Goal: Task Accomplishment & Management: Manage account settings

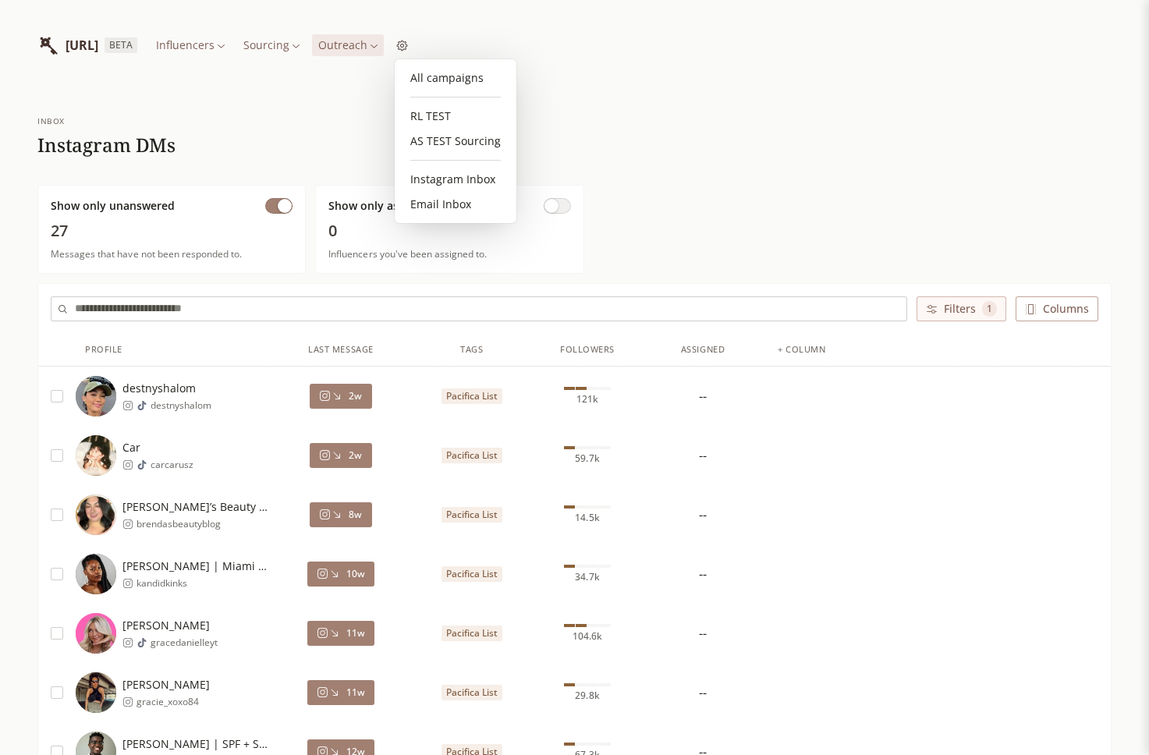
click at [491, 59] on div "All campaigns RL TEST AS TEST Sourcing Instagram Inbox Email Inbox" at bounding box center [456, 141] width 122 height 164
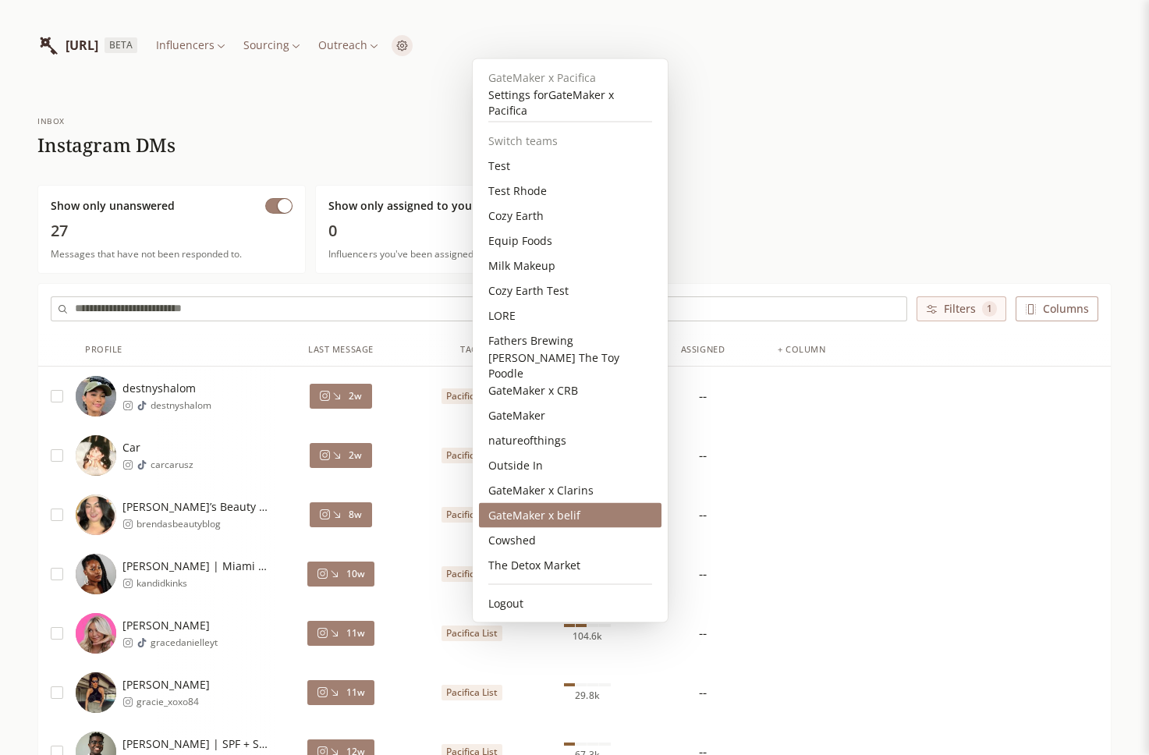
click at [575, 521] on div "GateMaker x belif" at bounding box center [570, 515] width 183 height 25
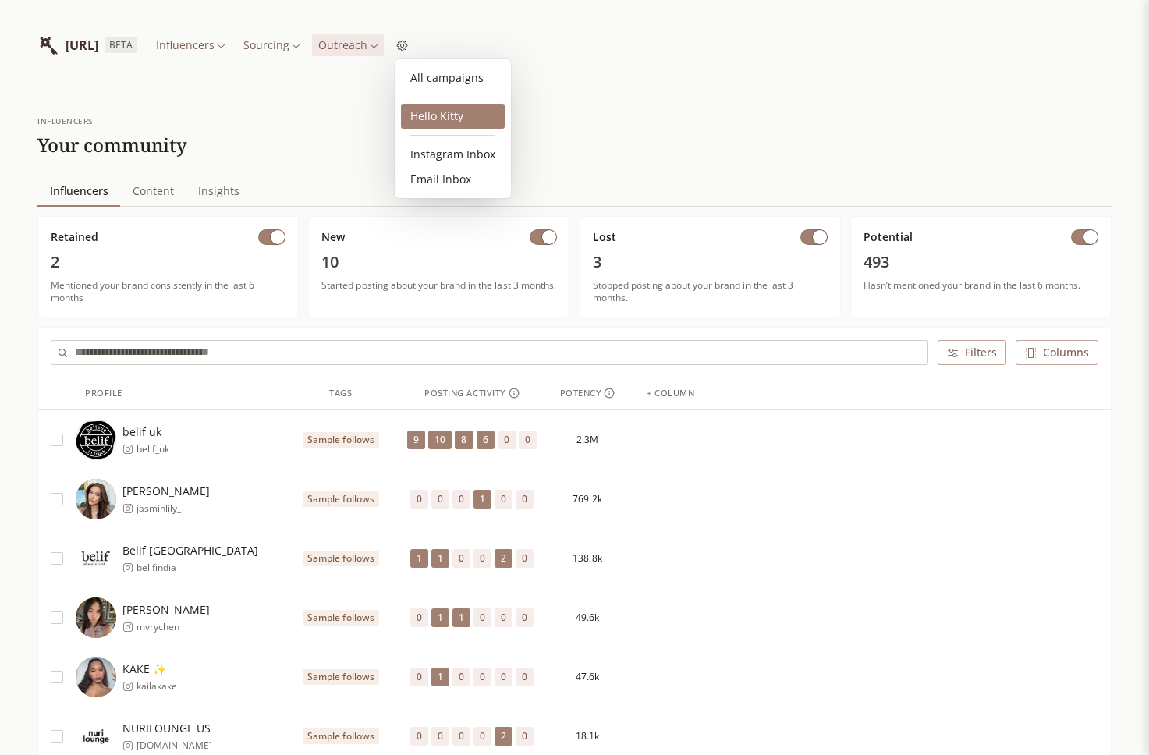
click at [445, 111] on link "Hello Kitty" at bounding box center [453, 116] width 104 height 25
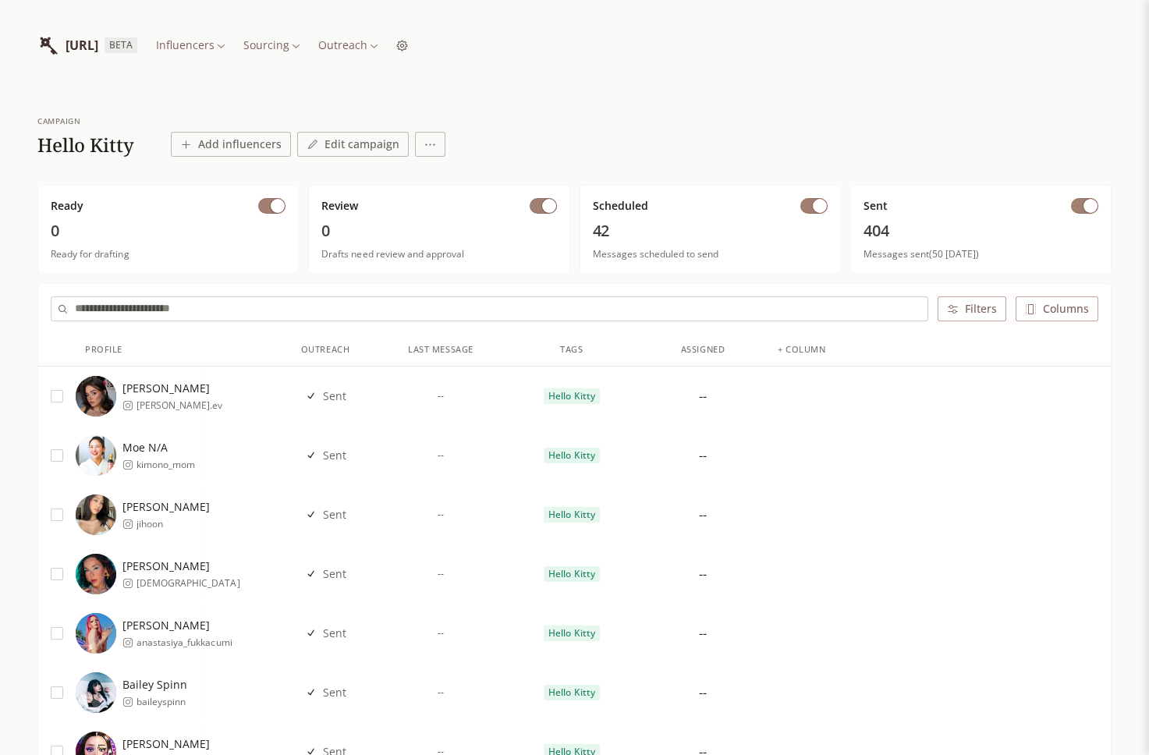
click at [1084, 207] on span "button" at bounding box center [1091, 206] width 14 height 14
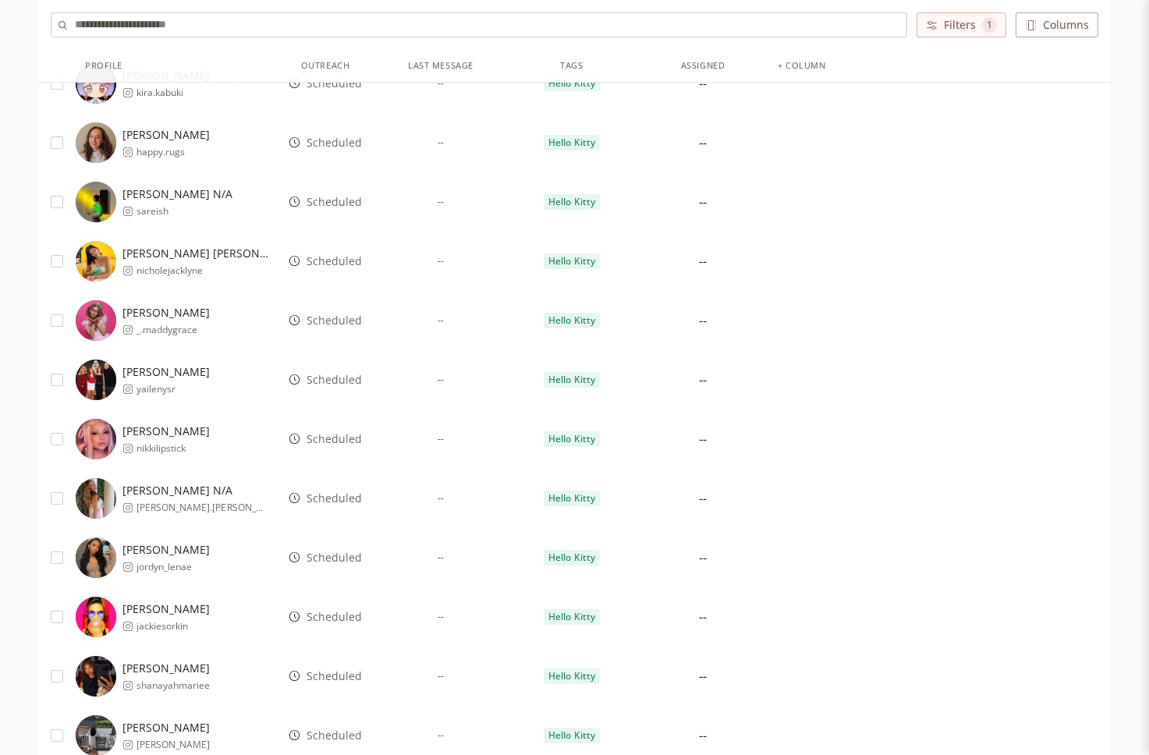
scroll to position [370, 0]
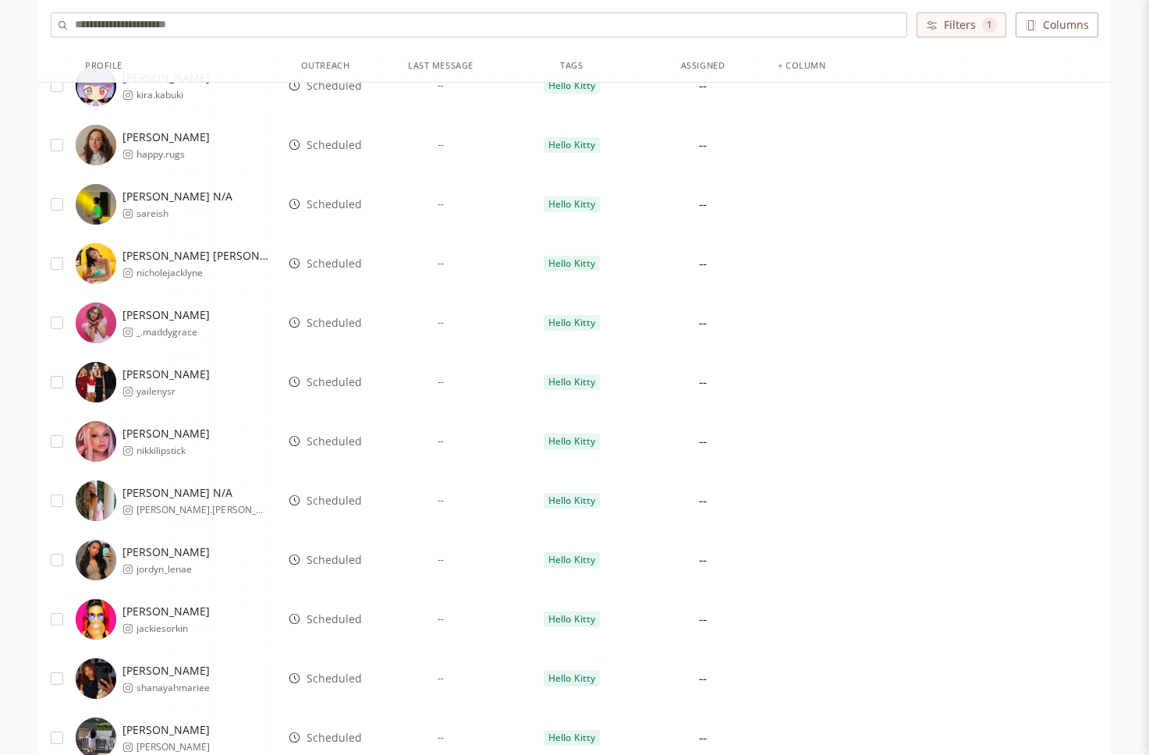
click at [339, 446] on span "Scheduled" at bounding box center [334, 442] width 55 height 16
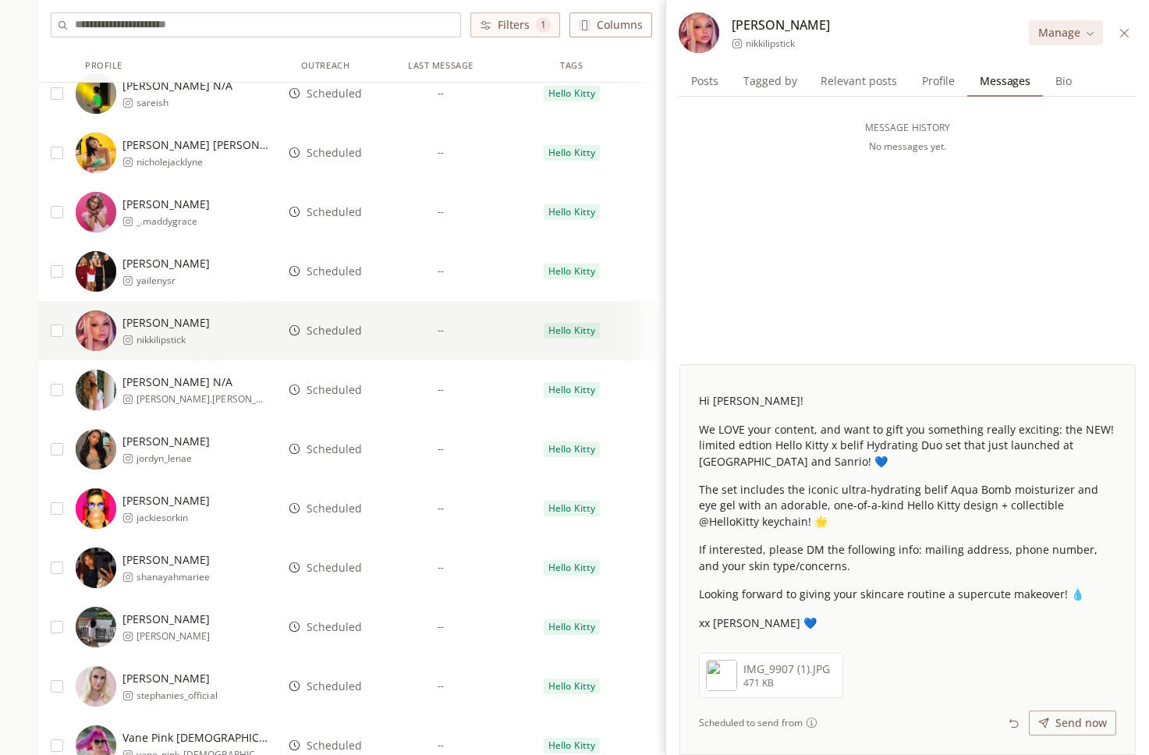
scroll to position [481, 0]
click at [324, 393] on span "Scheduled" at bounding box center [334, 389] width 55 height 16
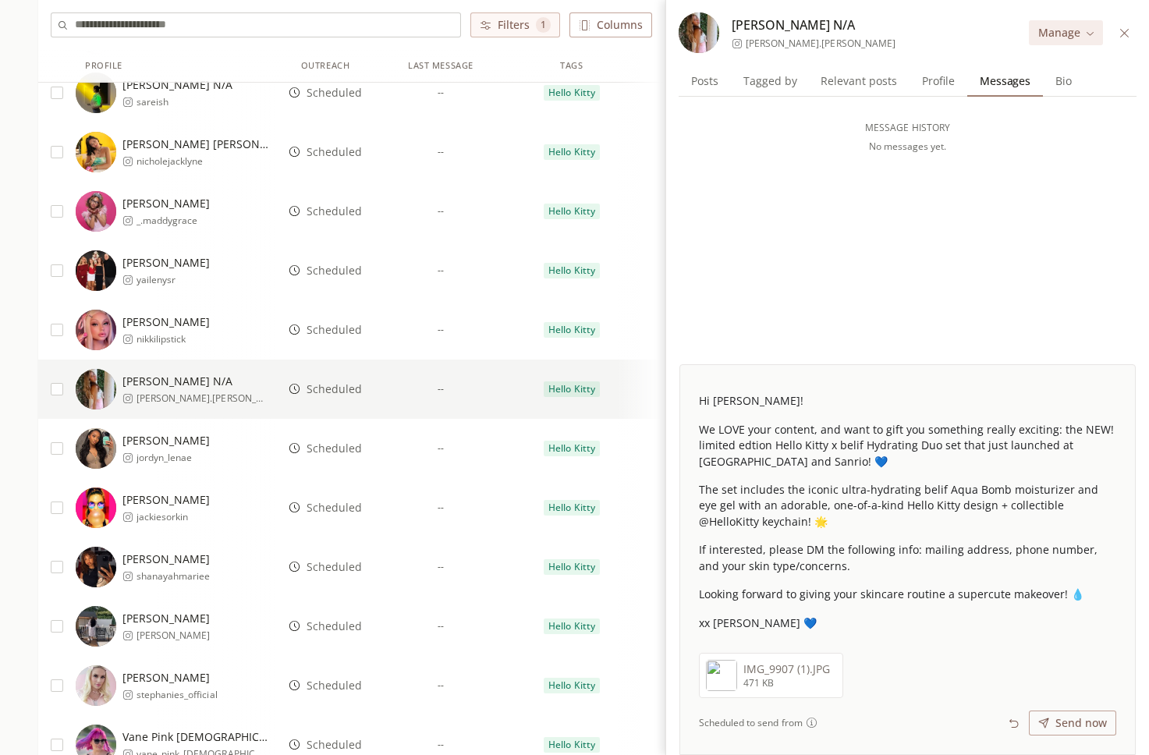
click at [339, 452] on span "Scheduled" at bounding box center [334, 449] width 55 height 16
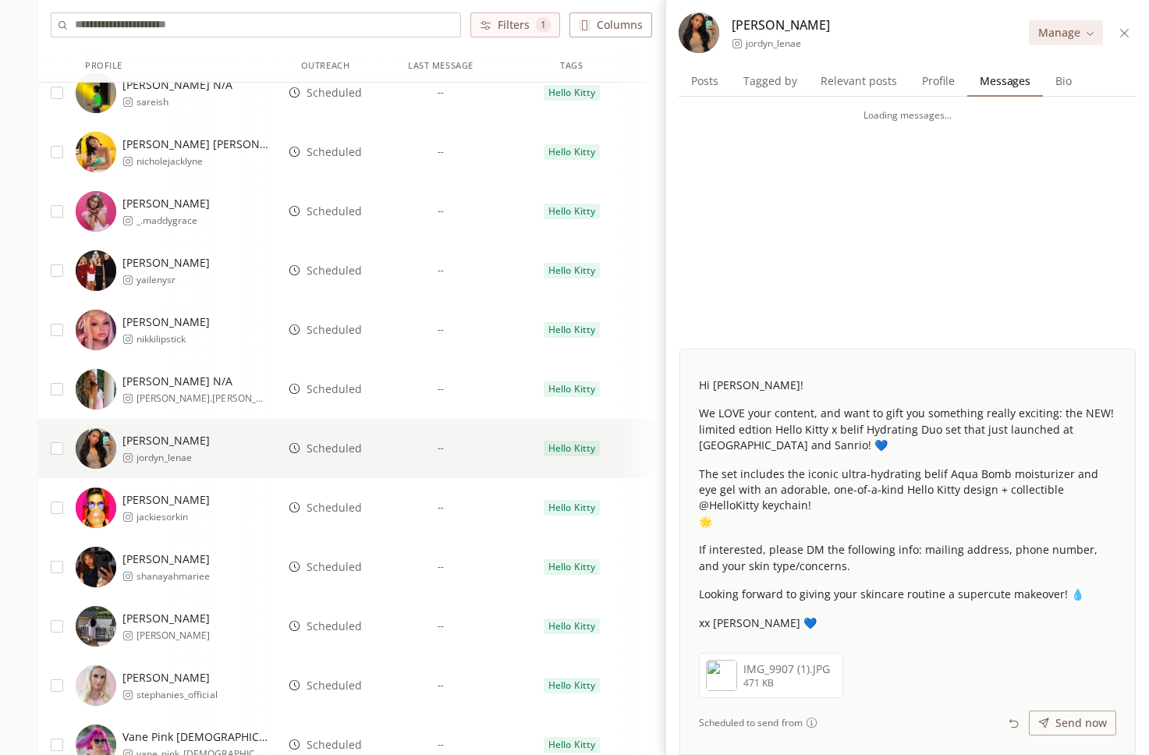
click at [335, 509] on span "Scheduled" at bounding box center [334, 508] width 55 height 16
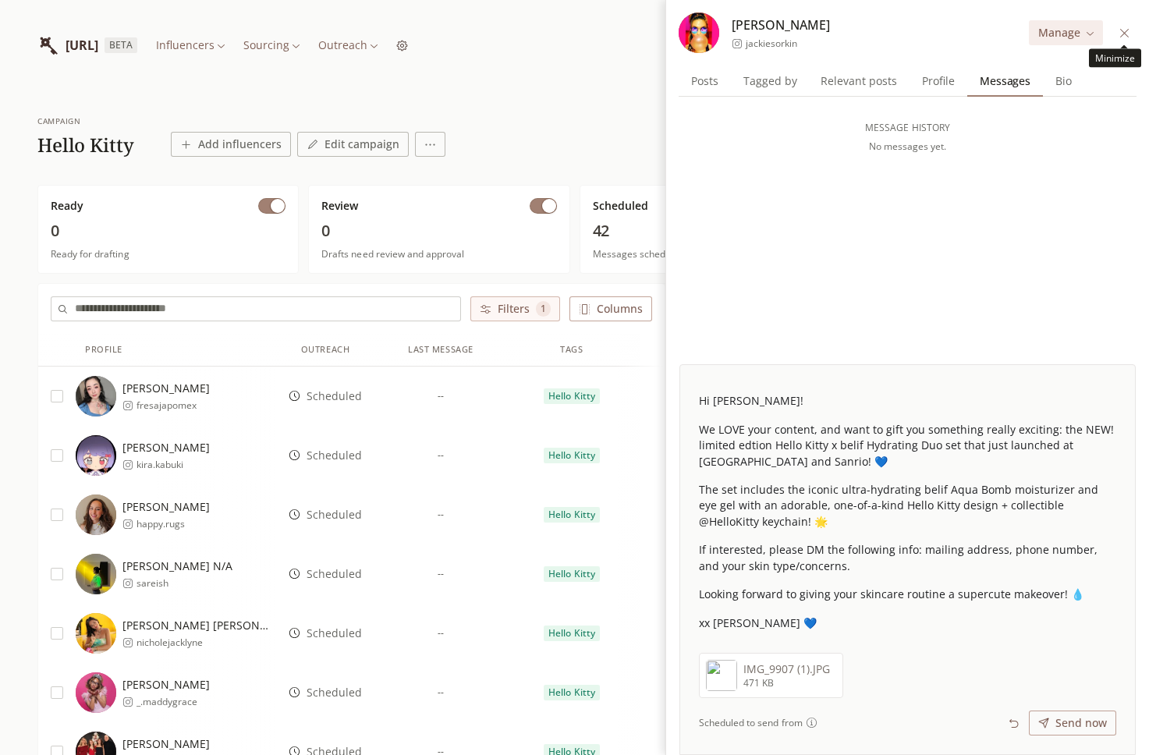
click at [1121, 27] on icon at bounding box center [1125, 33] width 12 height 12
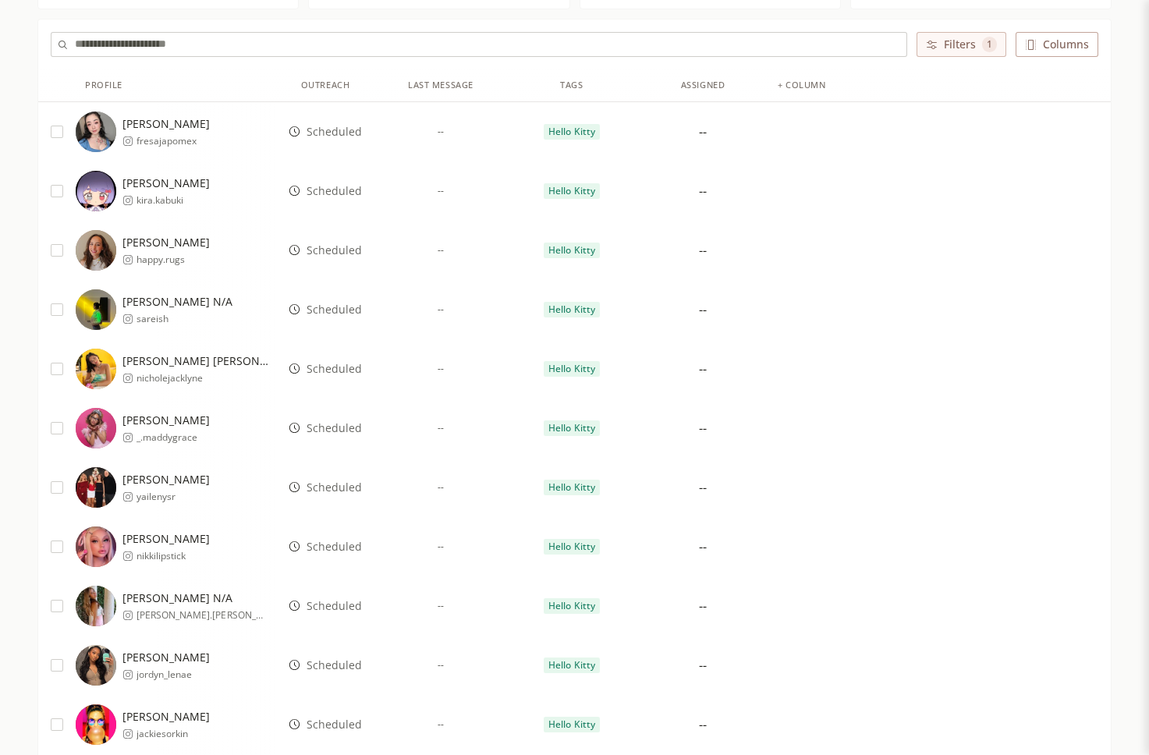
scroll to position [143, 0]
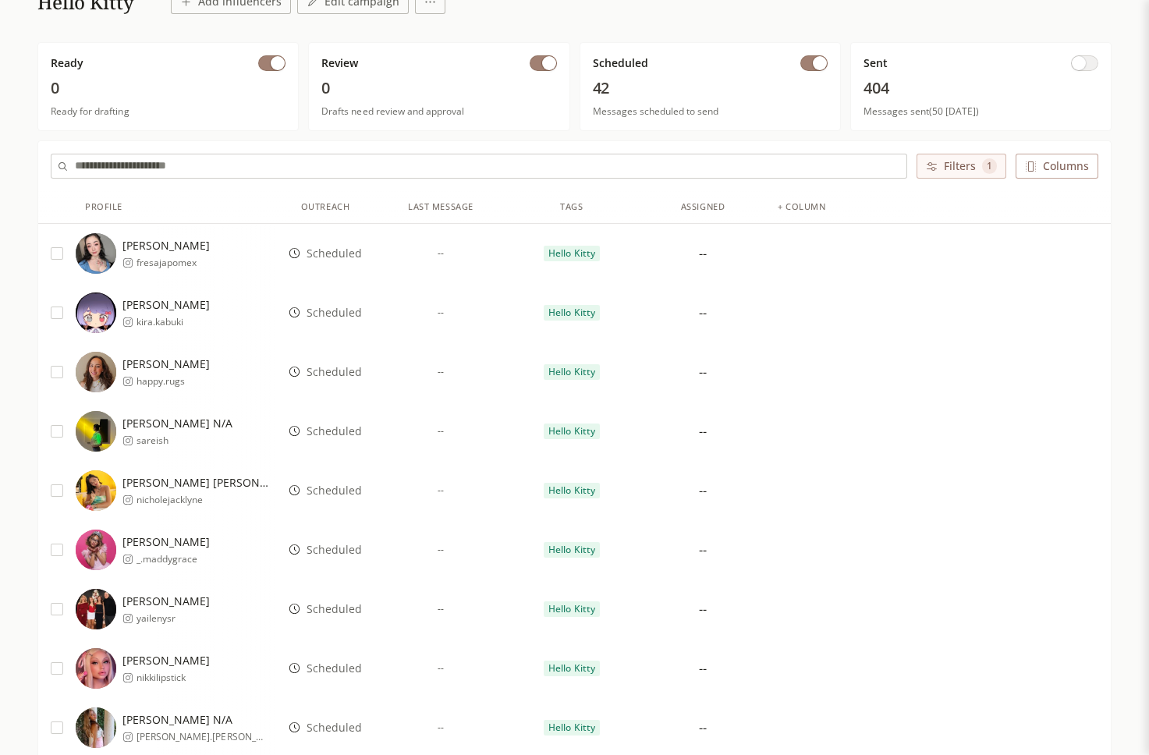
click at [336, 251] on span "Scheduled" at bounding box center [334, 254] width 55 height 16
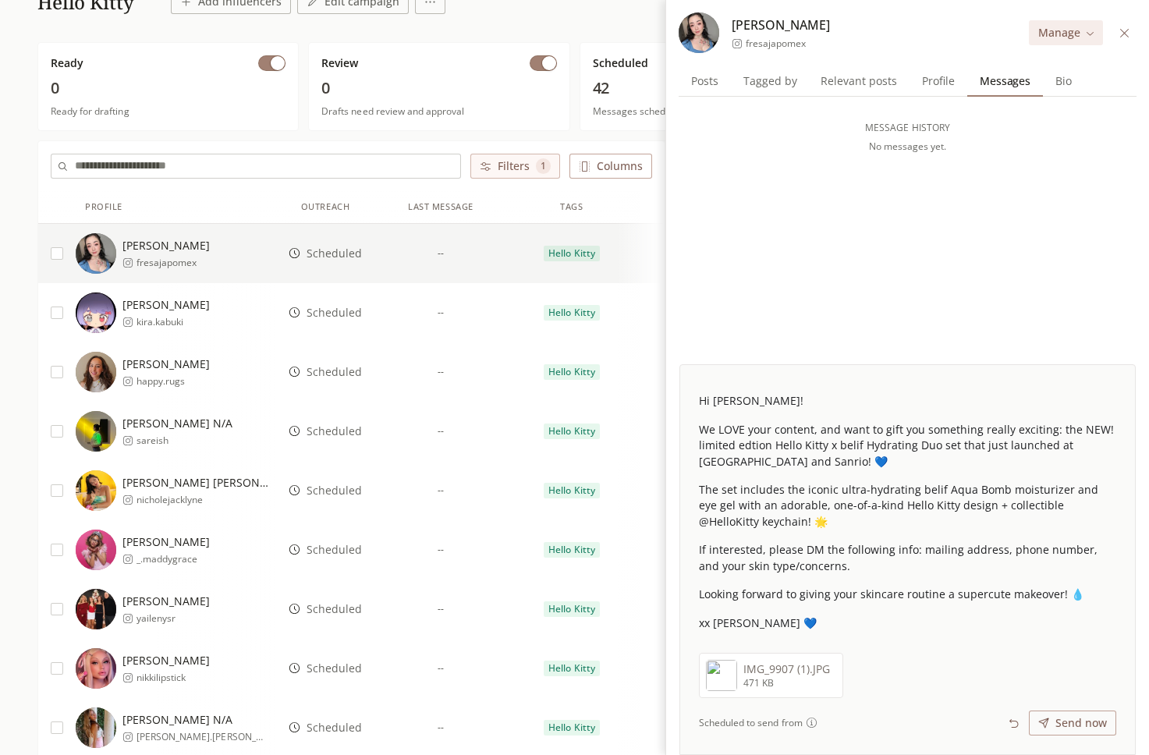
click at [325, 305] on span "Scheduled" at bounding box center [334, 313] width 55 height 16
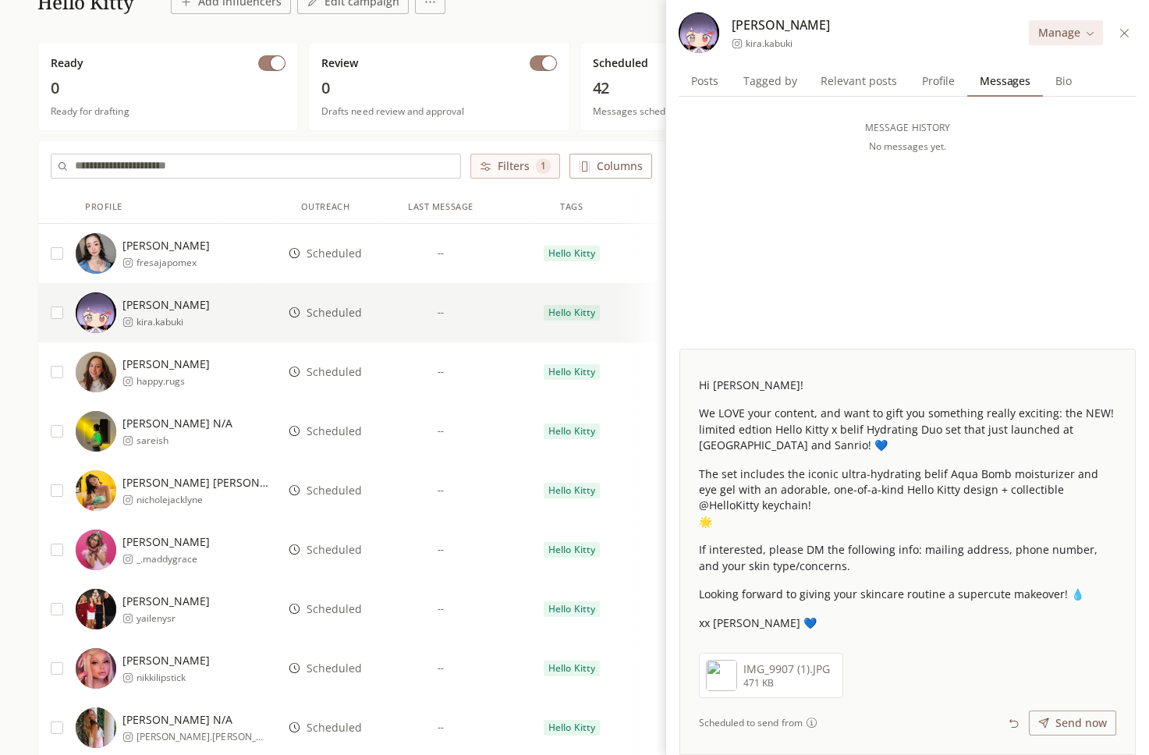
click at [339, 364] on span "Scheduled" at bounding box center [334, 372] width 55 height 16
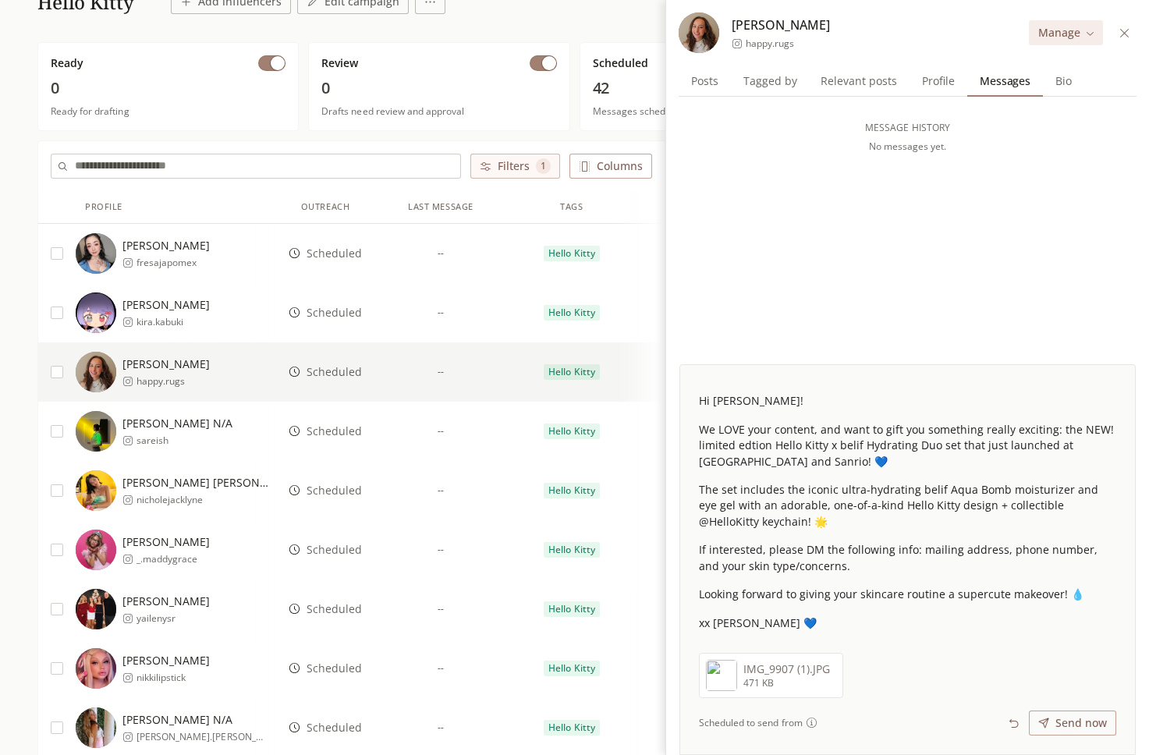
click at [348, 439] on div "Scheduled" at bounding box center [325, 431] width 100 height 59
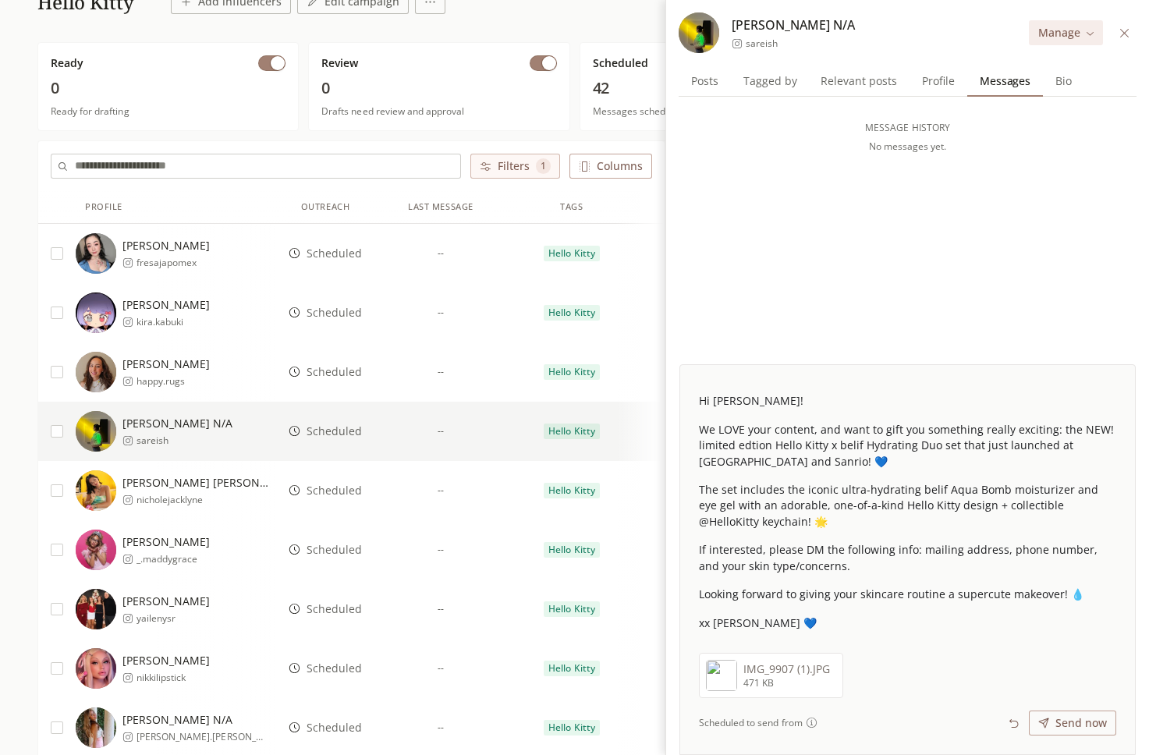
click at [343, 488] on span "Scheduled" at bounding box center [334, 491] width 55 height 16
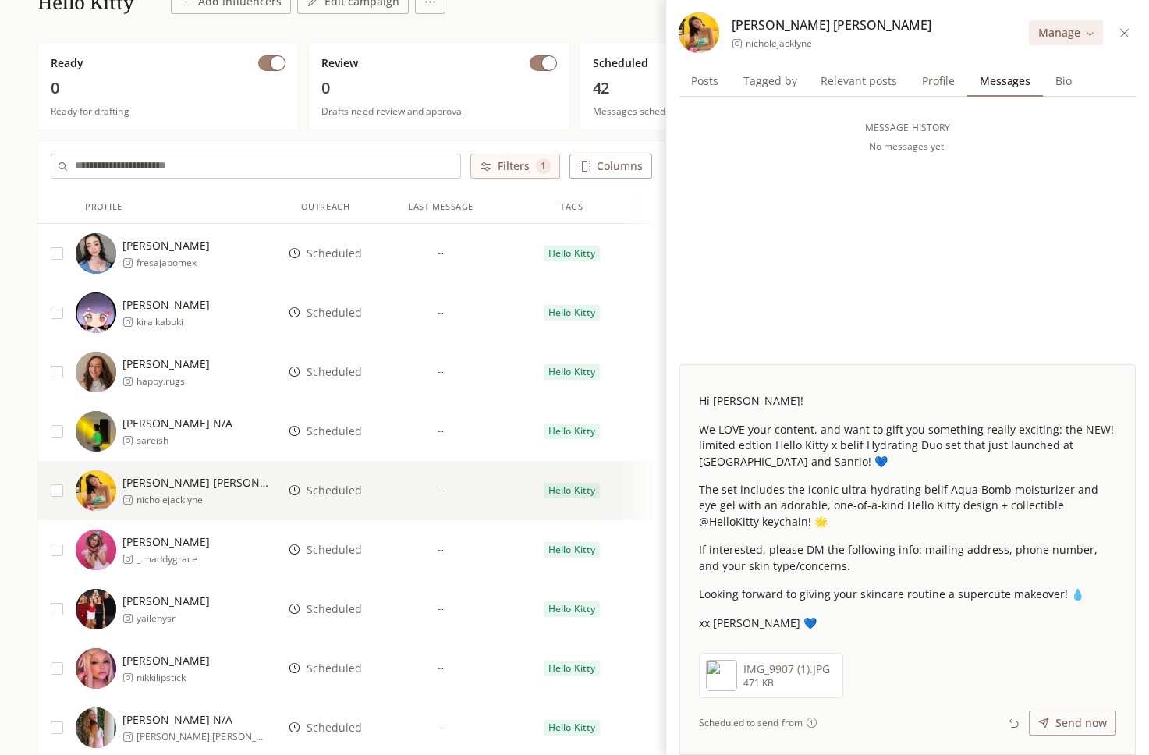
click at [337, 552] on span "Scheduled" at bounding box center [334, 550] width 55 height 16
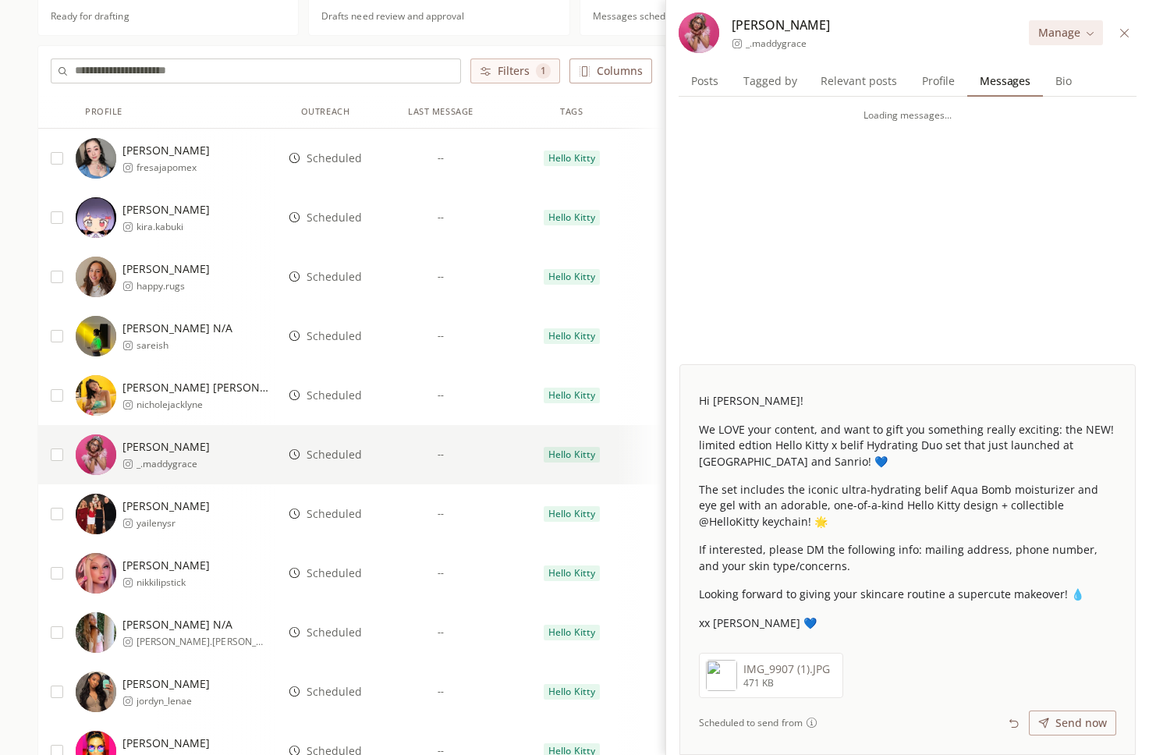
scroll to position [239, 0]
click at [351, 514] on span "Scheduled" at bounding box center [334, 514] width 55 height 16
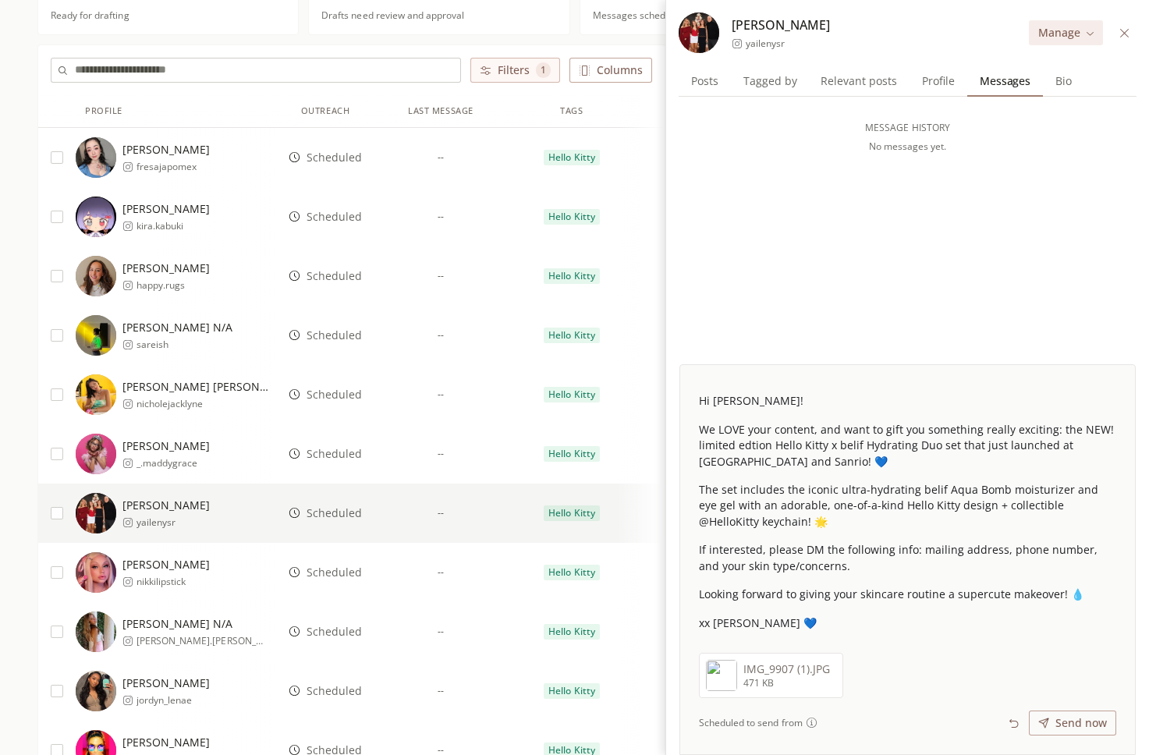
click at [347, 576] on span "Scheduled" at bounding box center [334, 573] width 55 height 16
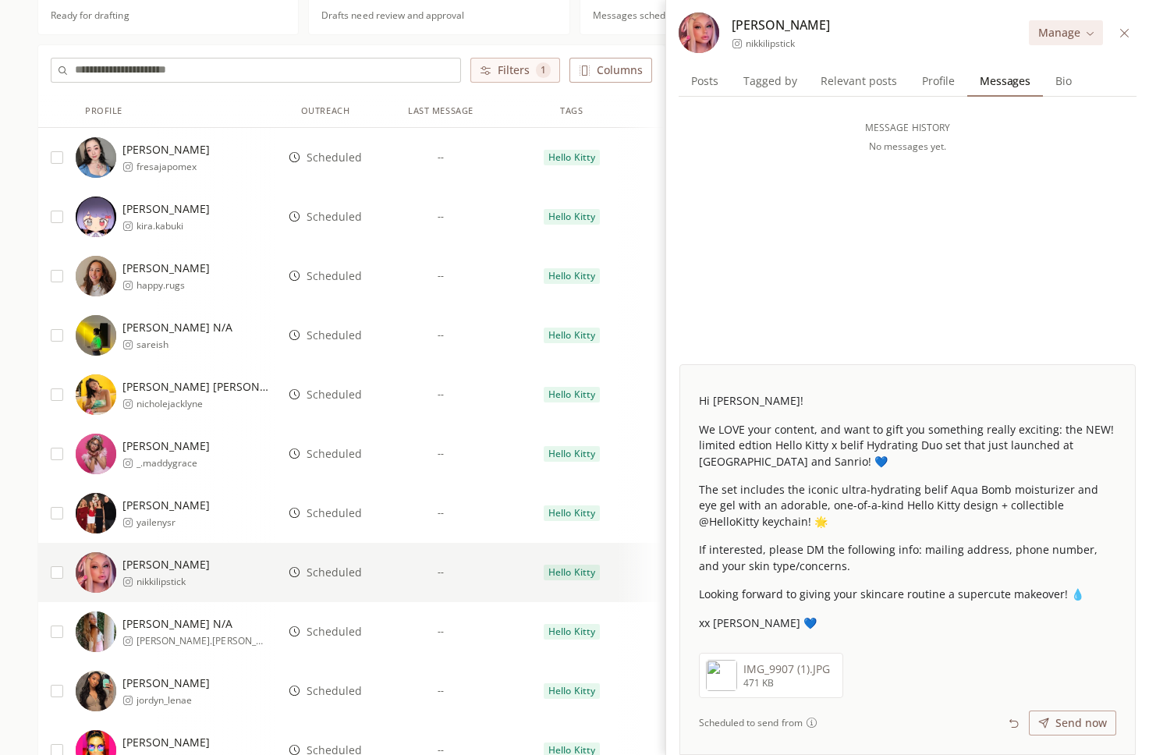
click at [341, 640] on div "Scheduled" at bounding box center [325, 631] width 100 height 59
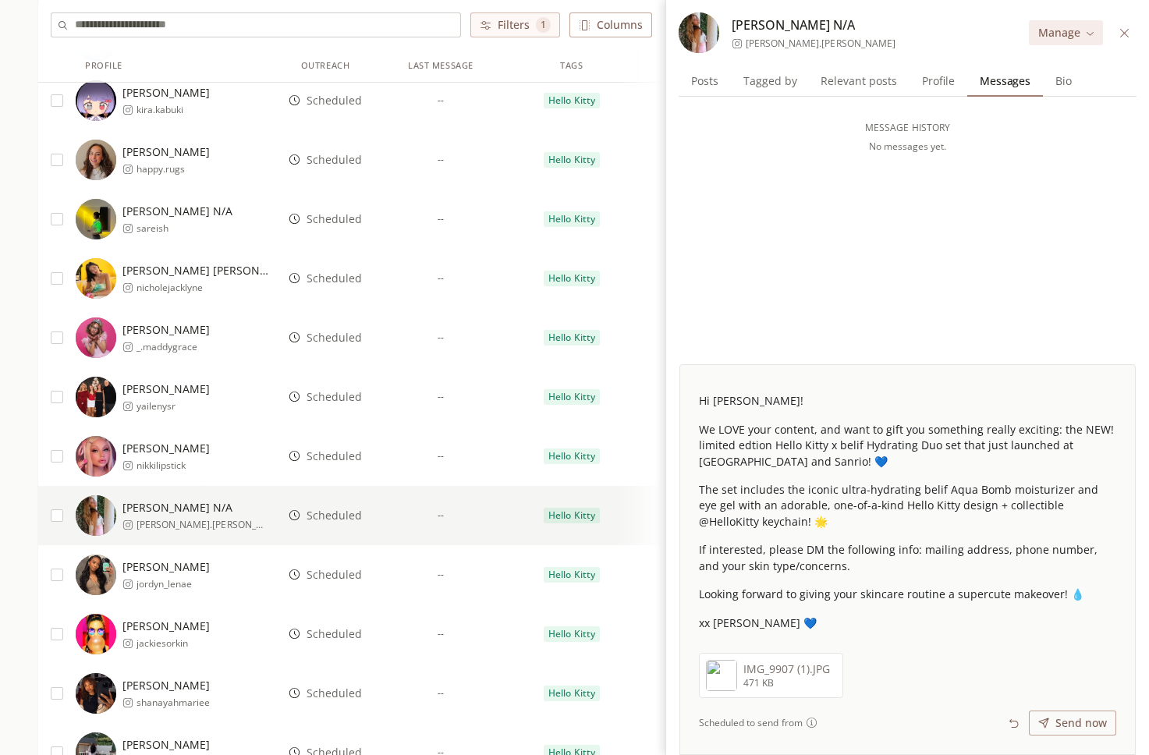
scroll to position [377, 0]
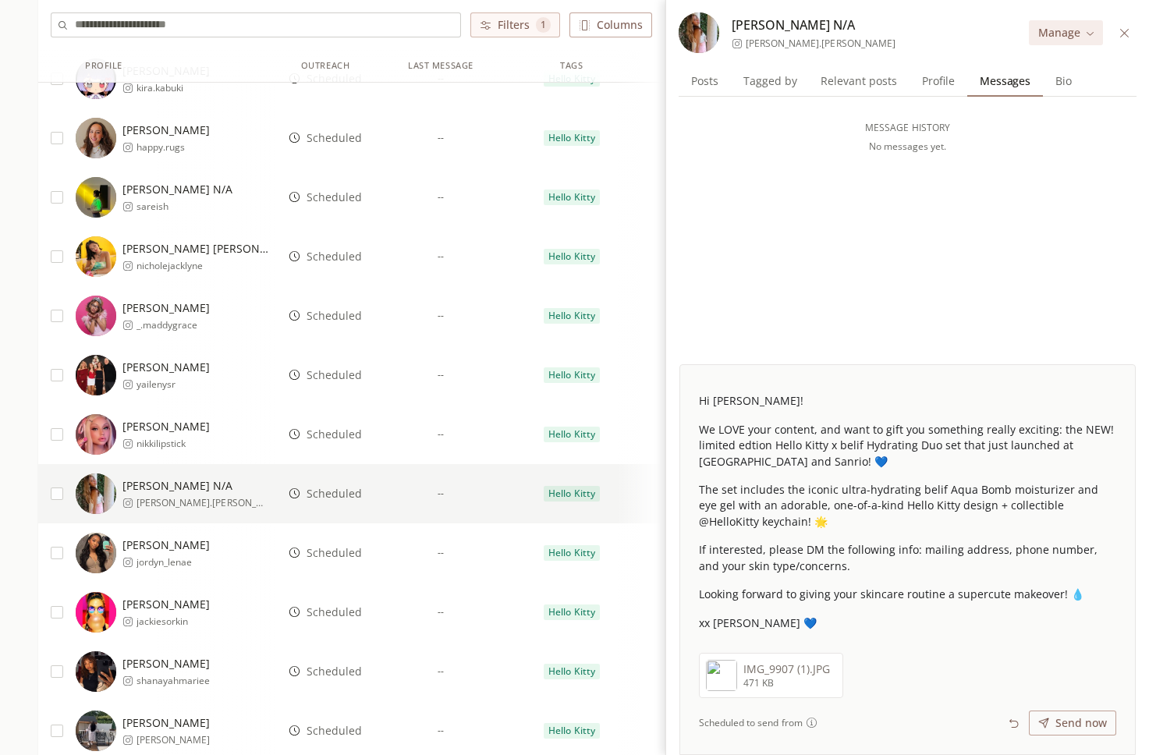
click at [335, 552] on span "Scheduled" at bounding box center [334, 553] width 55 height 16
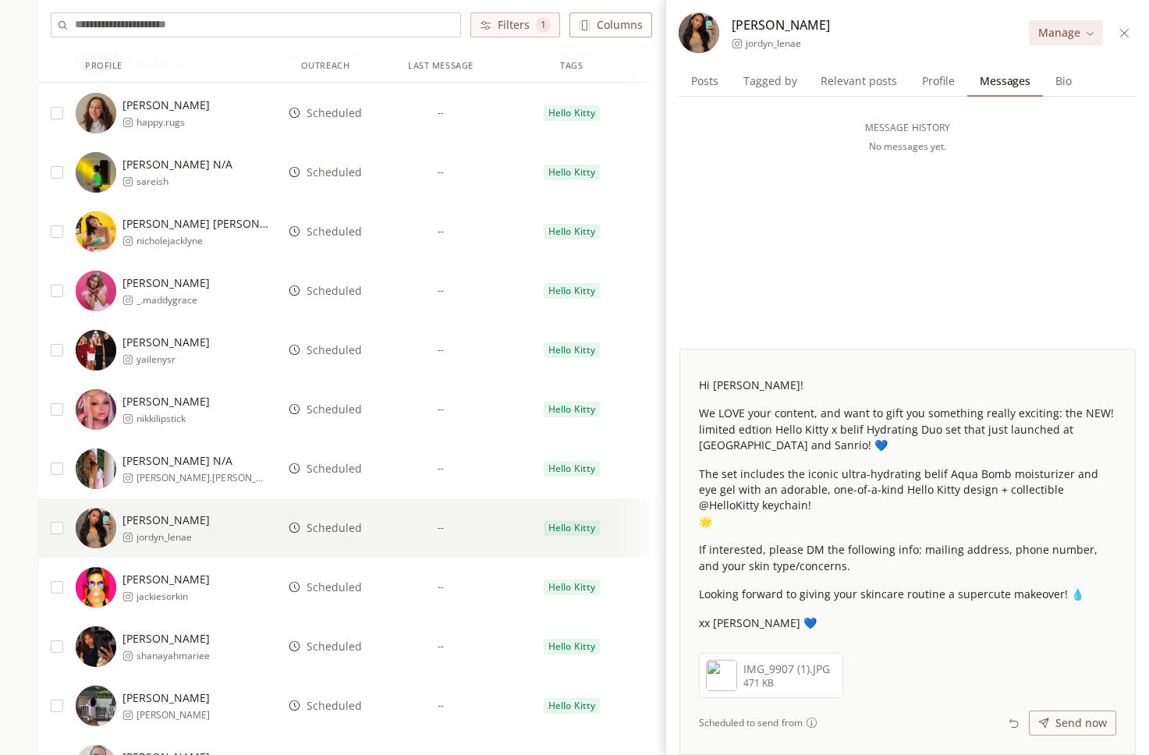
click at [346, 580] on span "Scheduled" at bounding box center [334, 588] width 55 height 16
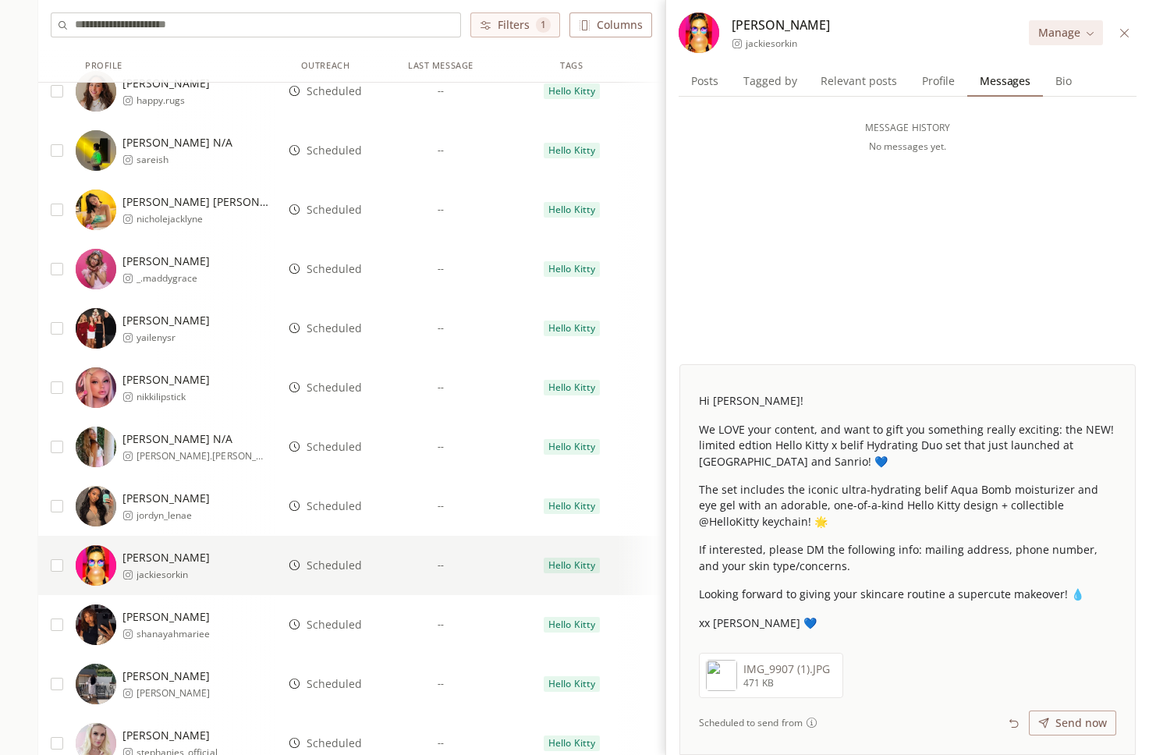
click at [338, 623] on span "Scheduled" at bounding box center [334, 625] width 55 height 16
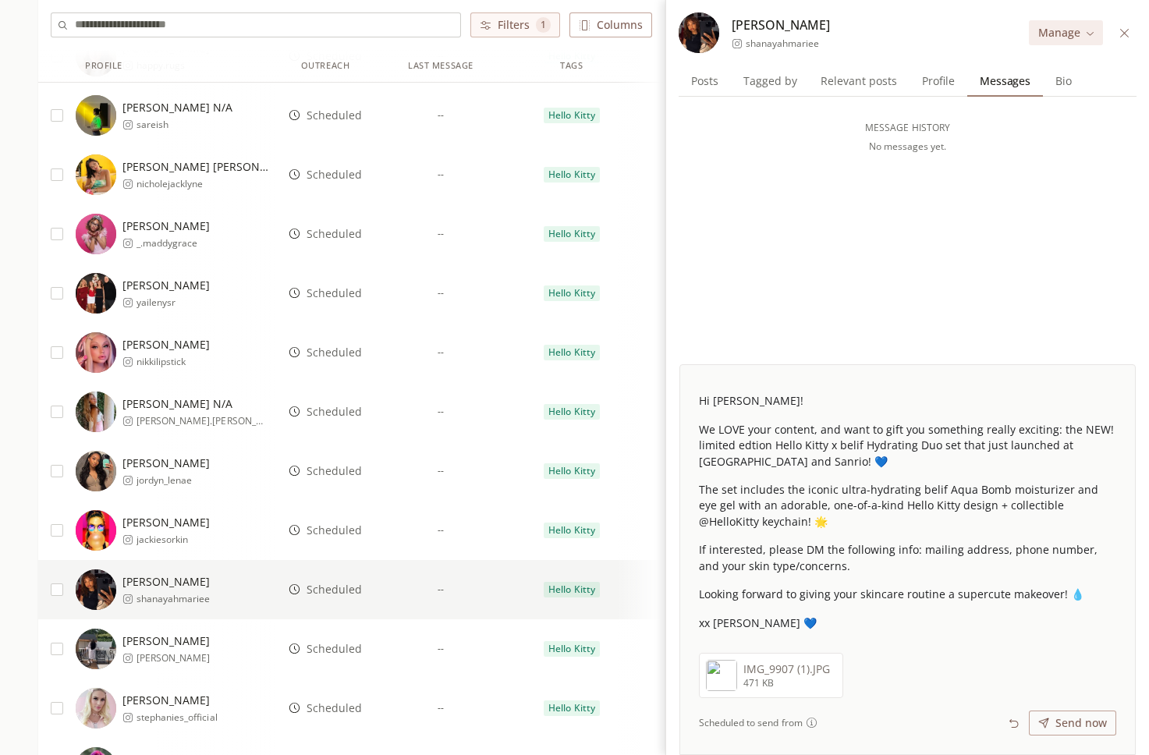
click at [332, 646] on span "Scheduled" at bounding box center [334, 649] width 55 height 16
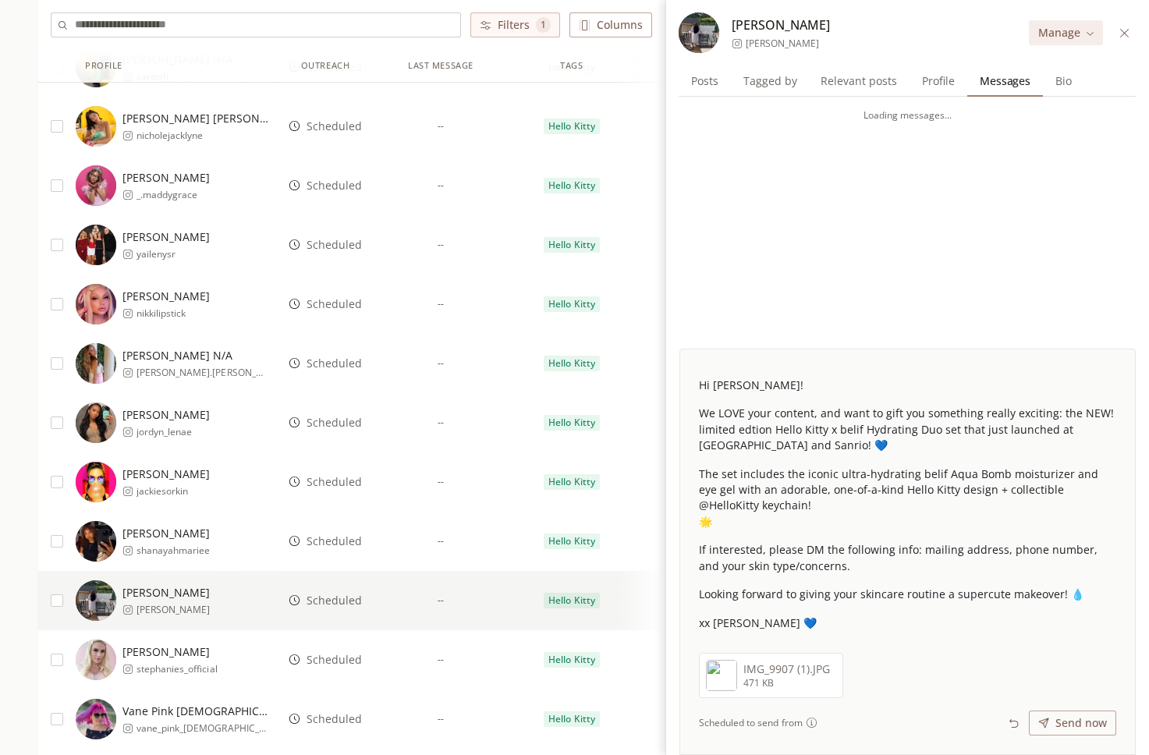
scroll to position [519, 0]
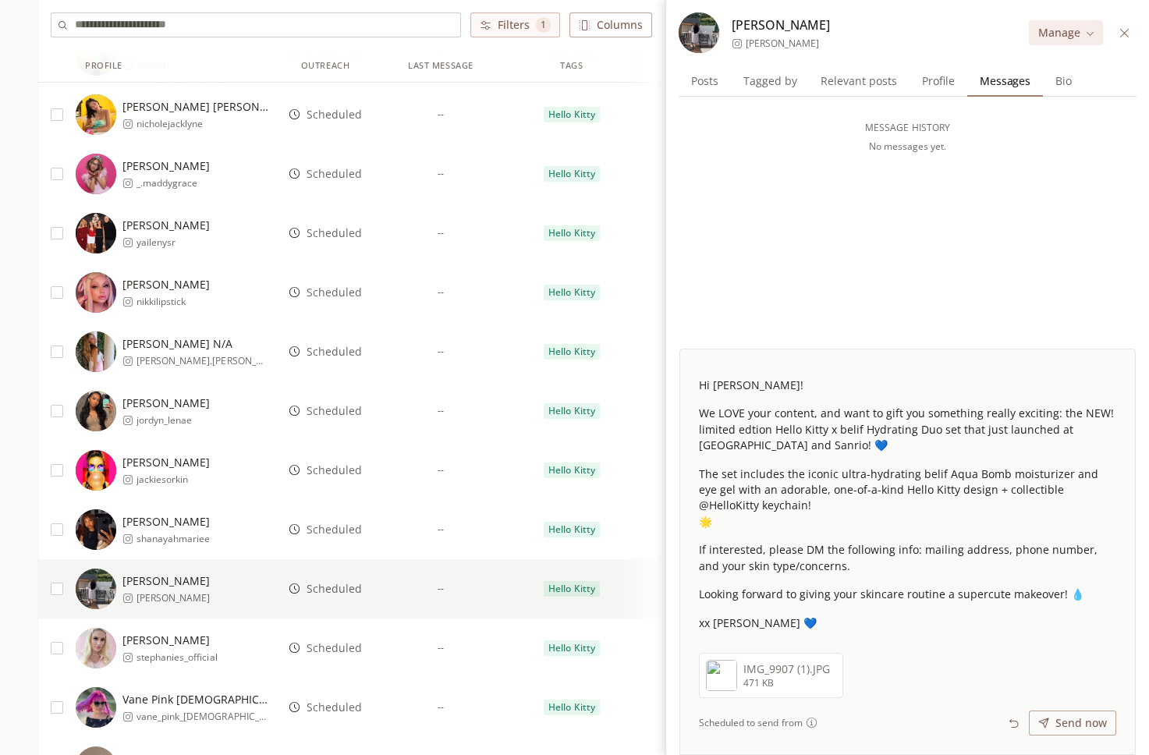
click at [335, 649] on span "Scheduled" at bounding box center [334, 648] width 55 height 16
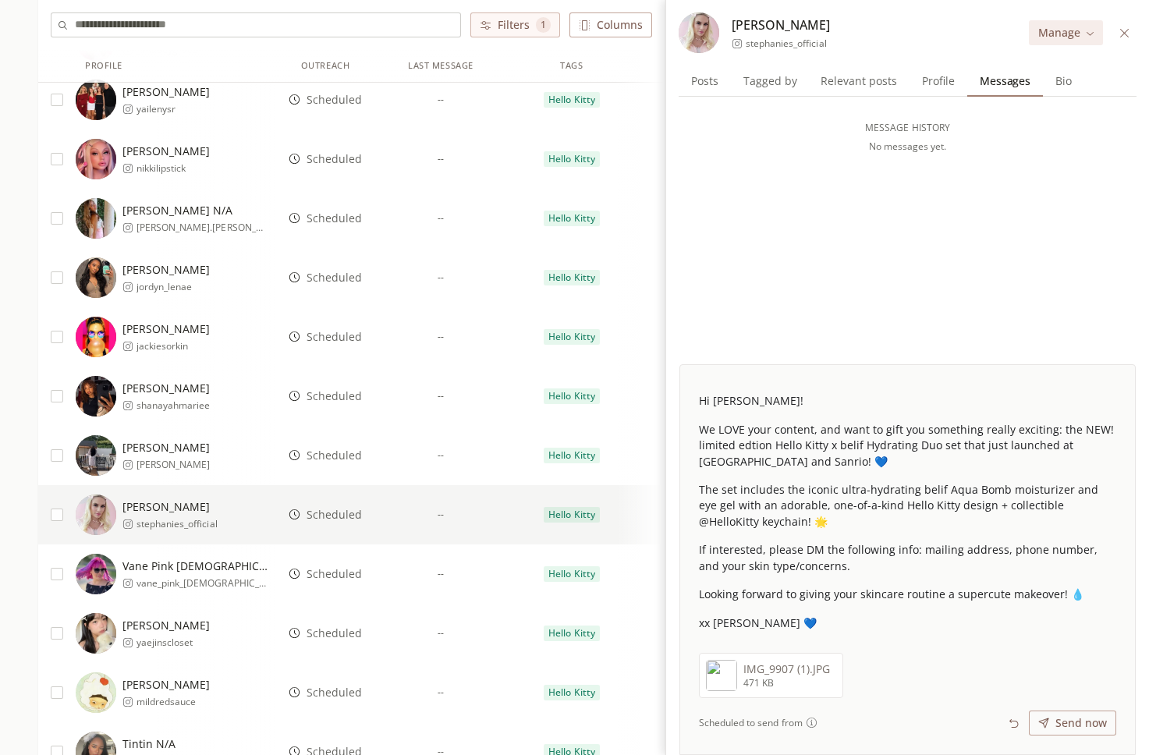
scroll to position [654, 0]
click at [341, 576] on span "Scheduled" at bounding box center [334, 573] width 55 height 16
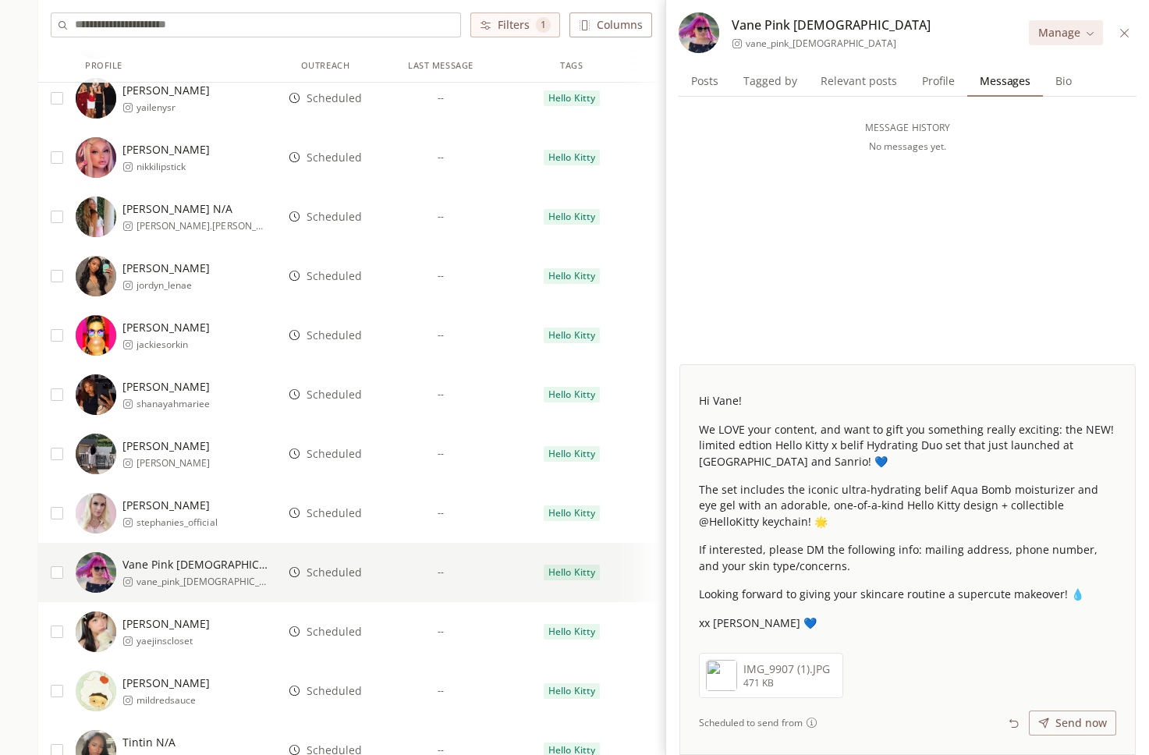
click at [347, 633] on span "Scheduled" at bounding box center [334, 632] width 55 height 16
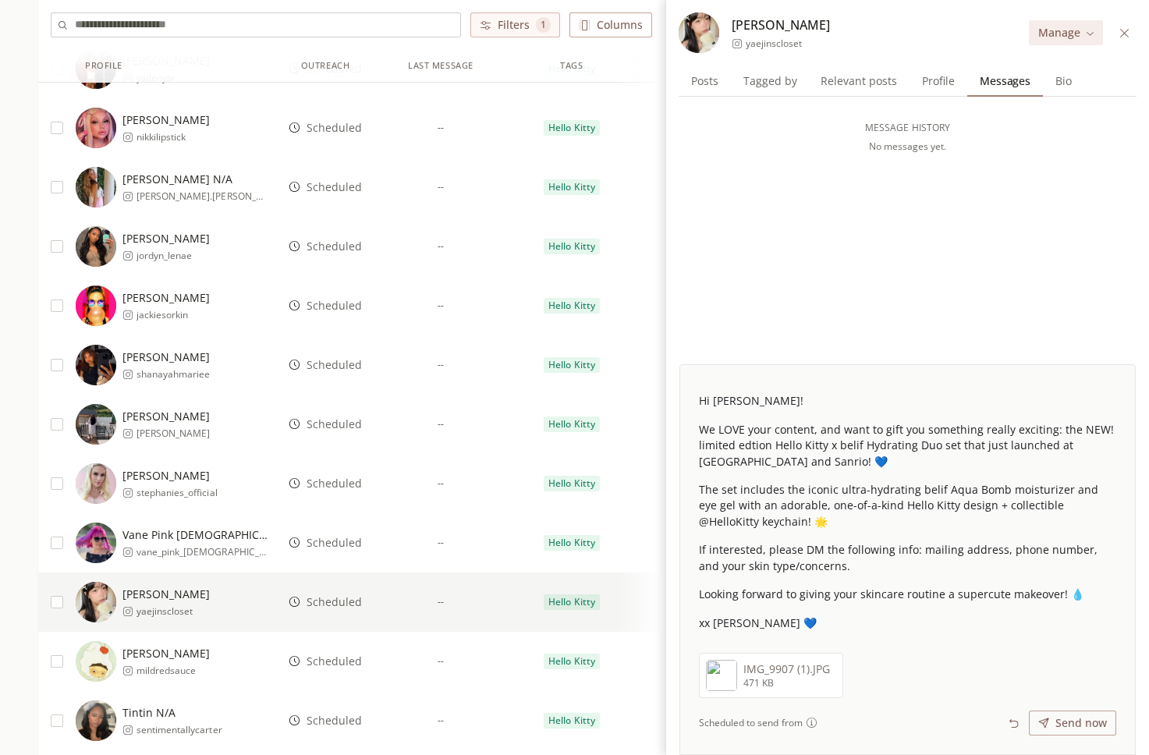
click at [346, 651] on div "Scheduled" at bounding box center [325, 661] width 100 height 59
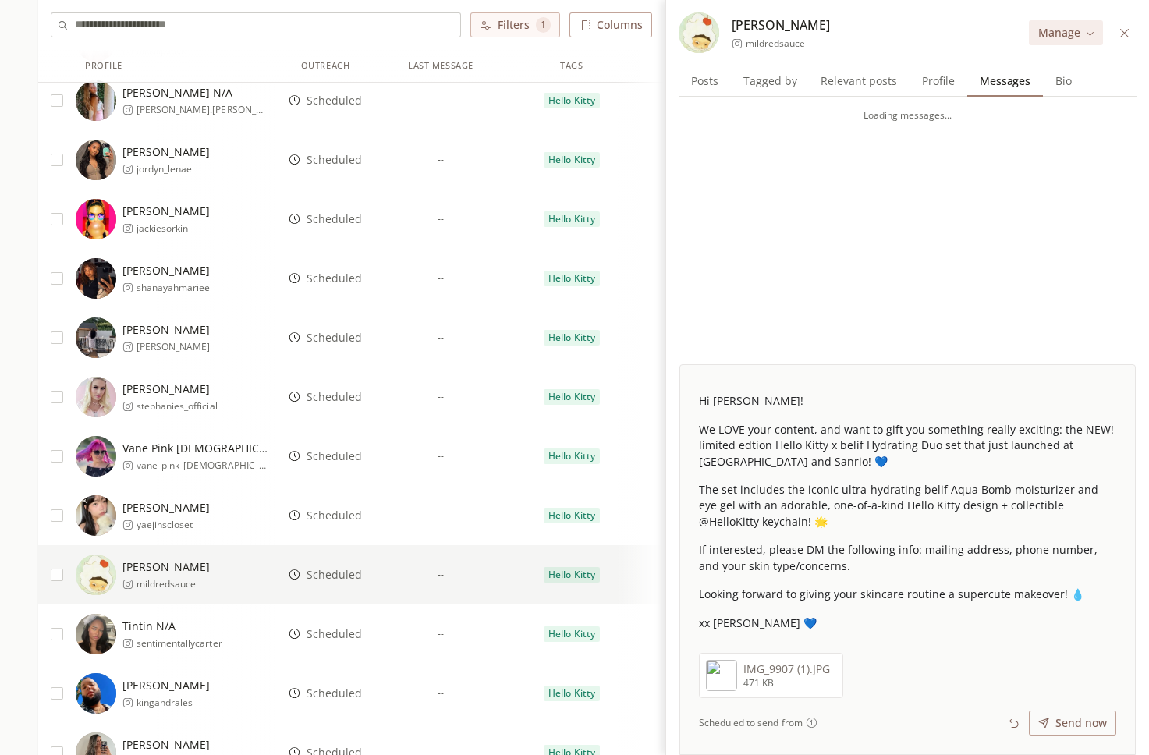
scroll to position [786, 0]
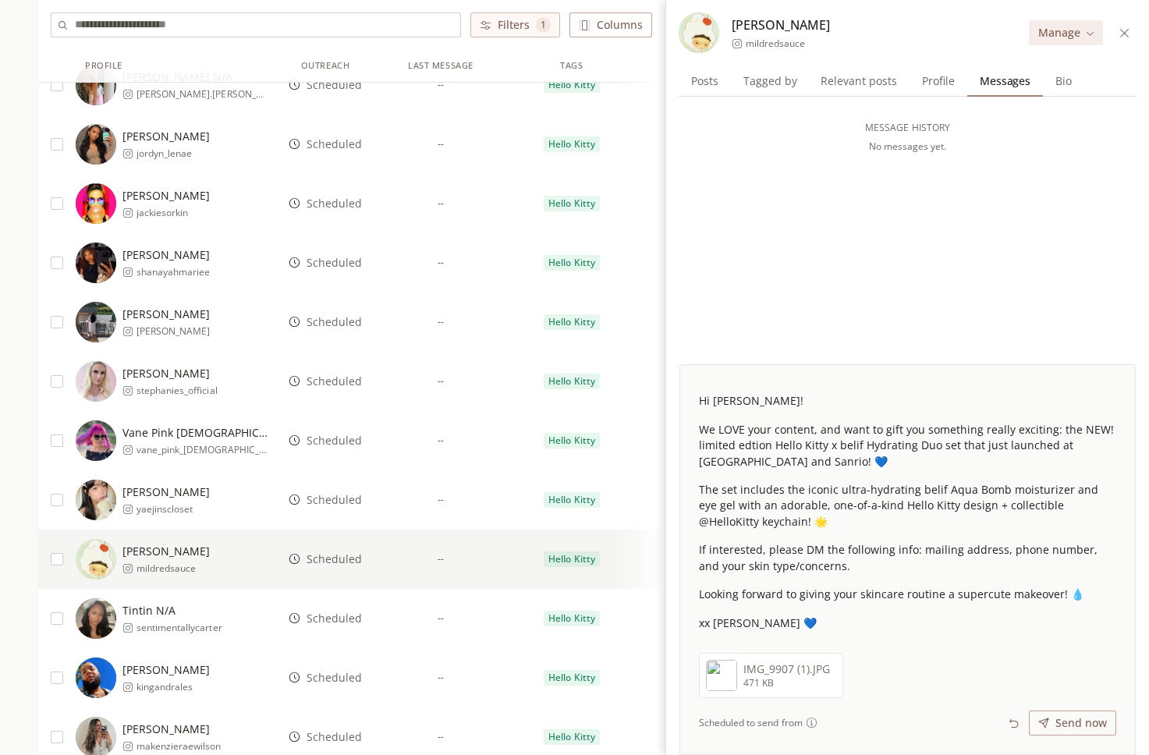
click at [346, 611] on span "Scheduled" at bounding box center [334, 619] width 55 height 16
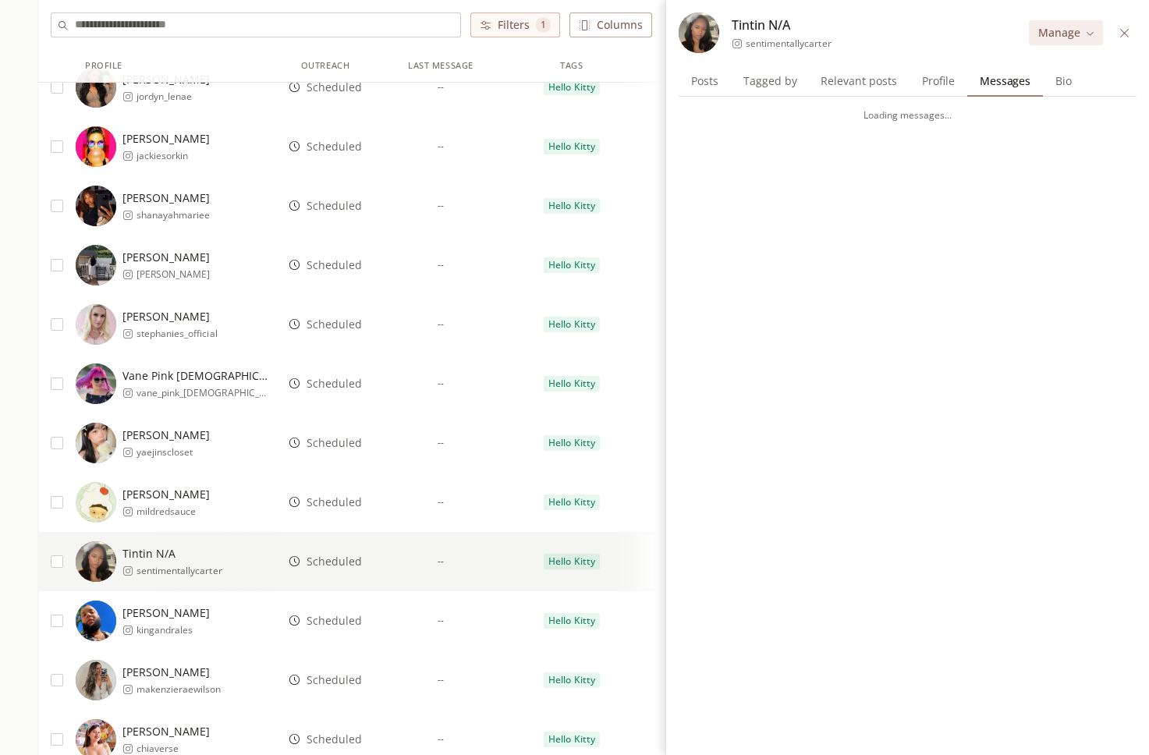
scroll to position [850, 0]
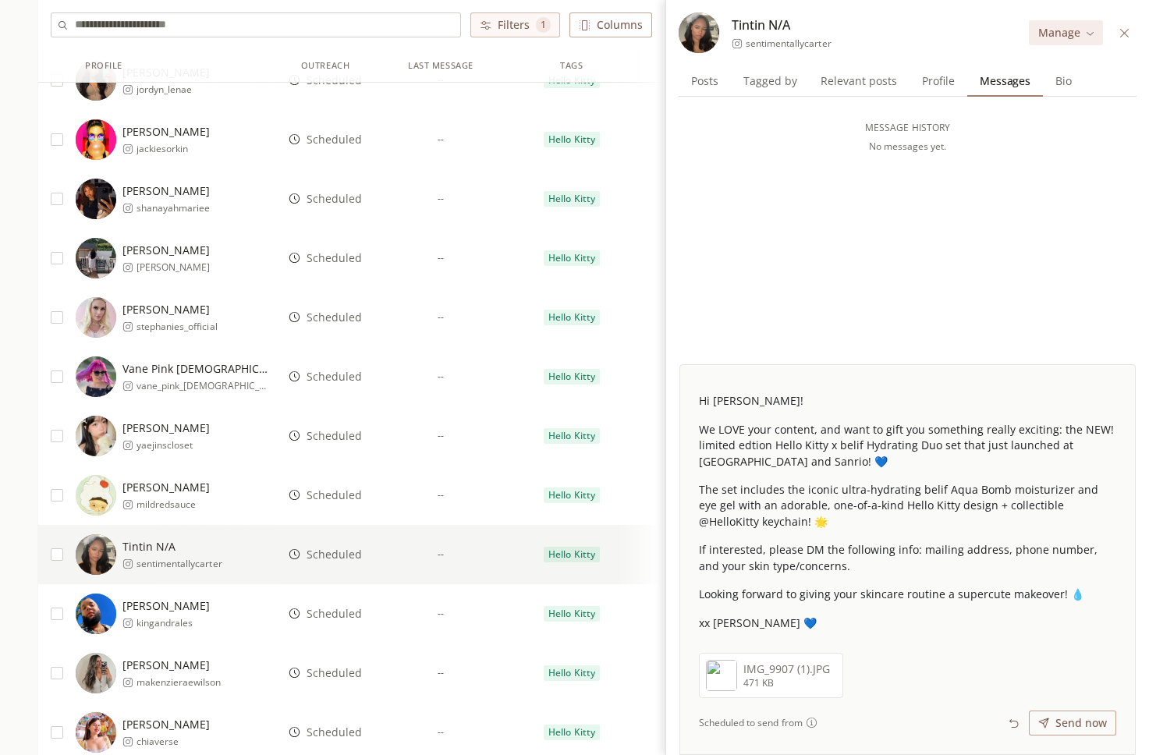
click at [344, 609] on span "Scheduled" at bounding box center [334, 614] width 55 height 16
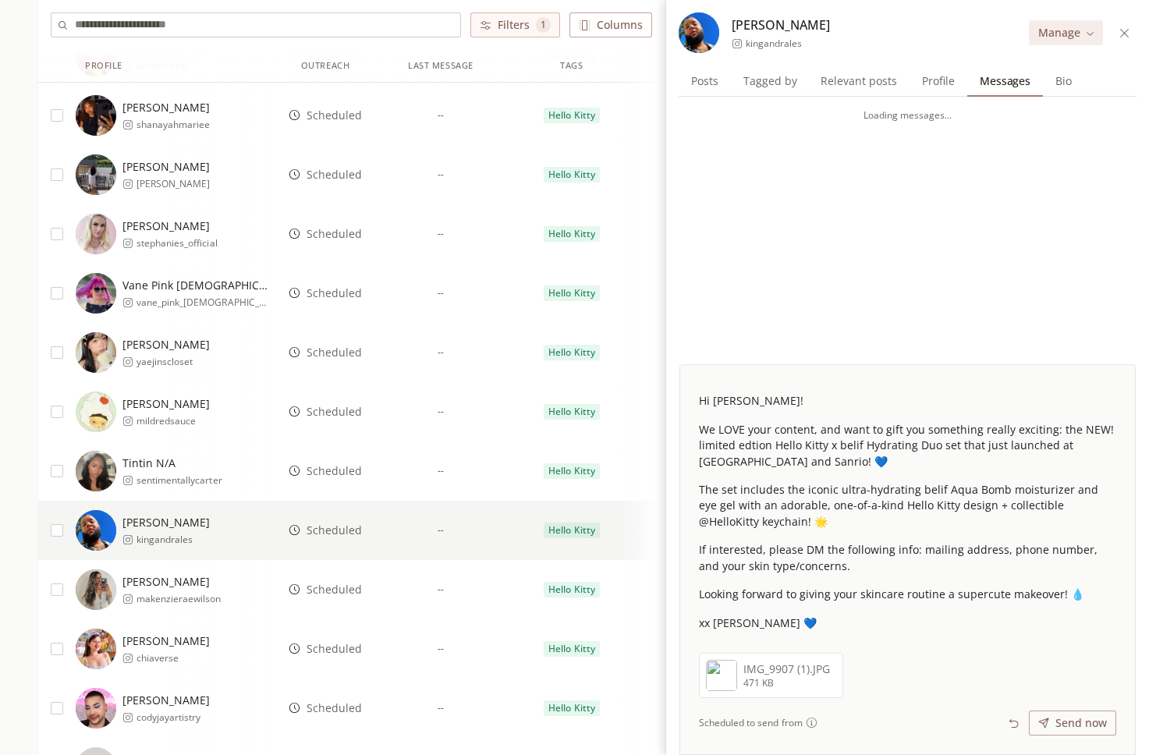
scroll to position [934, 0]
click at [344, 600] on div "Scheduled" at bounding box center [325, 588] width 100 height 59
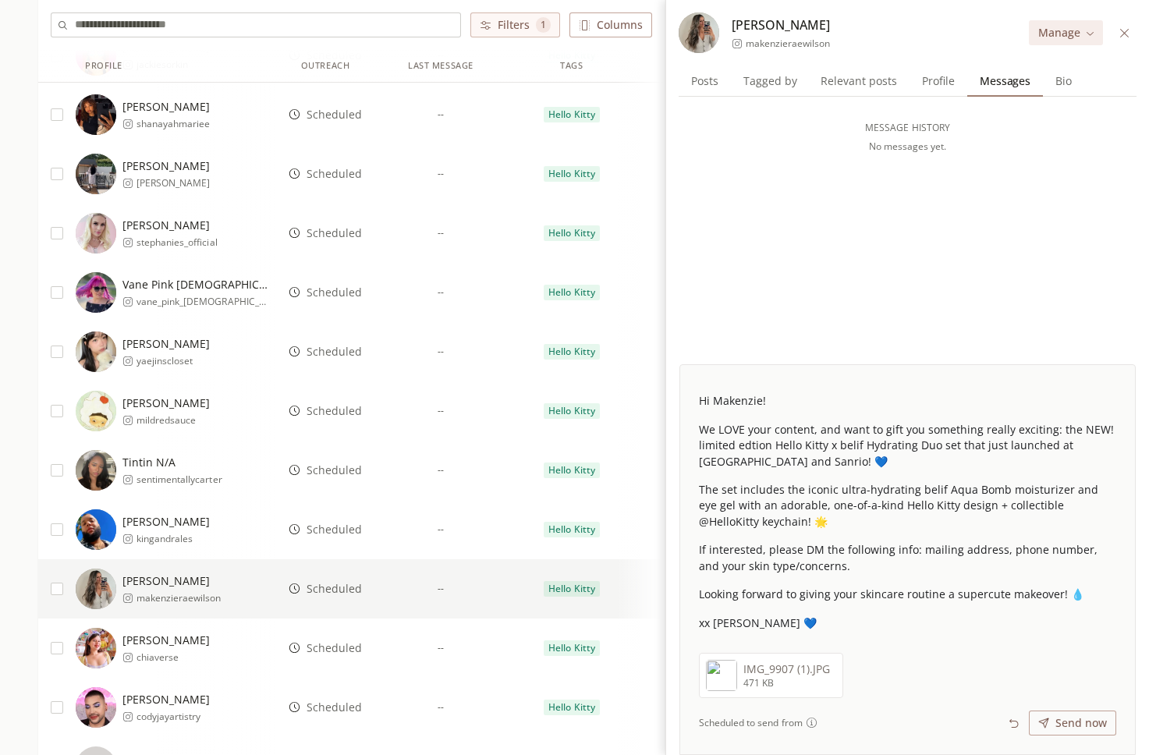
click at [344, 644] on span "Scheduled" at bounding box center [334, 648] width 55 height 16
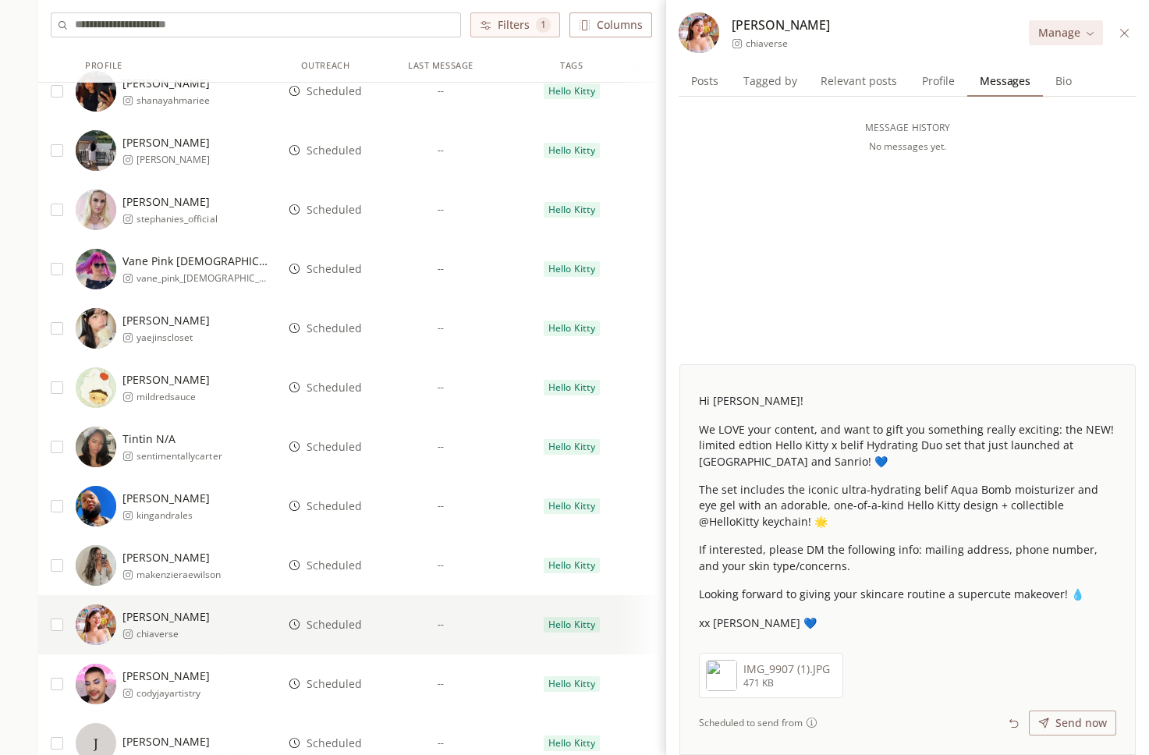
click at [352, 681] on span "Scheduled" at bounding box center [334, 684] width 55 height 16
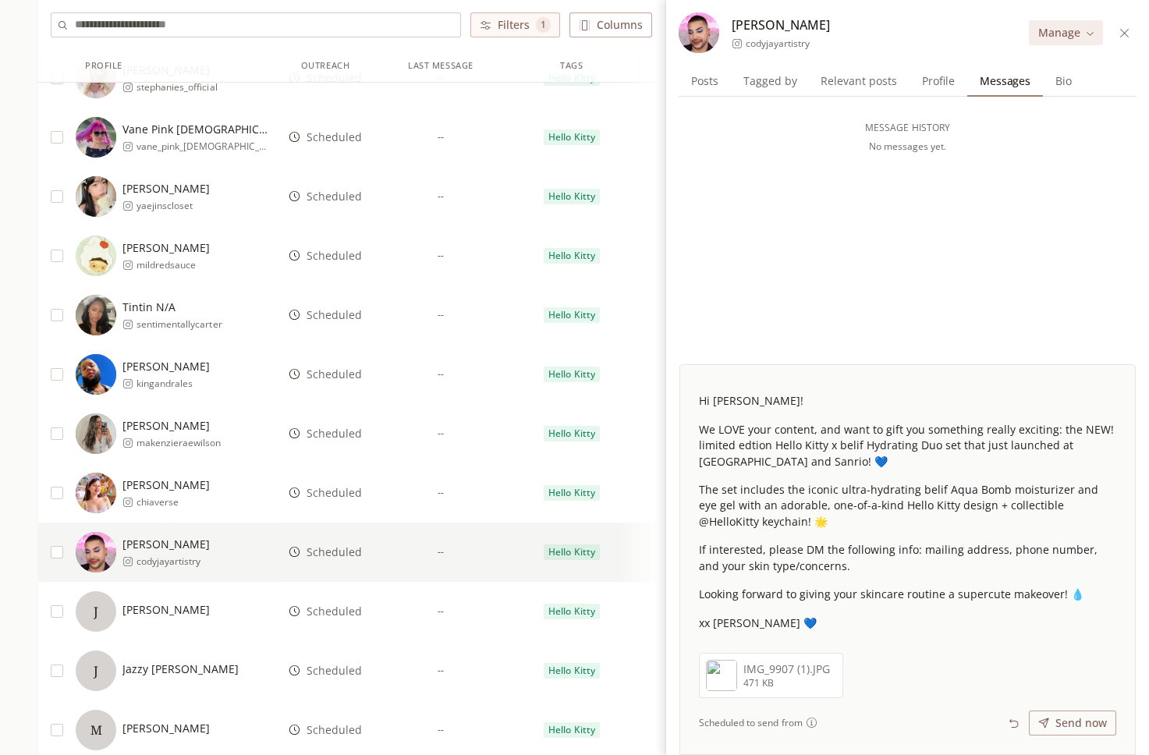
click at [339, 610] on span "Scheduled" at bounding box center [334, 612] width 55 height 16
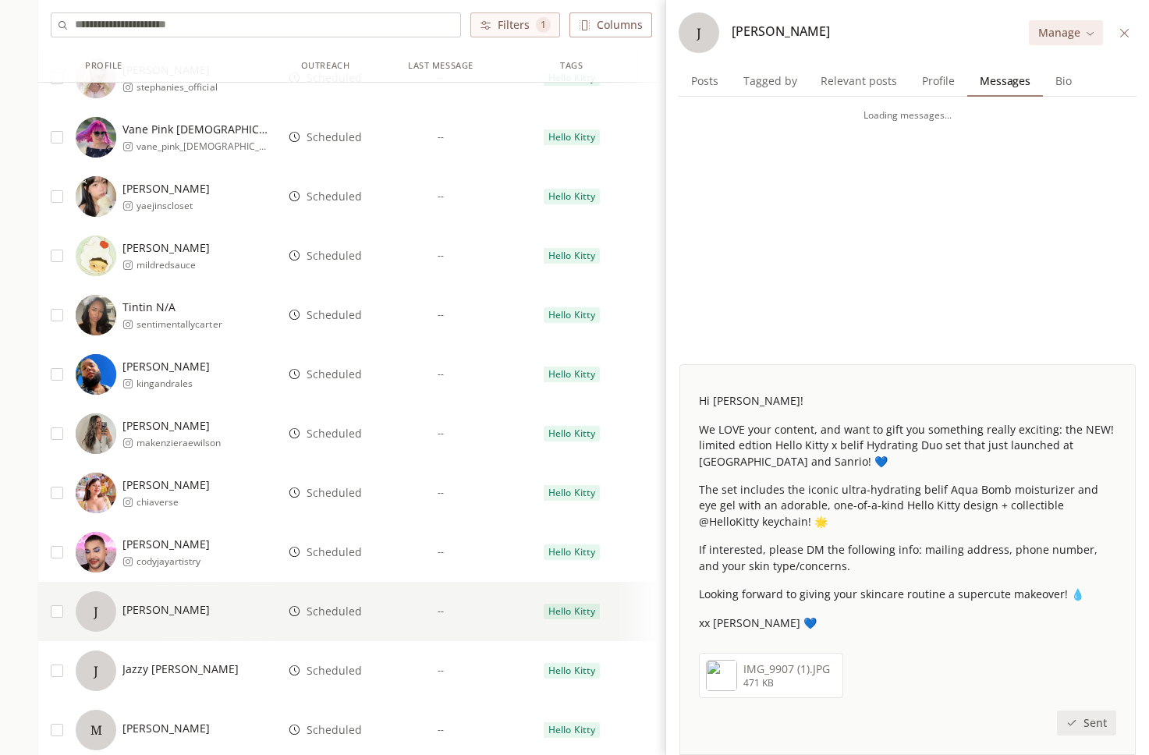
scroll to position [1185, 0]
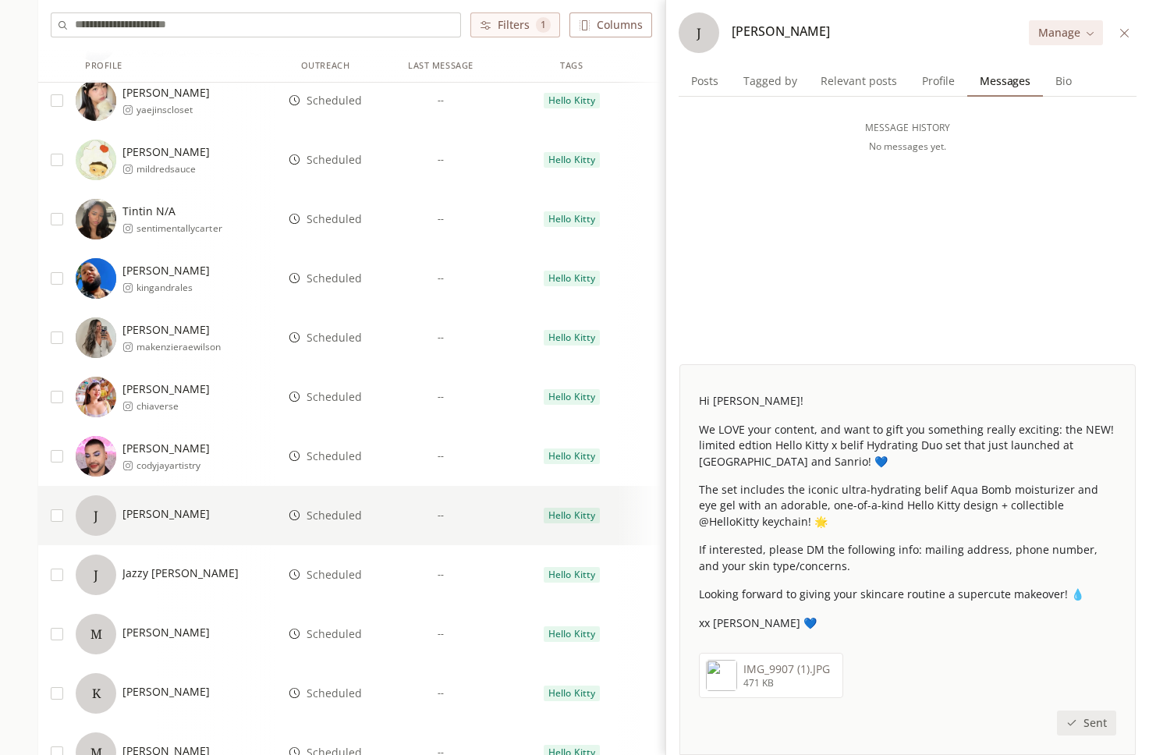
click at [341, 573] on span "Scheduled" at bounding box center [334, 575] width 55 height 16
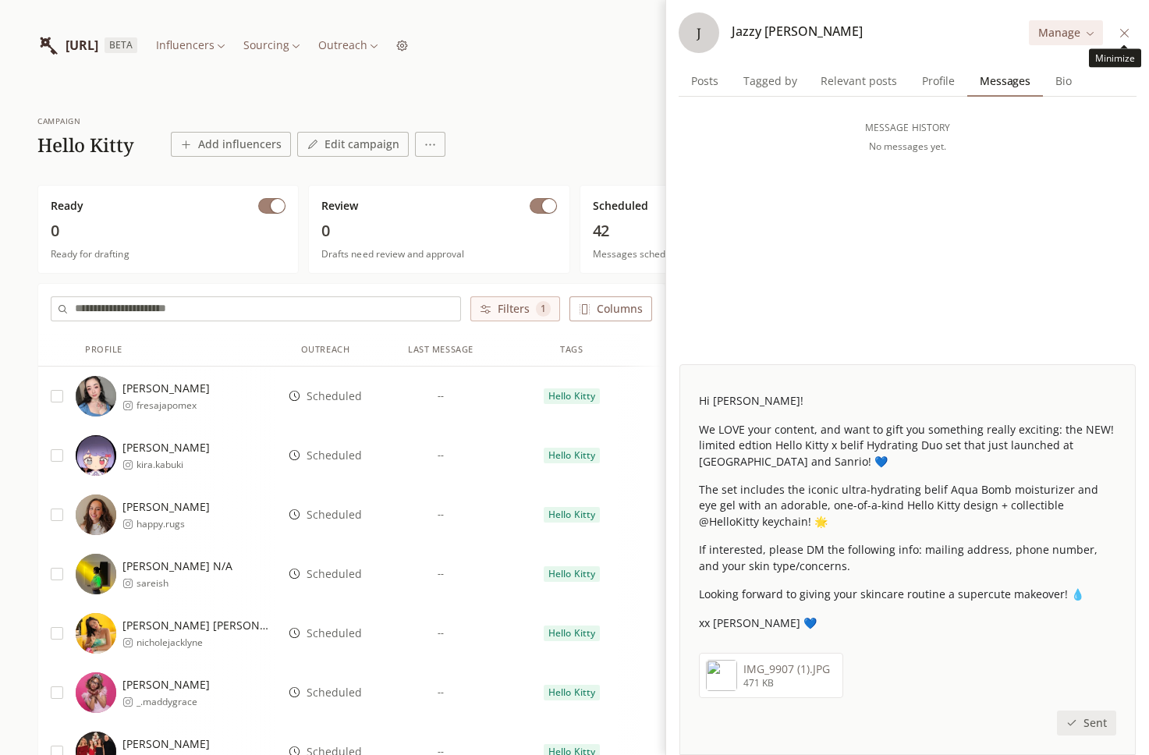
click at [1123, 33] on icon at bounding box center [1125, 33] width 12 height 12
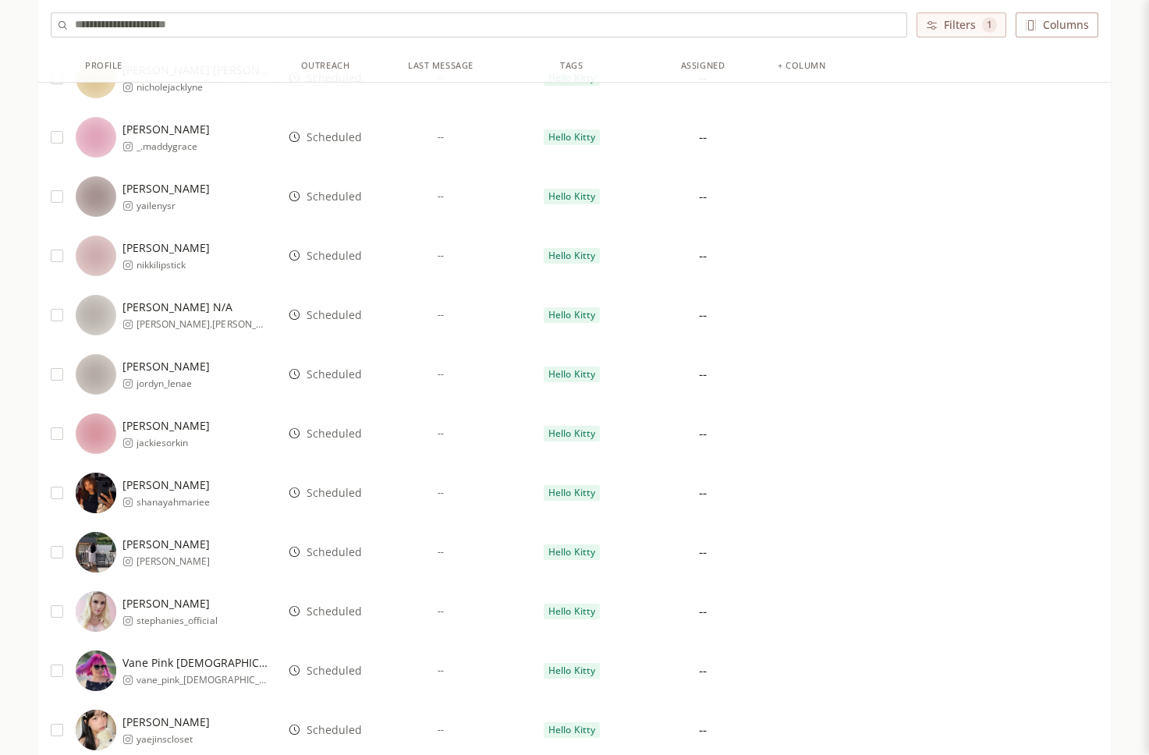
scroll to position [3, 0]
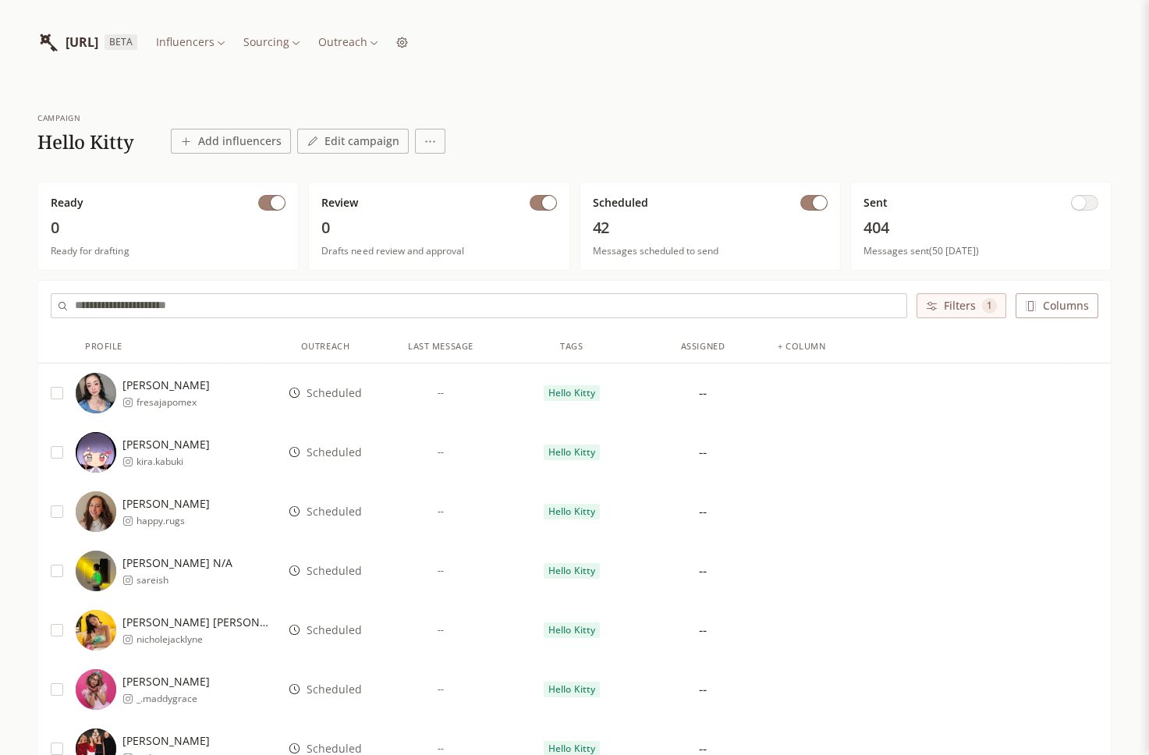
click at [818, 203] on span "button" at bounding box center [820, 203] width 14 height 14
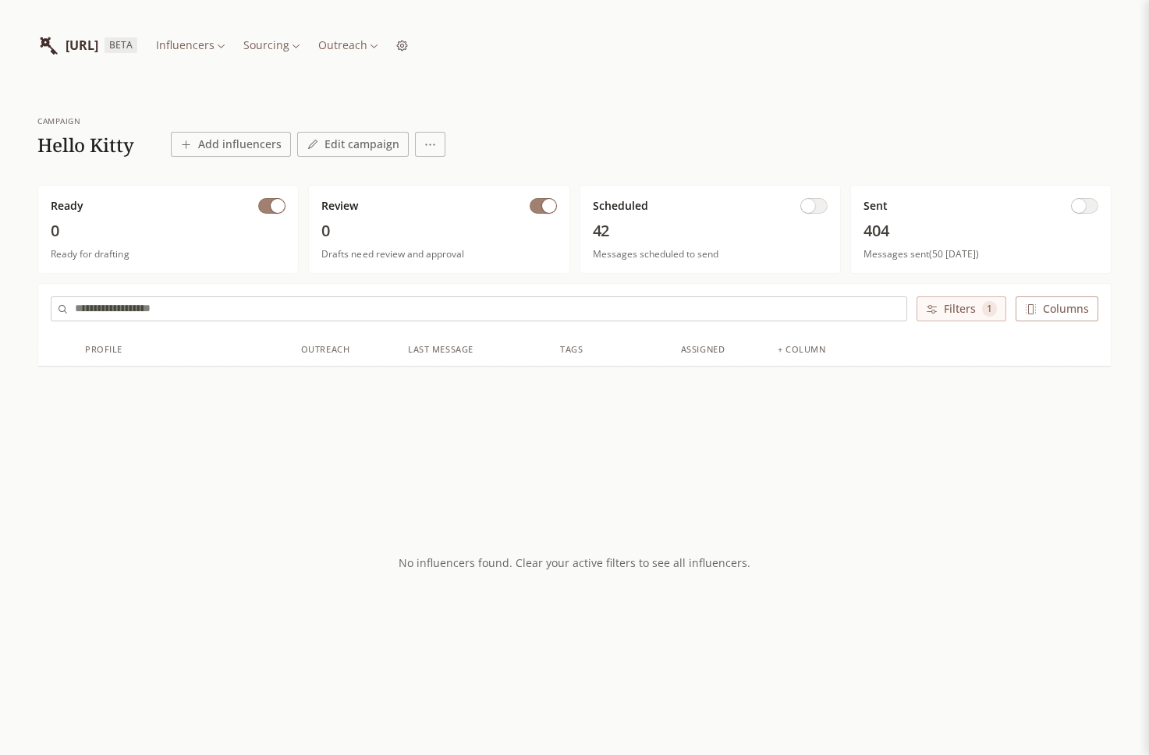
scroll to position [0, 0]
click at [1090, 205] on button "button" at bounding box center [1084, 206] width 27 height 16
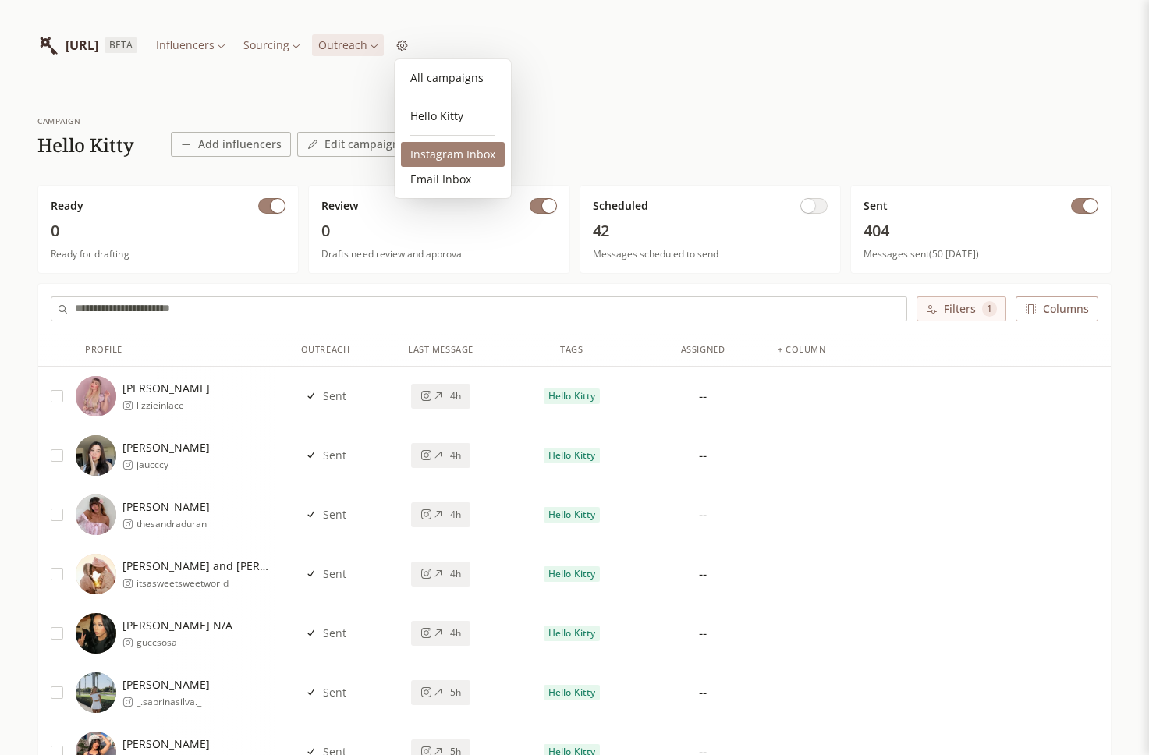
click at [422, 154] on link "Instagram Inbox" at bounding box center [453, 154] width 104 height 25
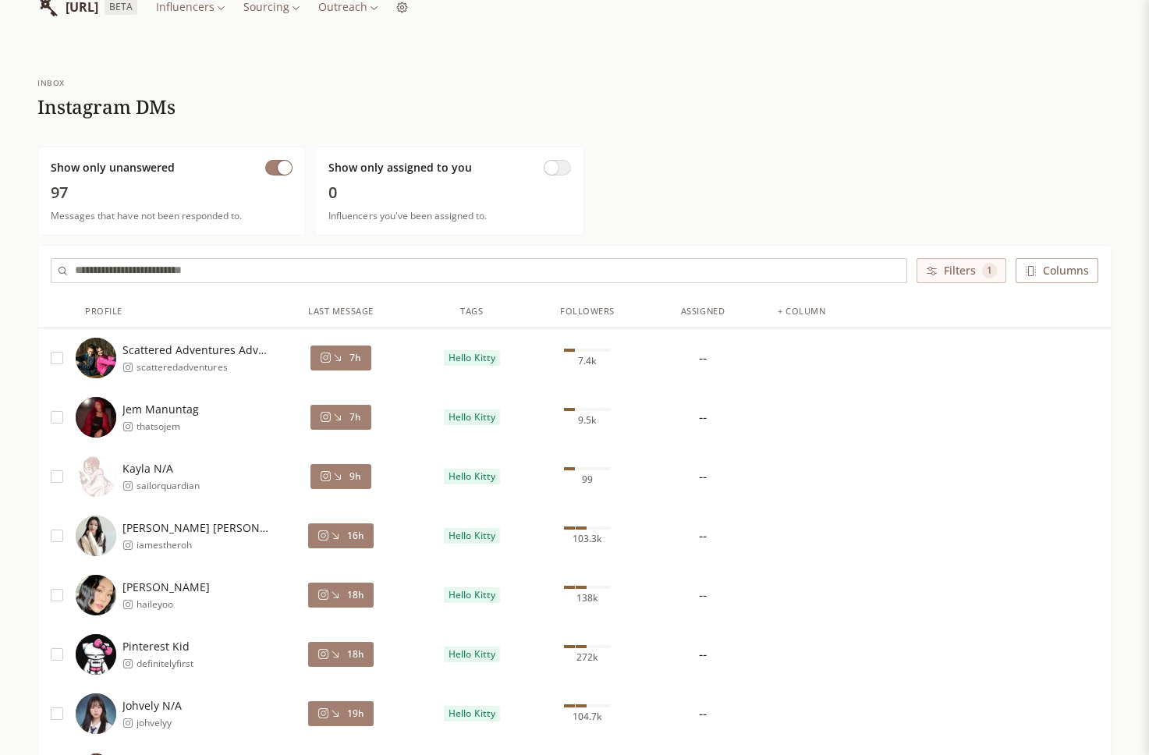
scroll to position [30, 0]
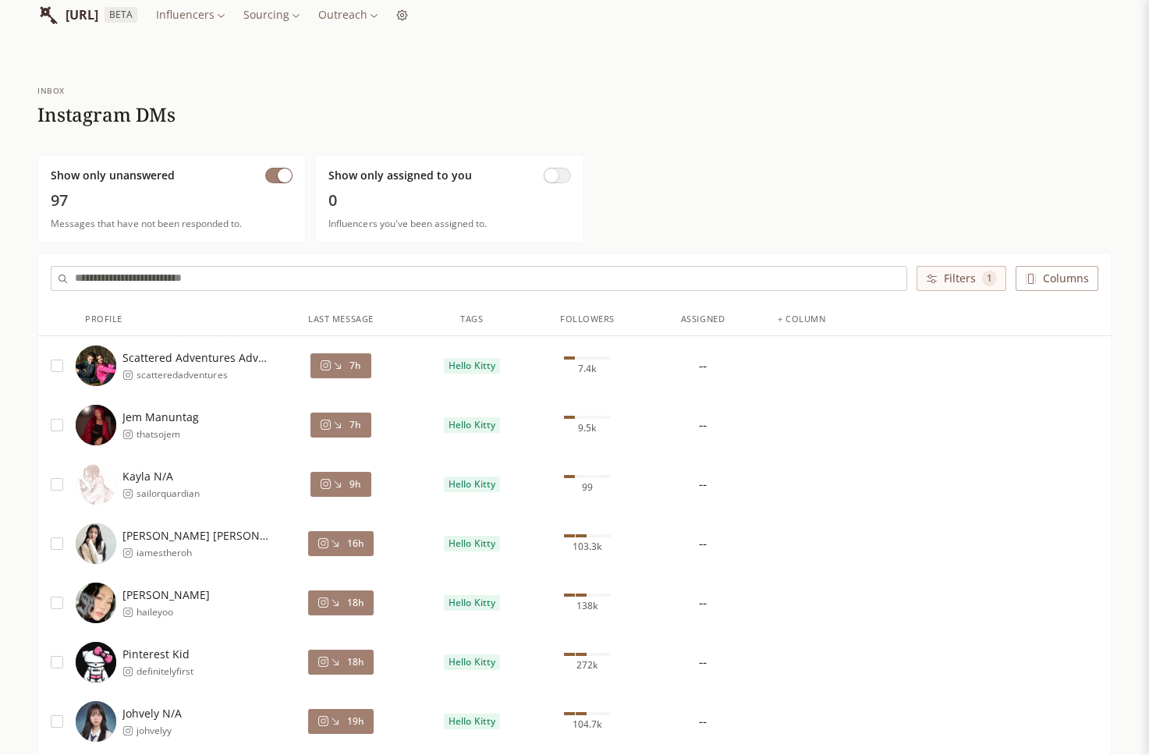
click at [275, 178] on button "button" at bounding box center [278, 176] width 27 height 16
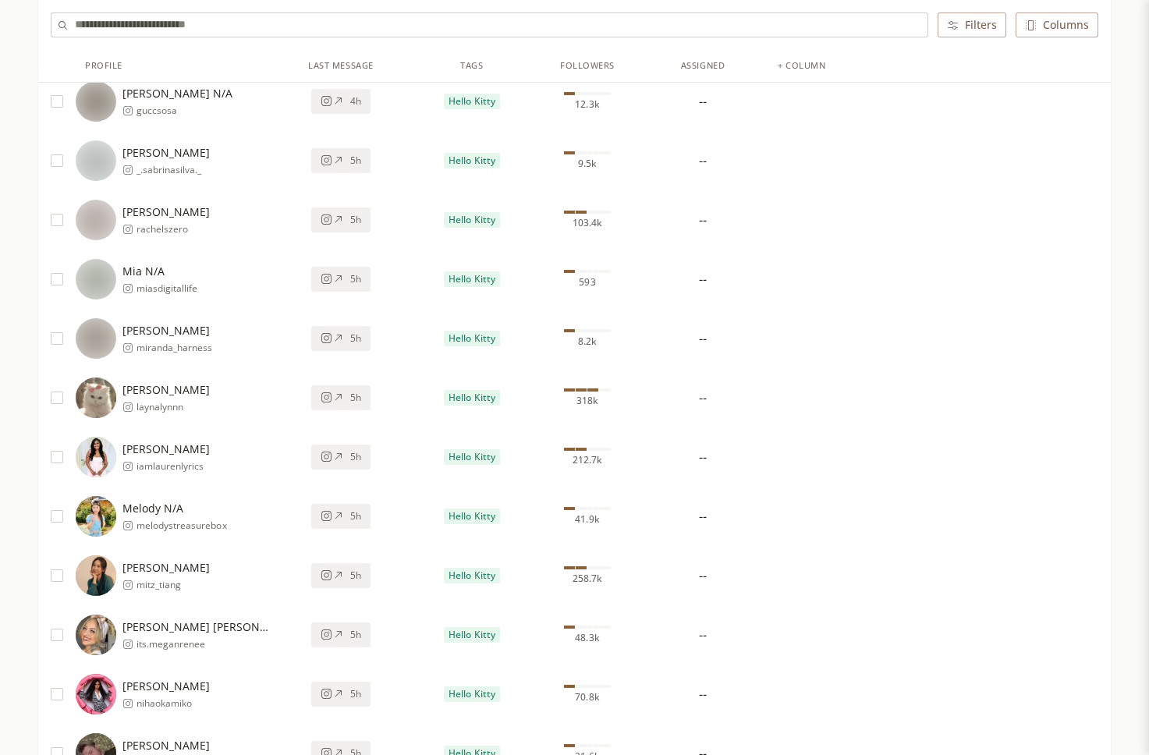
scroll to position [0, 0]
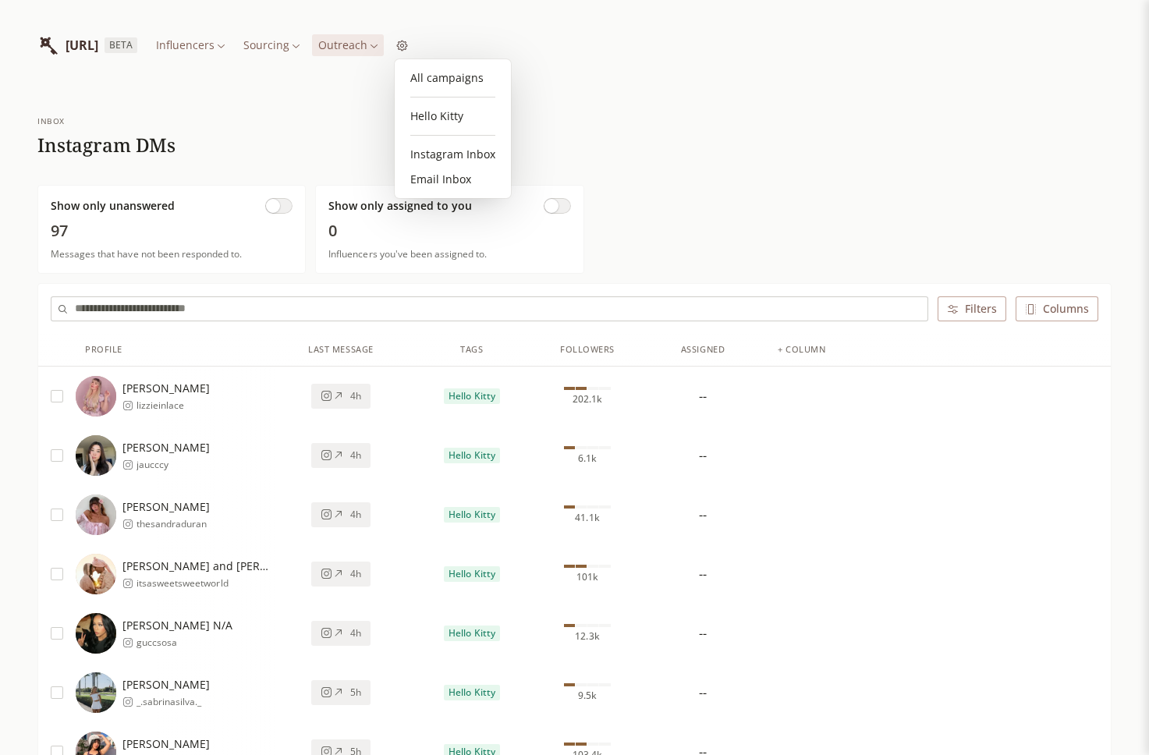
click at [427, 115] on link "Hello Kitty" at bounding box center [453, 116] width 104 height 25
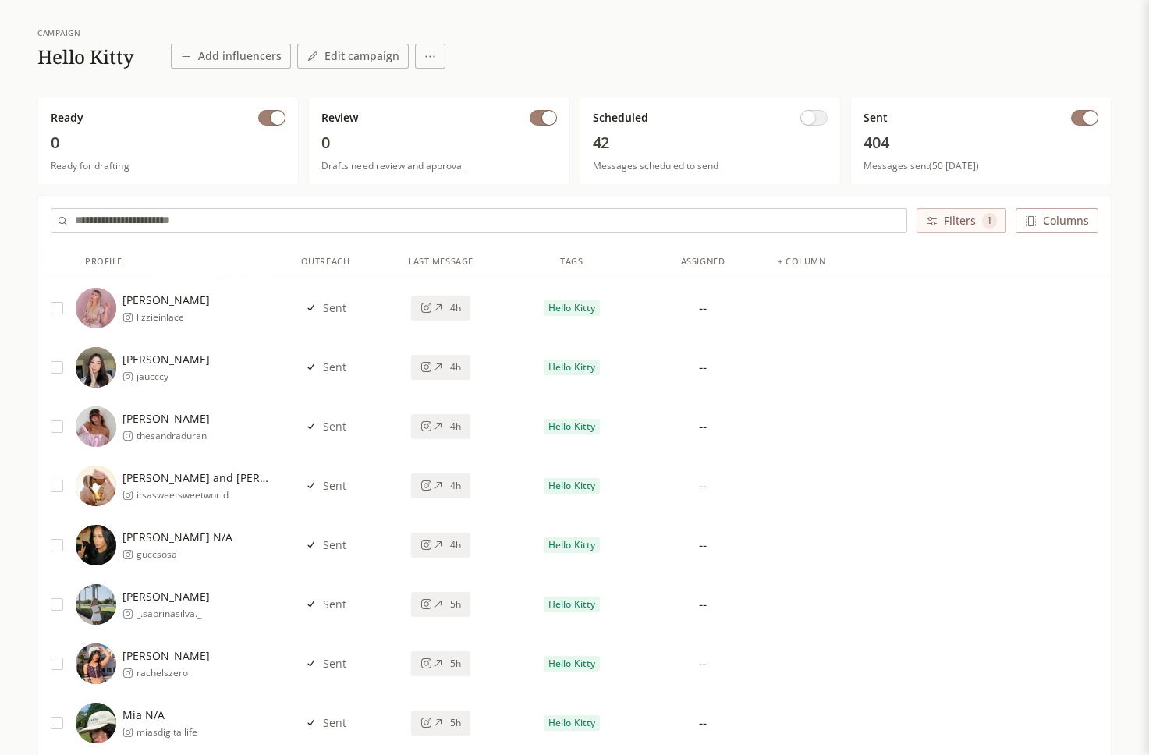
scroll to position [101, 0]
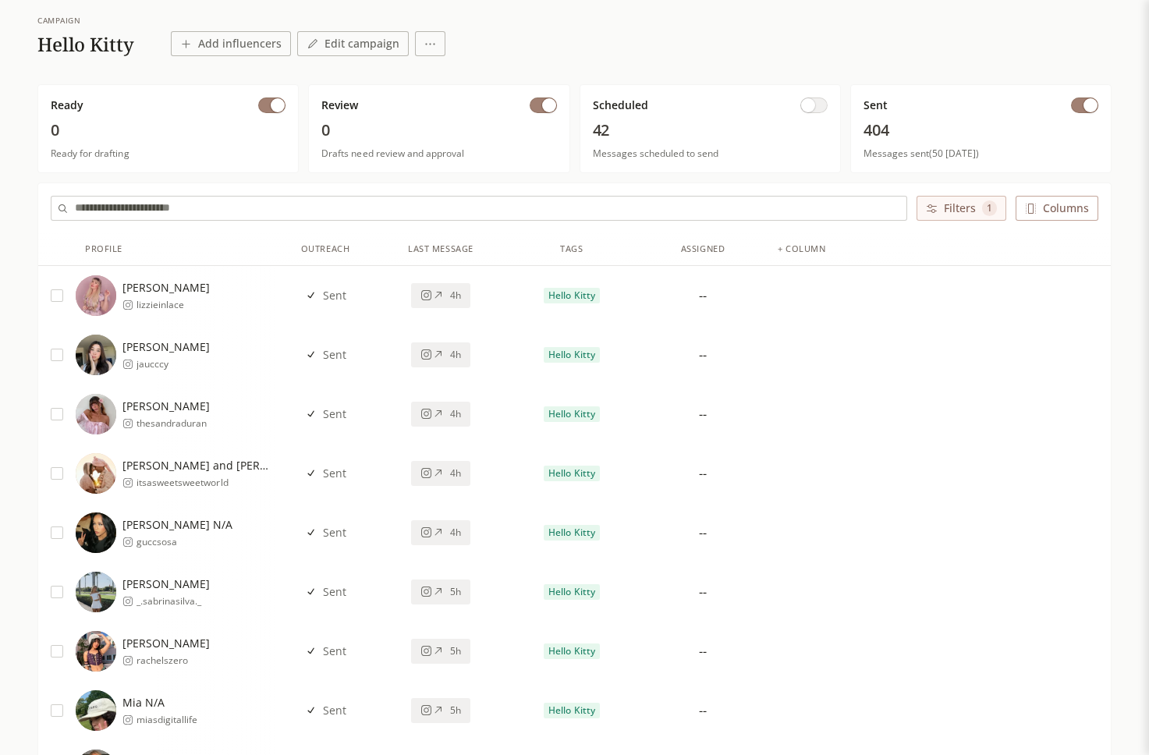
click at [436, 289] on icon at bounding box center [438, 295] width 12 height 12
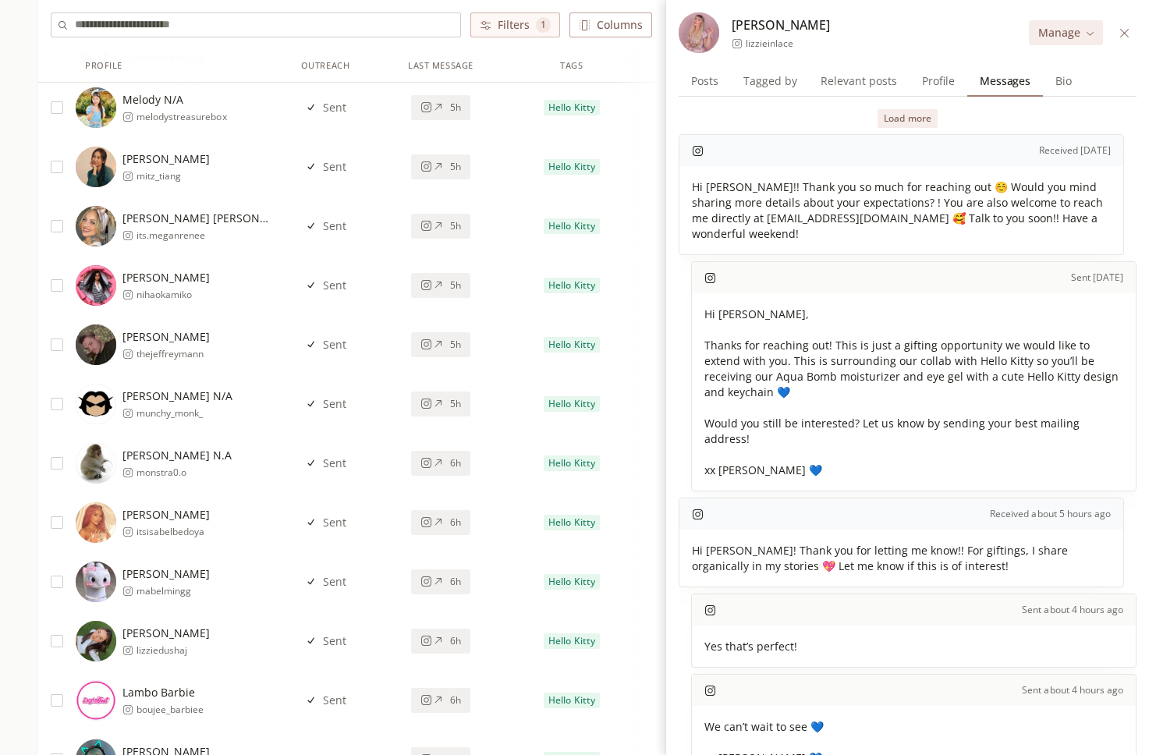
scroll to position [975, 0]
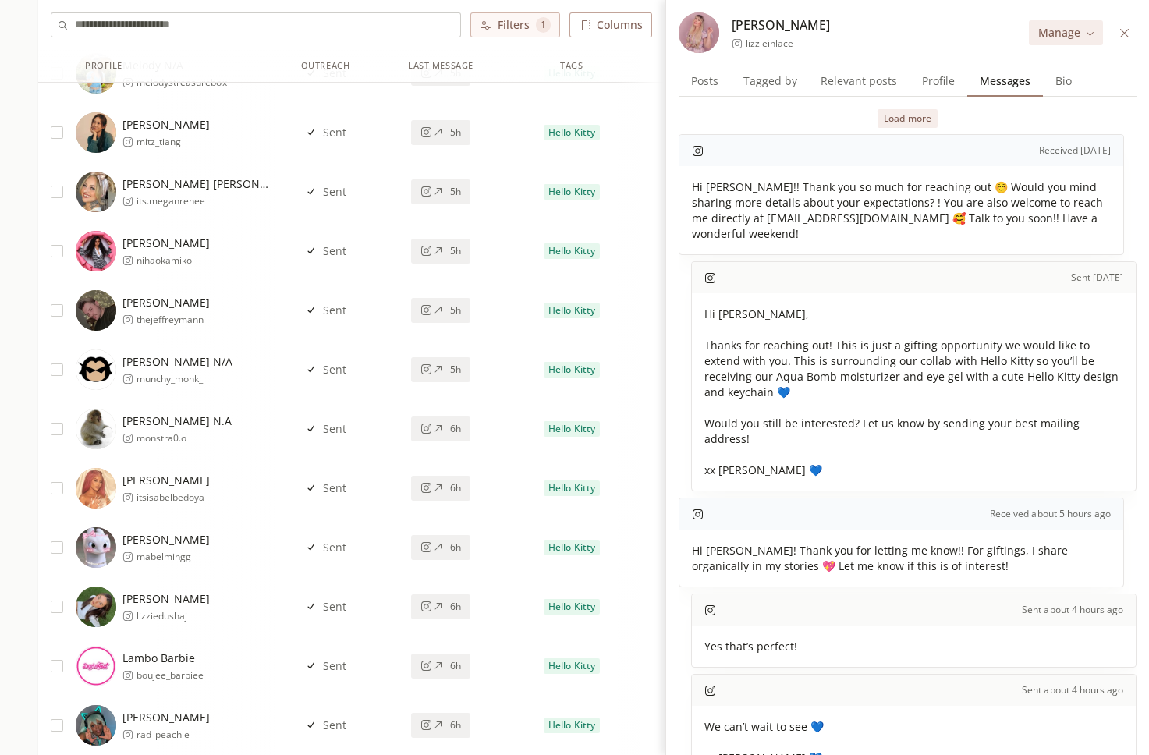
click at [202, 496] on span "itsisabelbedoya" at bounding box center [173, 497] width 73 height 12
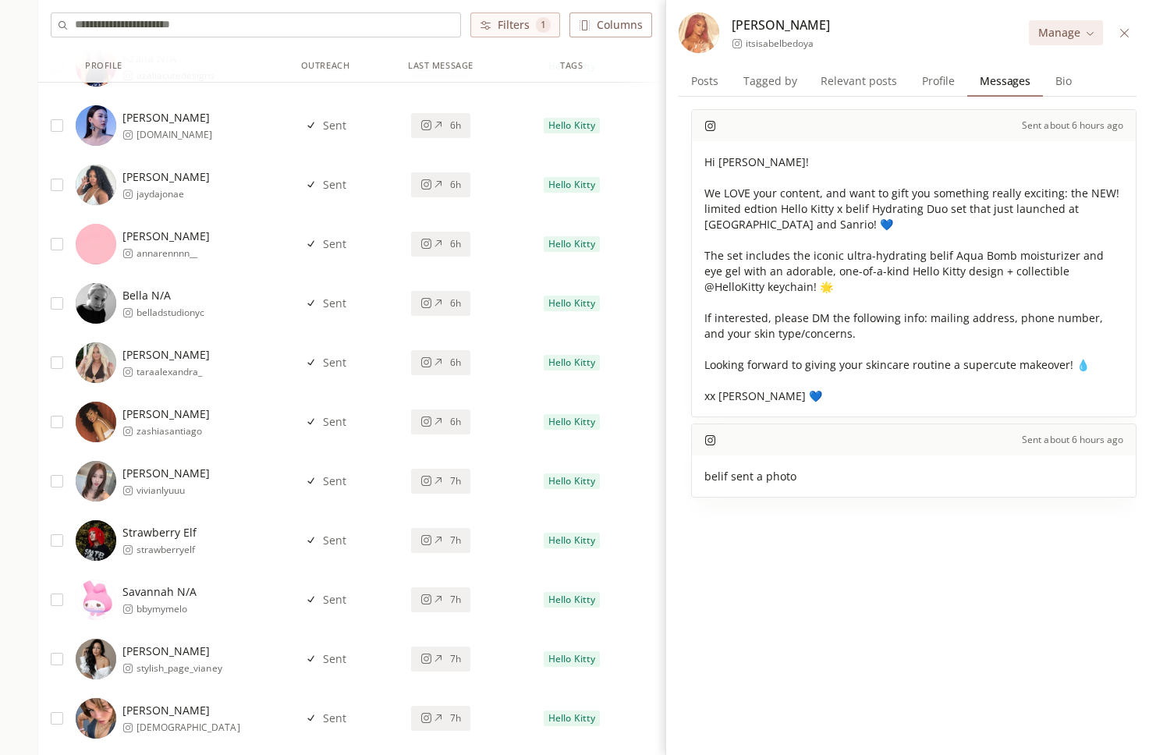
scroll to position [2161, 0]
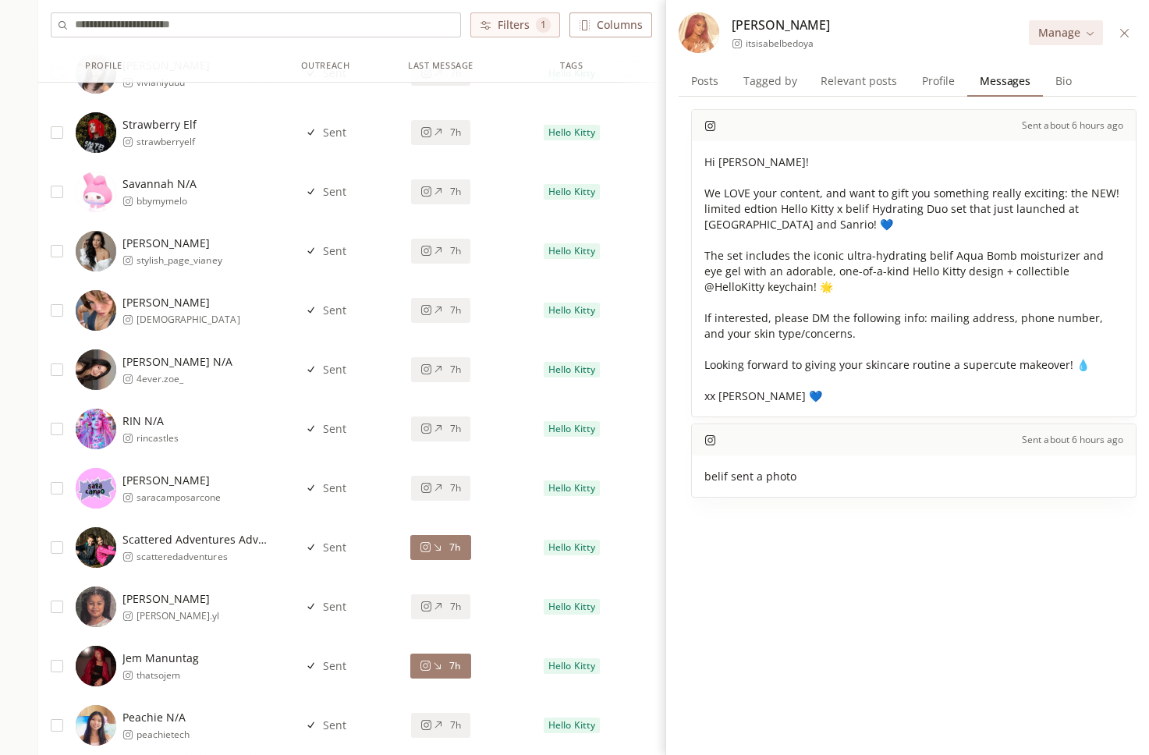
click at [227, 437] on div "RIN N/A rincastles" at bounding box center [176, 429] width 200 height 41
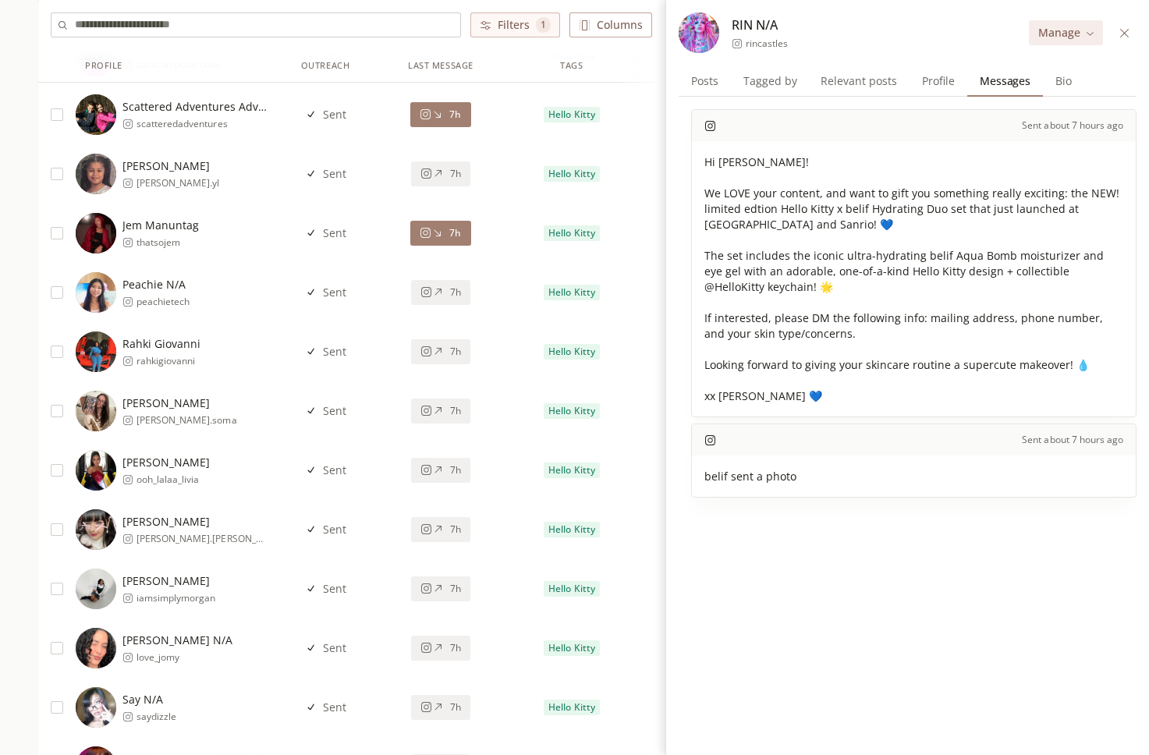
scroll to position [2648, 0]
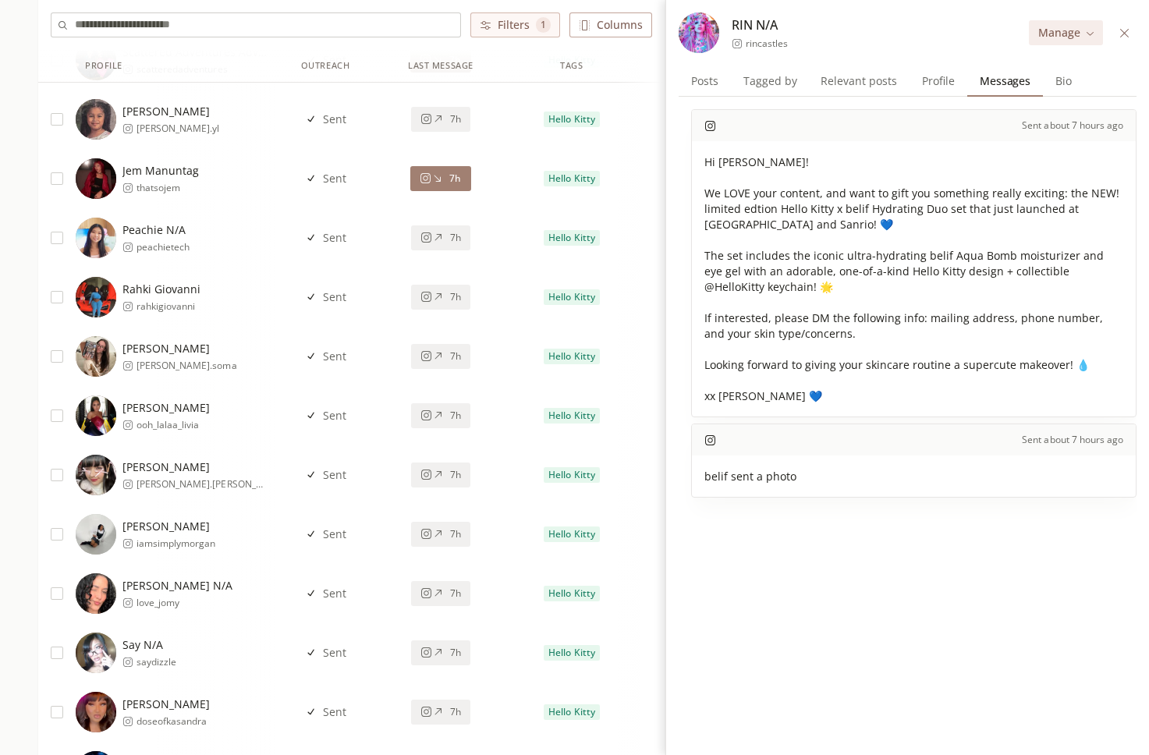
click at [223, 419] on div "Olivia Sharpe ooh_lalaa_livia" at bounding box center [176, 416] width 200 height 41
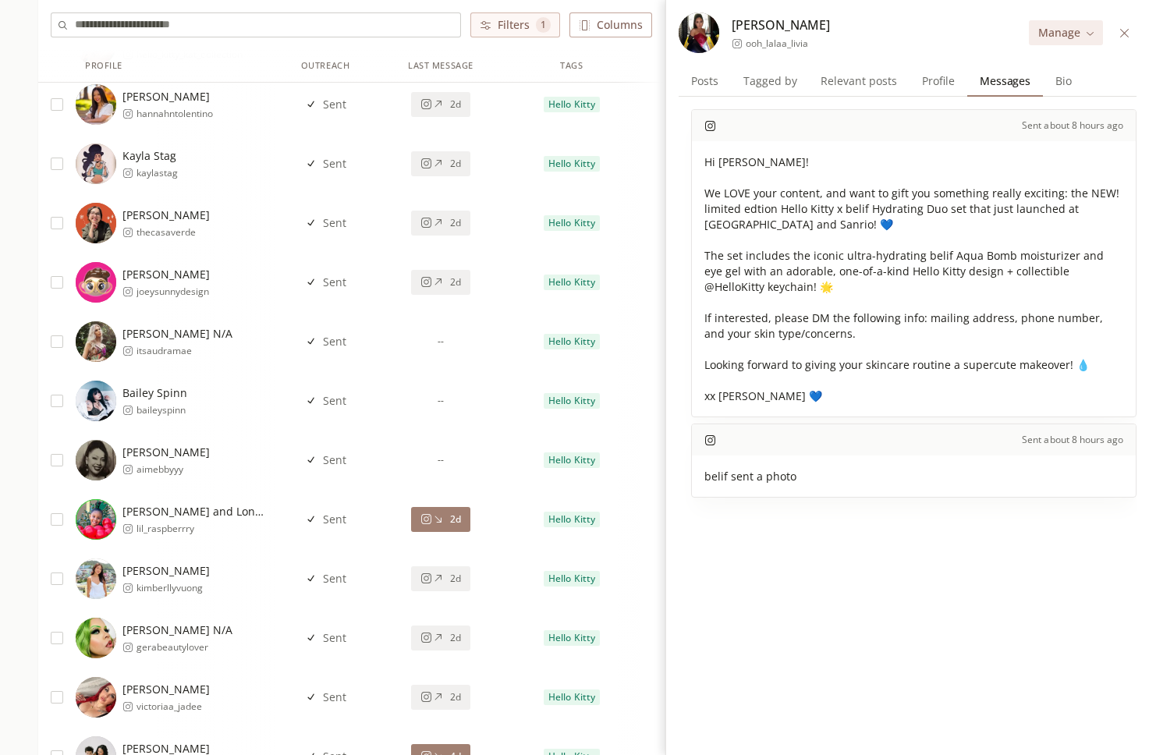
scroll to position [8518, 0]
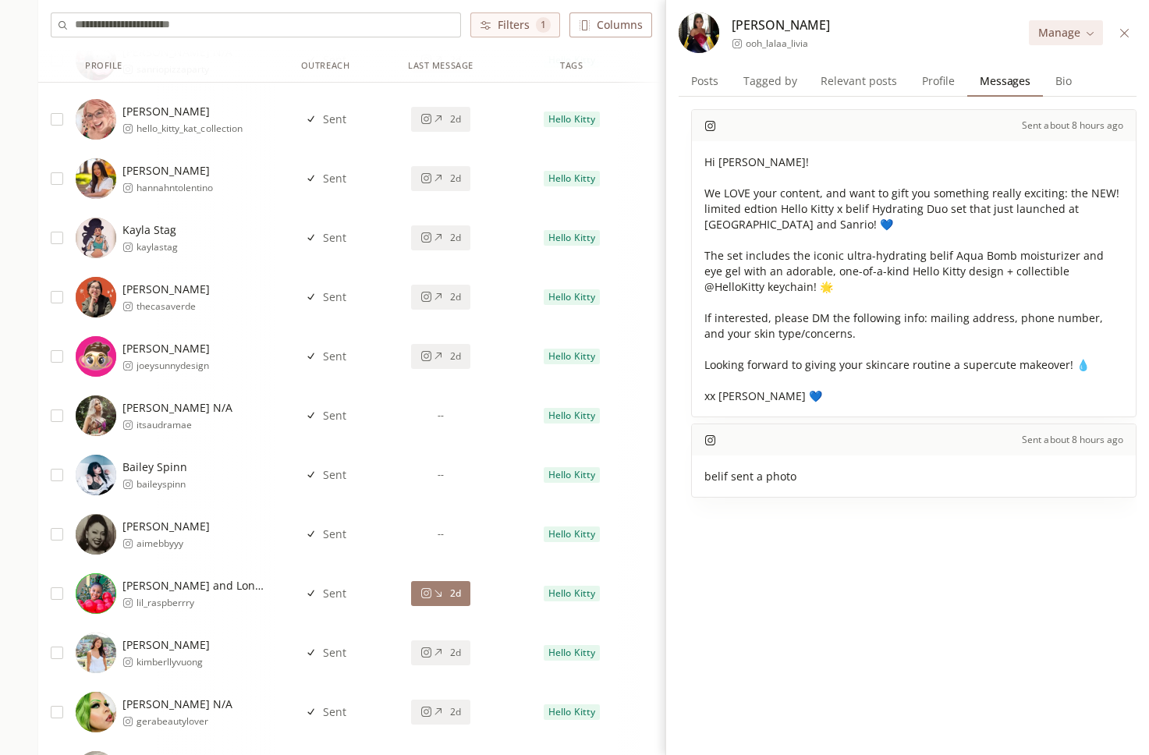
click at [233, 406] on div "Audra N/A itsaudramae" at bounding box center [176, 416] width 200 height 41
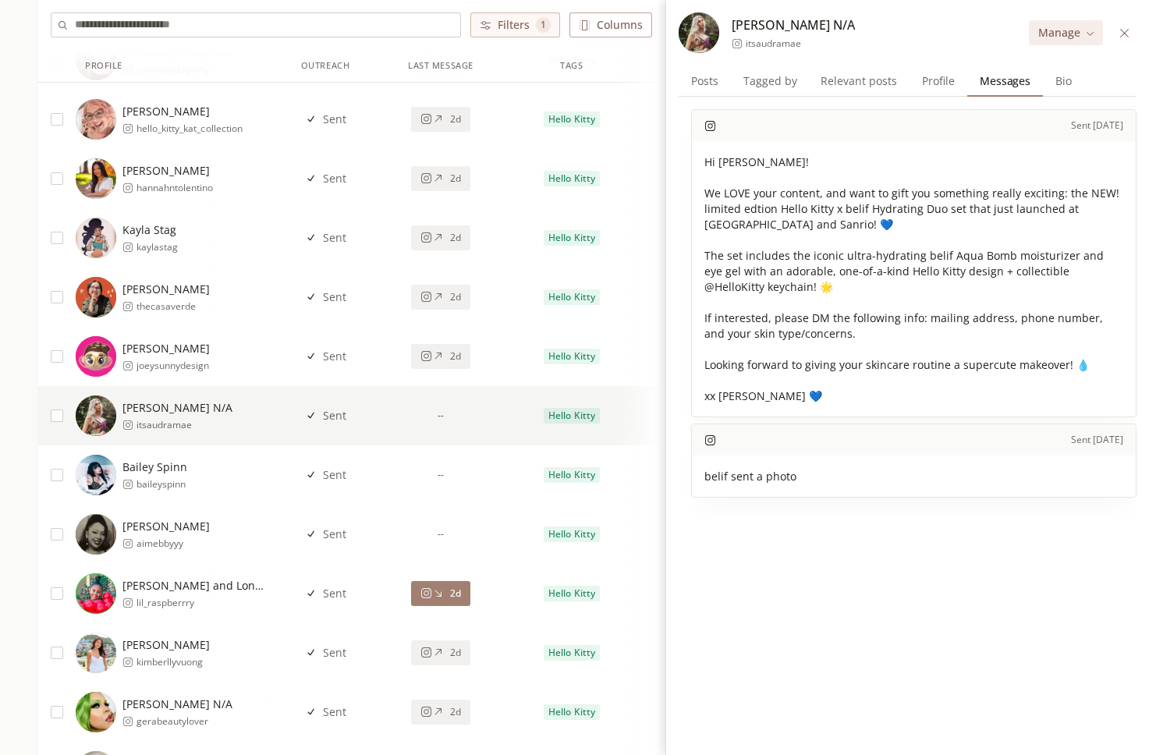
click at [245, 460] on div "Bailey Spinn baileyspinn" at bounding box center [176, 475] width 200 height 41
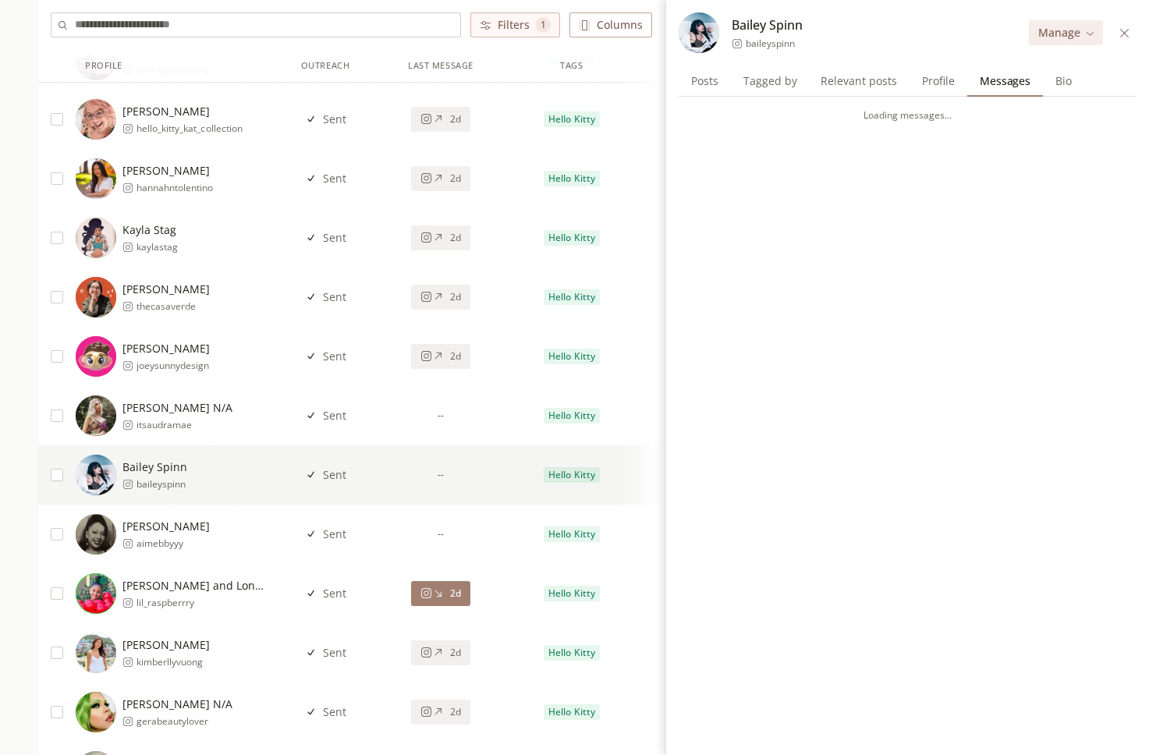
click at [243, 529] on div "Aime Pradis Brown aimebbyyy" at bounding box center [176, 534] width 200 height 41
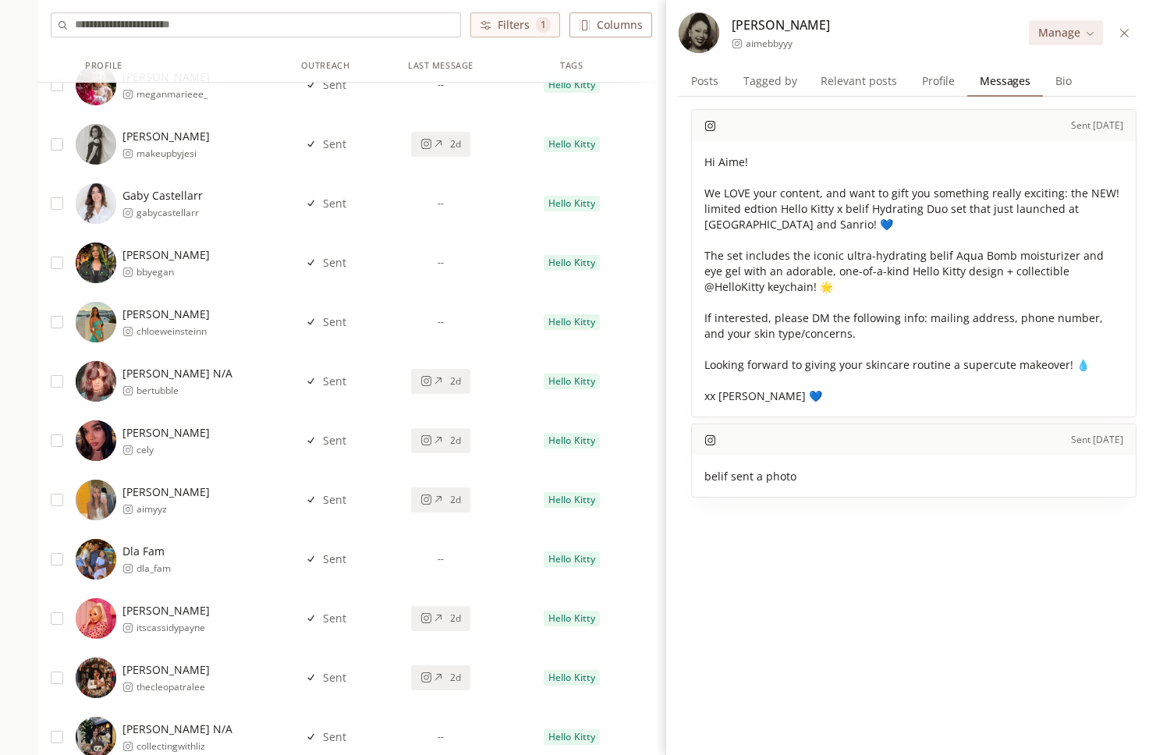
scroll to position [7778, 0]
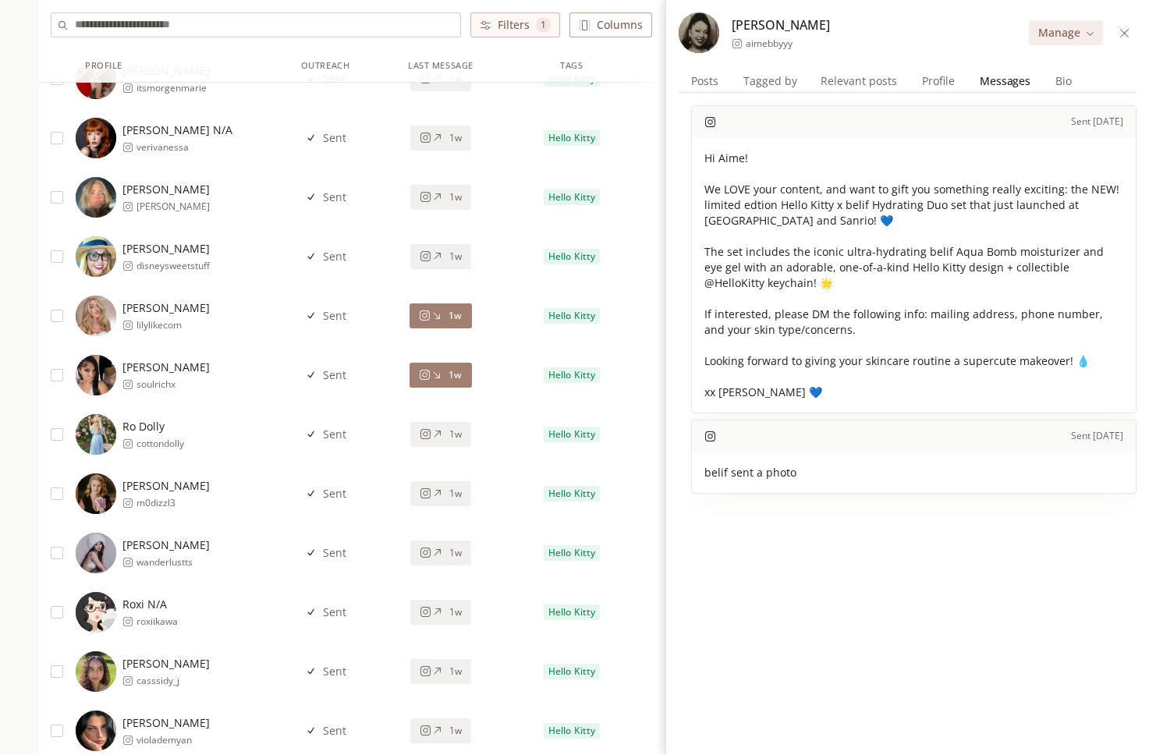
scroll to position [17332, 0]
click at [1123, 30] on icon at bounding box center [1125, 33] width 12 height 12
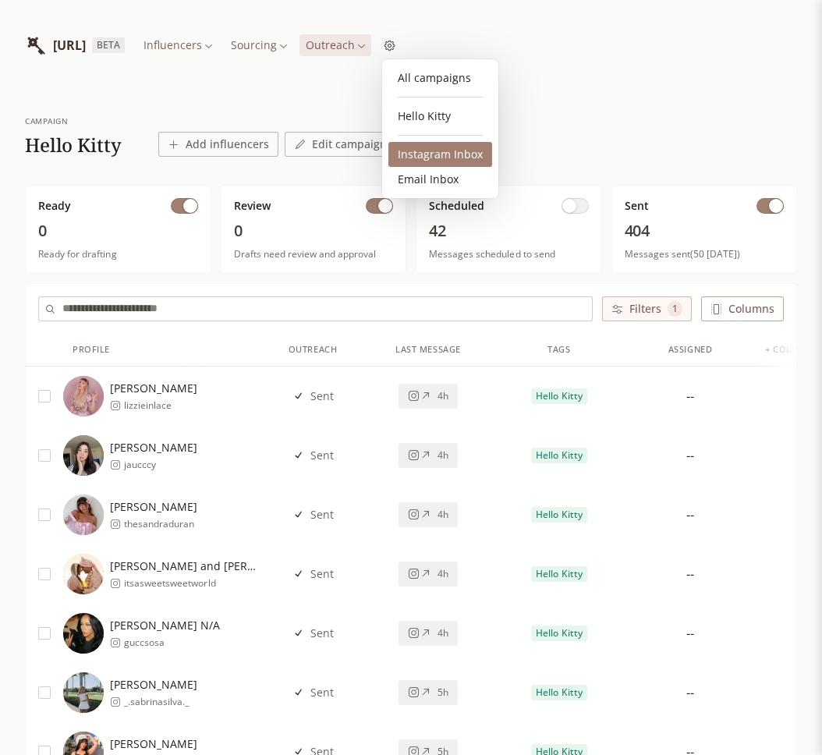
click at [427, 161] on link "Instagram Inbox" at bounding box center [440, 154] width 104 height 25
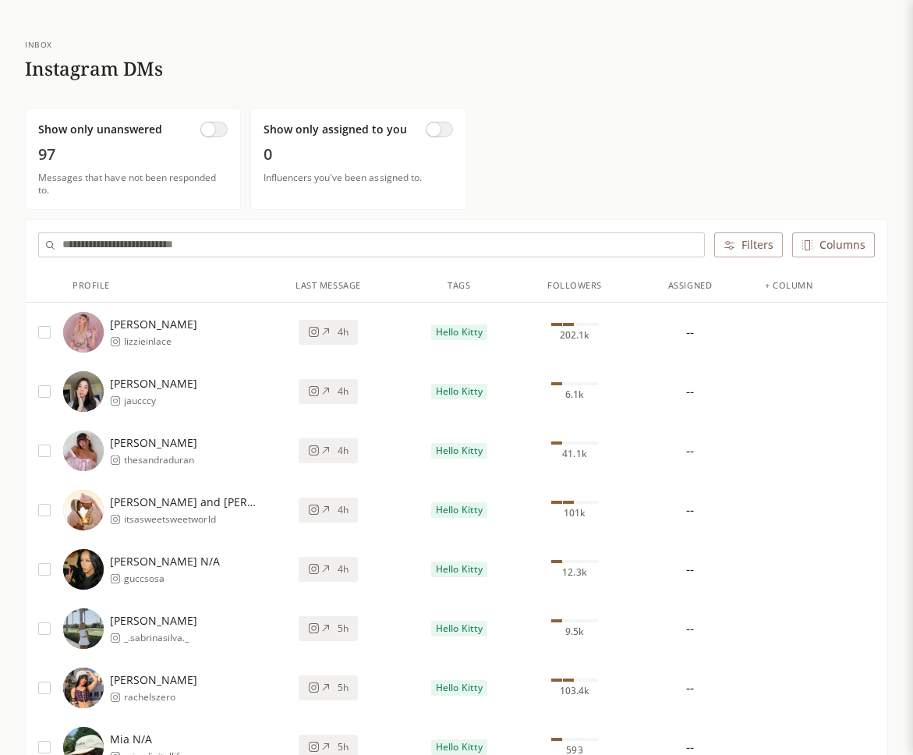
scroll to position [66, 0]
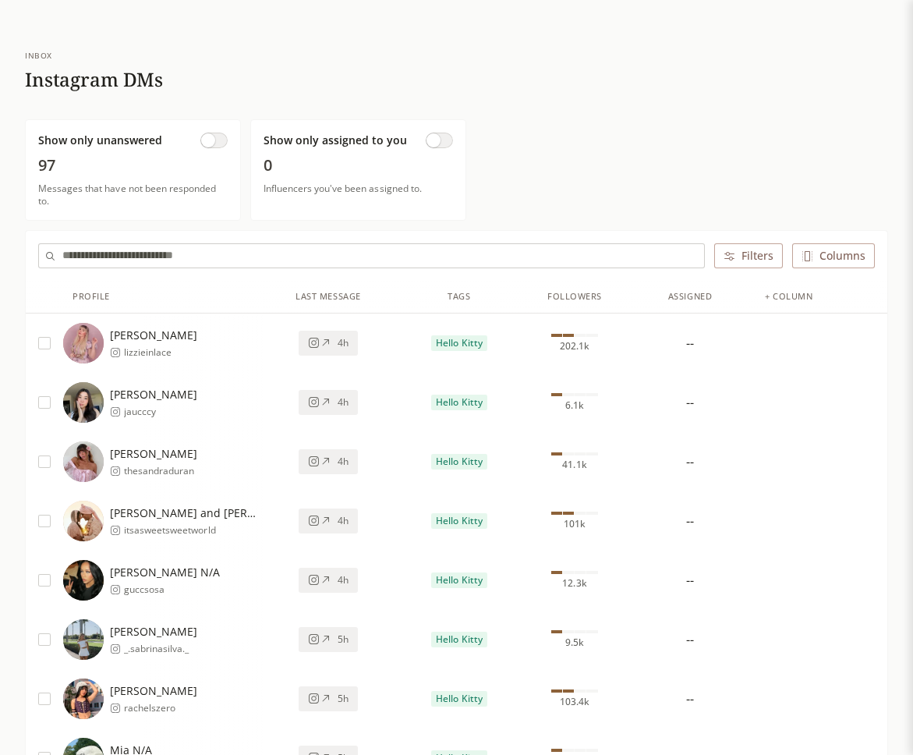
click at [215, 140] on button "button" at bounding box center [213, 141] width 27 height 16
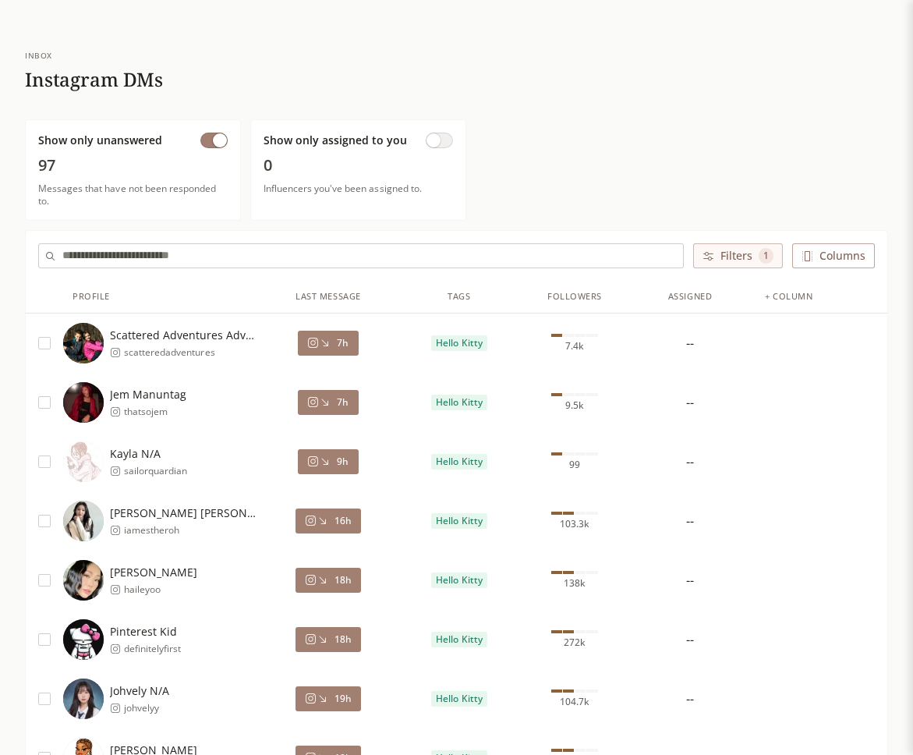
scroll to position [108, 0]
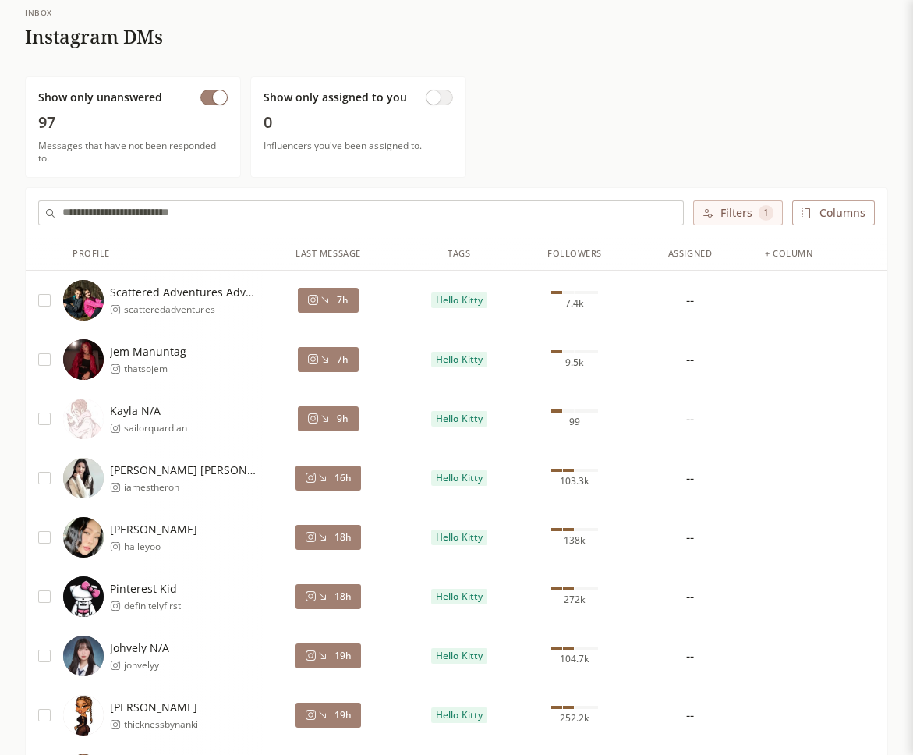
click at [334, 302] on div "7h" at bounding box center [327, 300] width 41 height 12
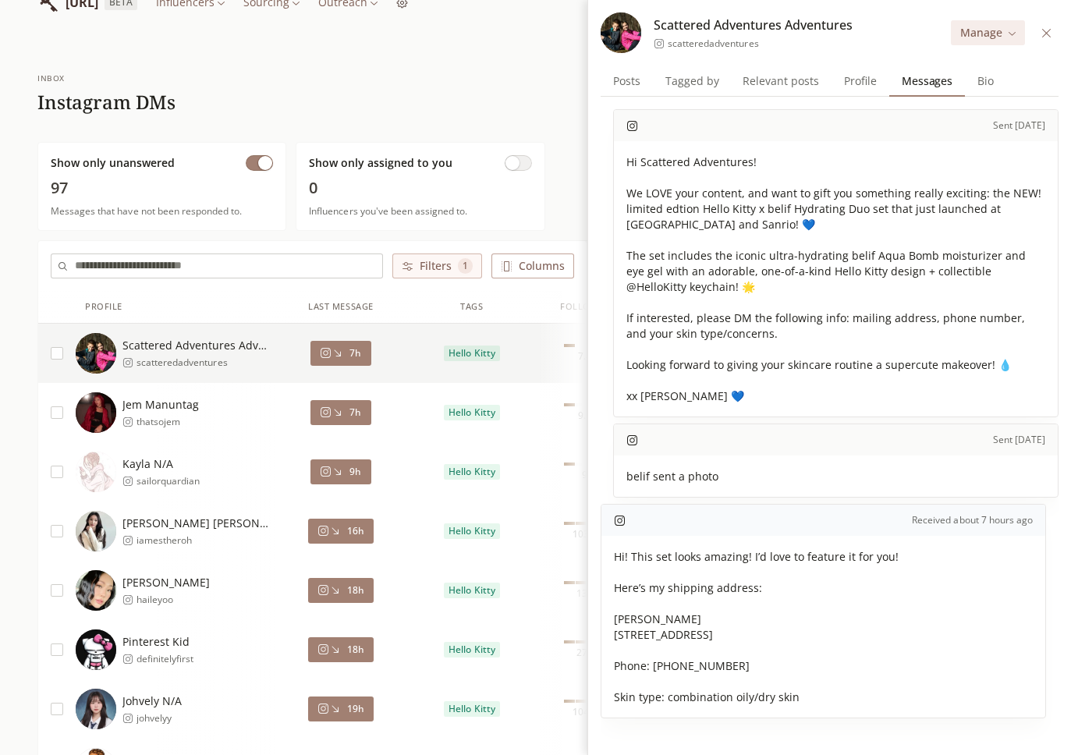
scroll to position [45, 0]
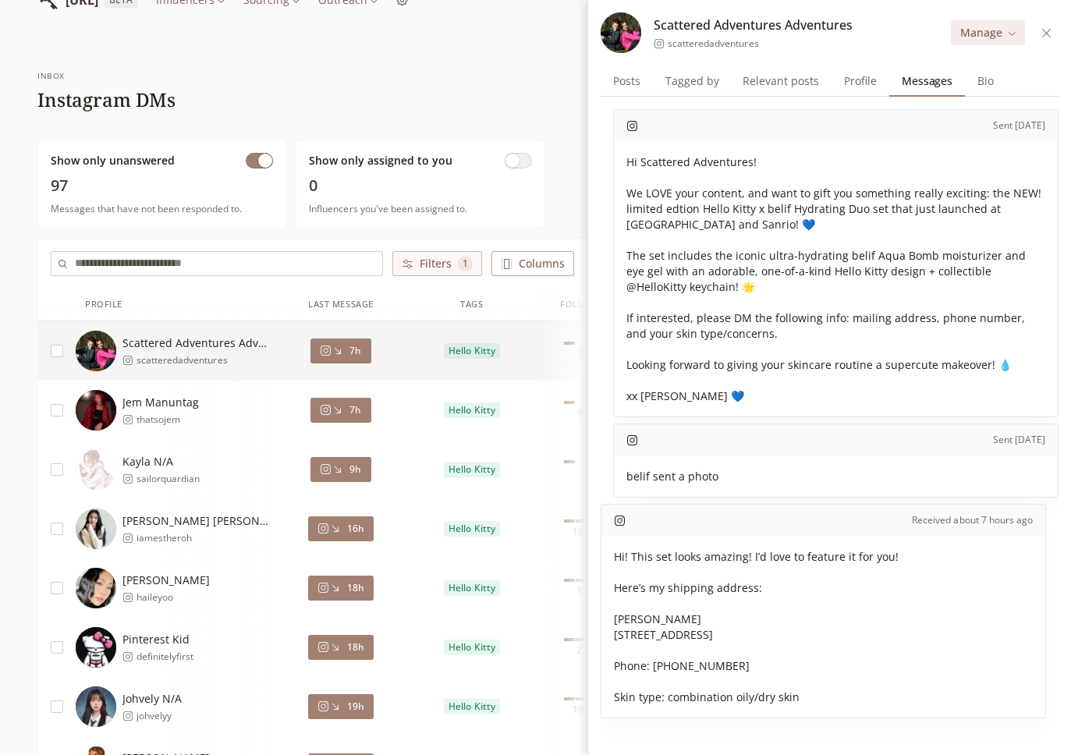
click at [859, 83] on span "Profile" at bounding box center [860, 81] width 45 height 22
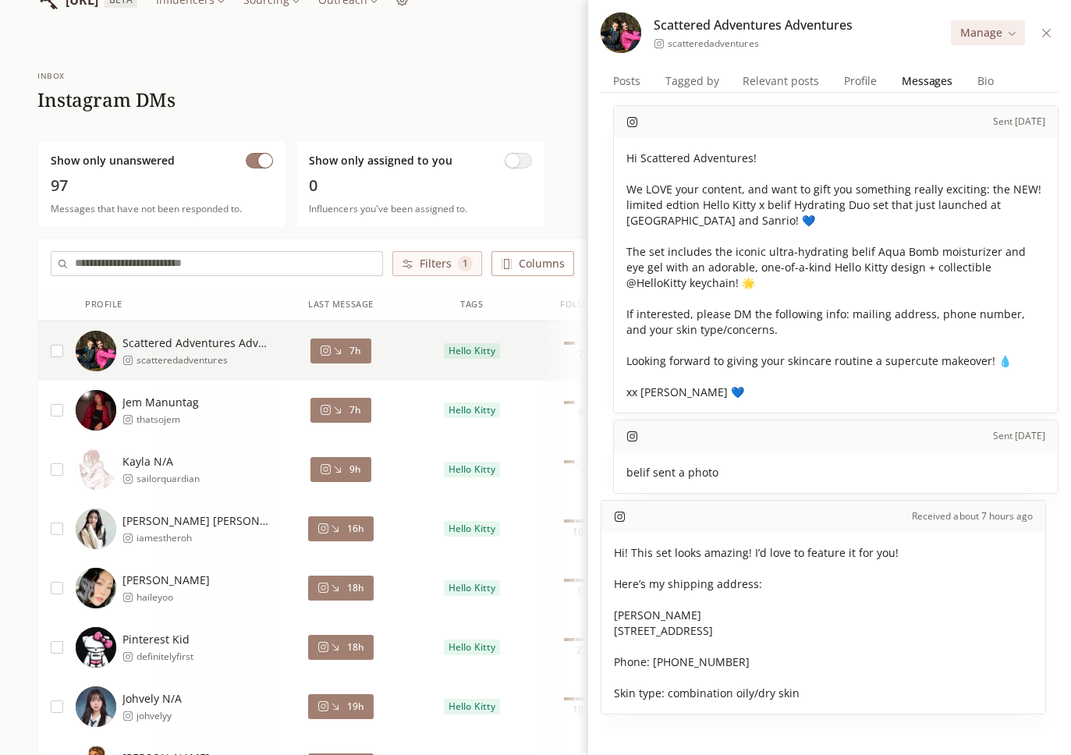
click at [910, 83] on span "Messages" at bounding box center [927, 81] width 63 height 22
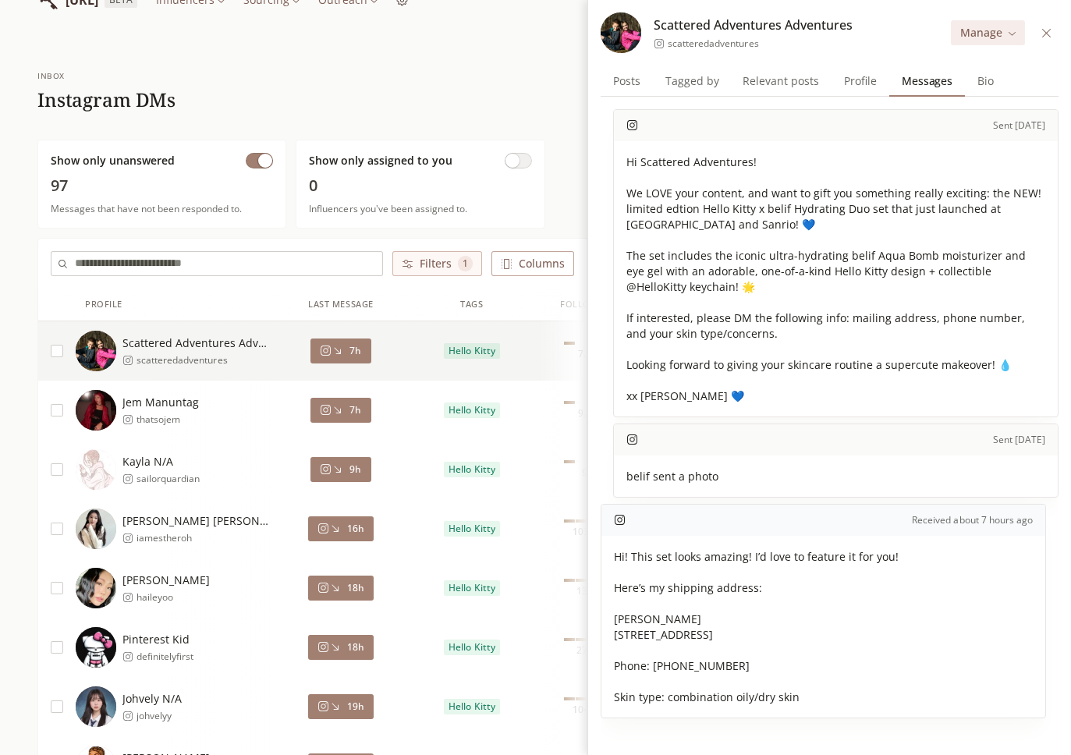
scroll to position [0, 0]
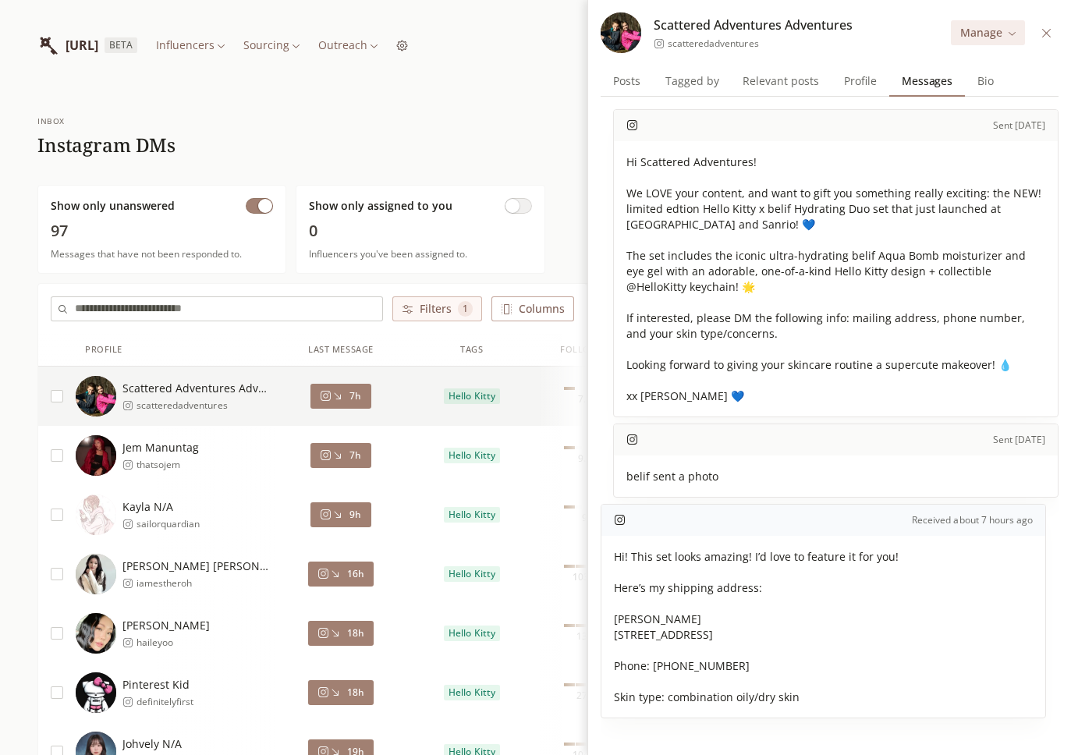
click at [1041, 33] on icon at bounding box center [1047, 33] width 12 height 12
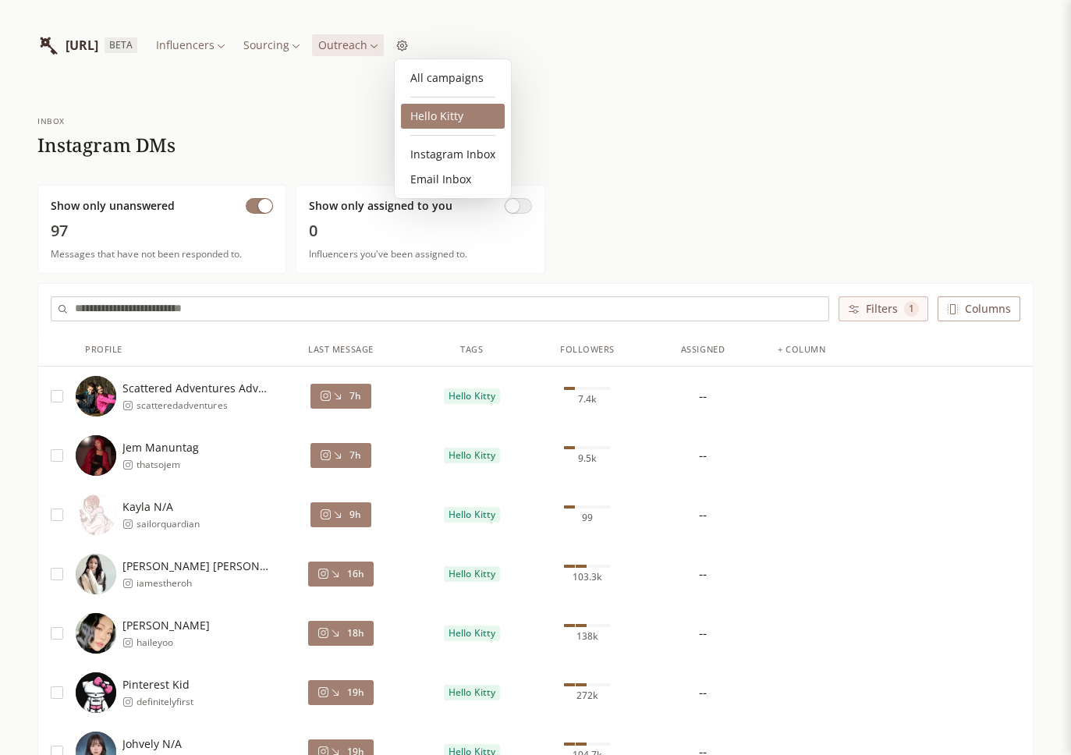
click at [436, 115] on link "Hello Kitty" at bounding box center [453, 116] width 104 height 25
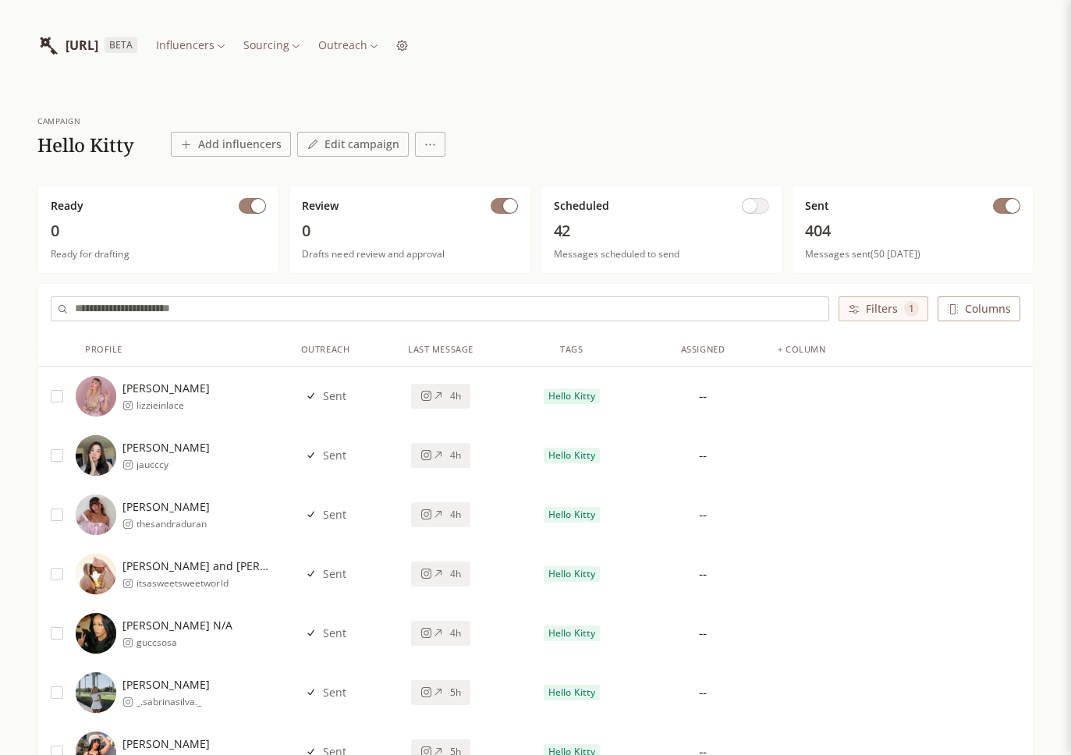
click at [250, 398] on div "[PERSON_NAME] lizzieinlace" at bounding box center [176, 396] width 200 height 41
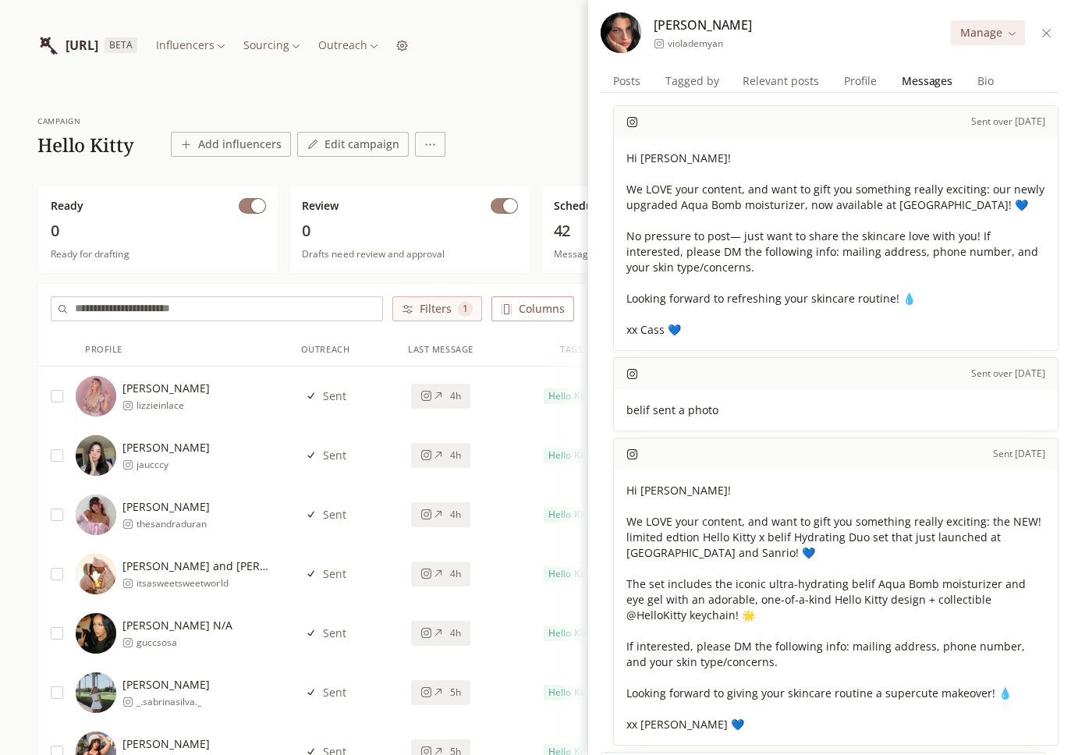
scroll to position [491, 0]
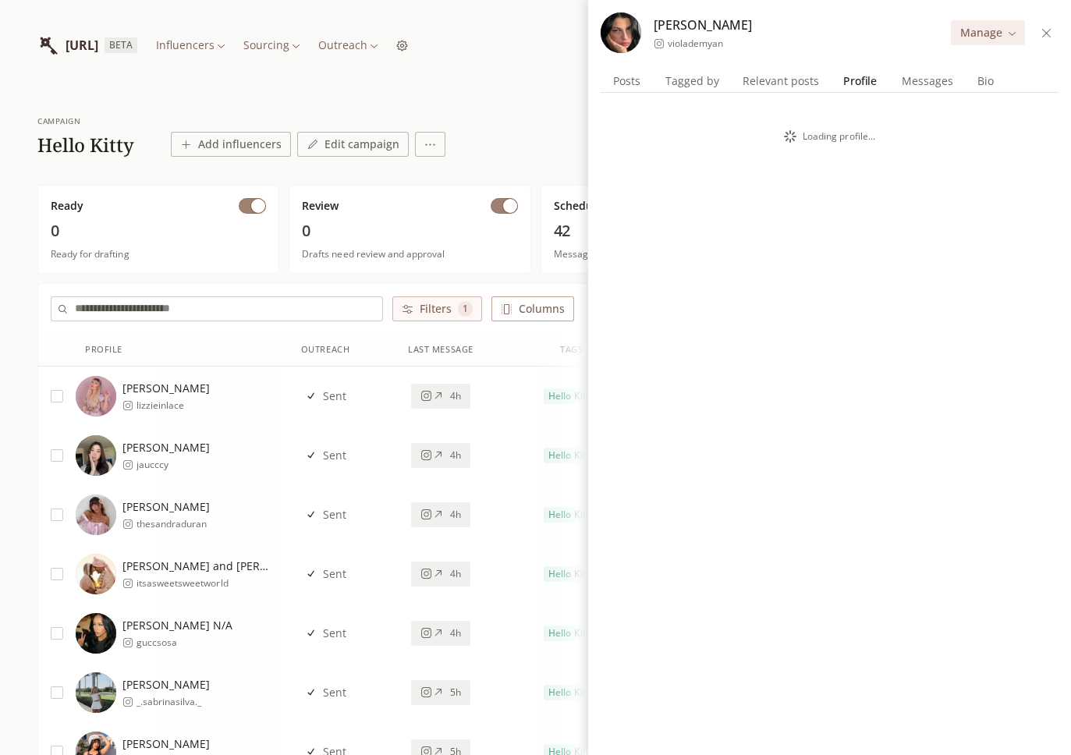
click at [843, 84] on span "Profile" at bounding box center [860, 81] width 46 height 22
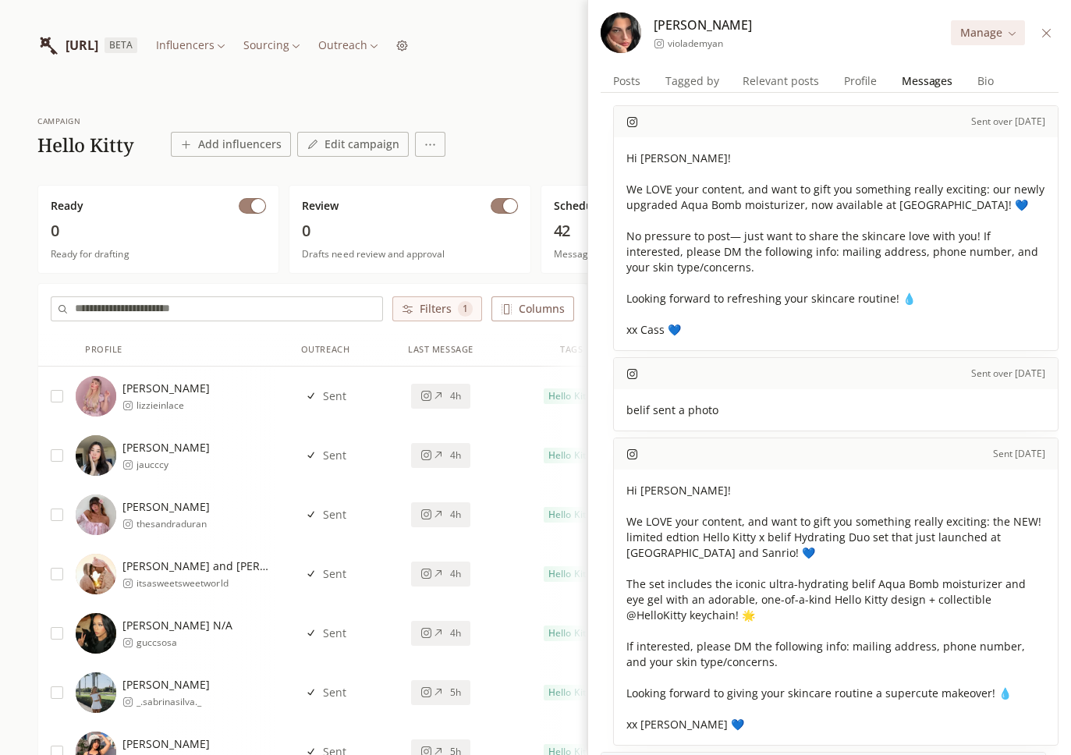
click at [923, 79] on span "Messages" at bounding box center [927, 81] width 63 height 22
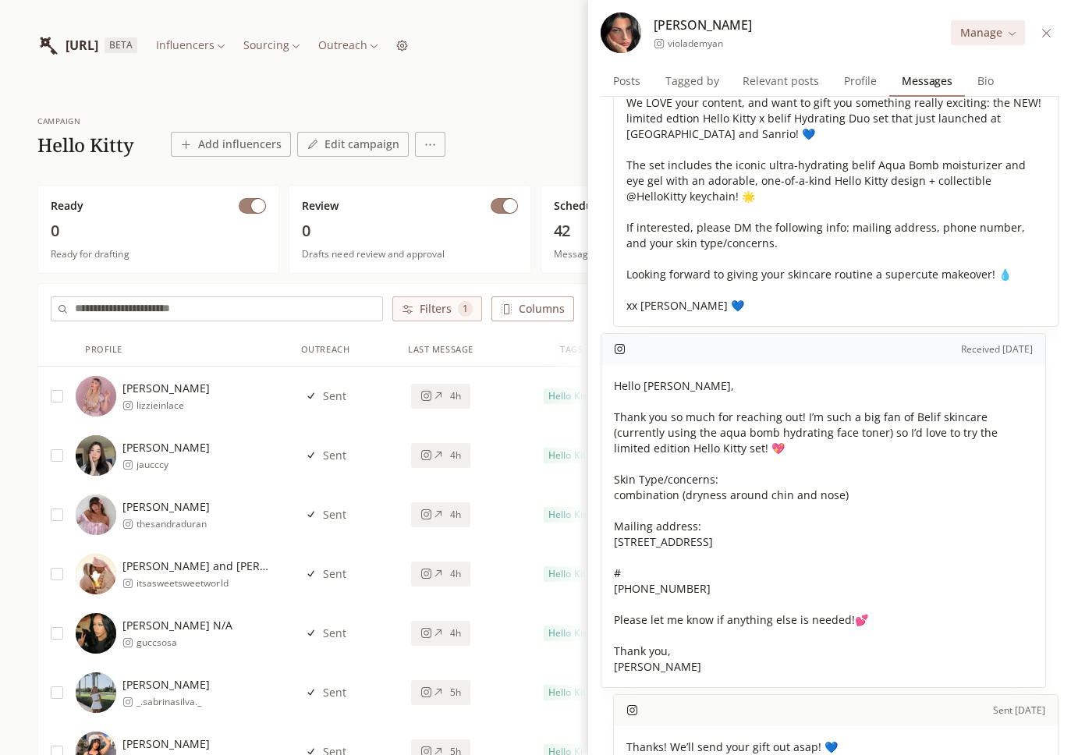
scroll to position [427, 0]
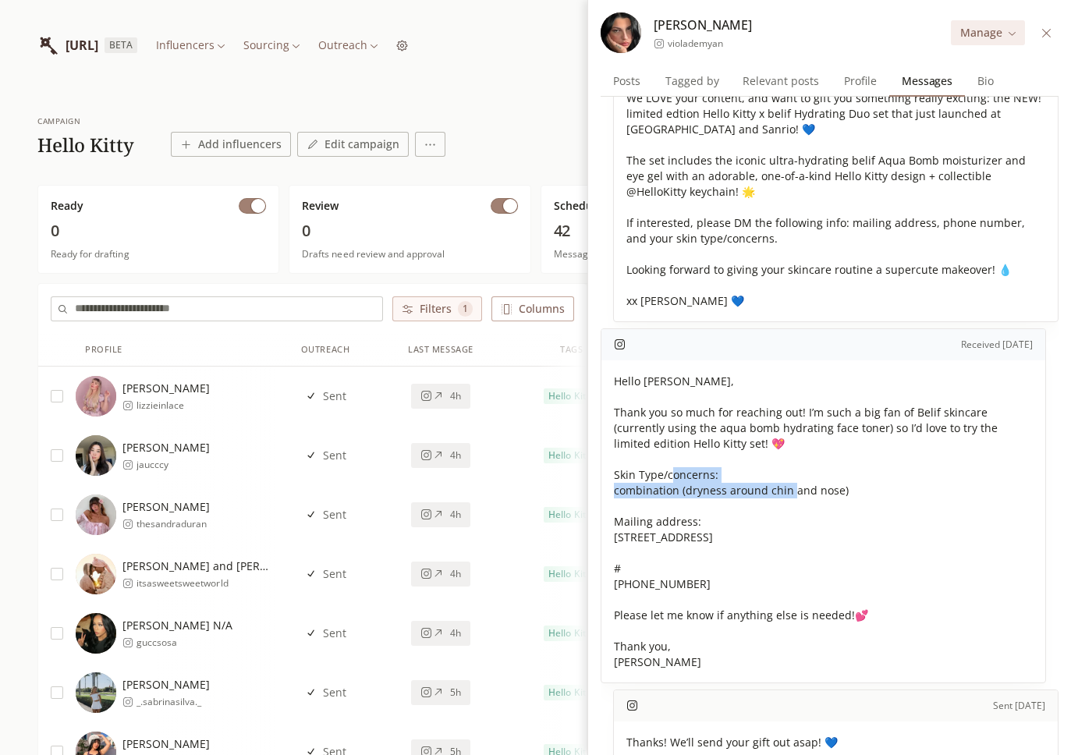
drag, startPoint x: 855, startPoint y: 490, endPoint x: 603, endPoint y: 490, distance: 252.0
click at [603, 490] on div "Hello Ryan, Thank you so much for reaching out! I’m such a big fan of Belif ski…" at bounding box center [823, 521] width 444 height 321
copy span "ombination (dryness around chin and nose)"
click at [867, 80] on span "Profile" at bounding box center [860, 81] width 45 height 22
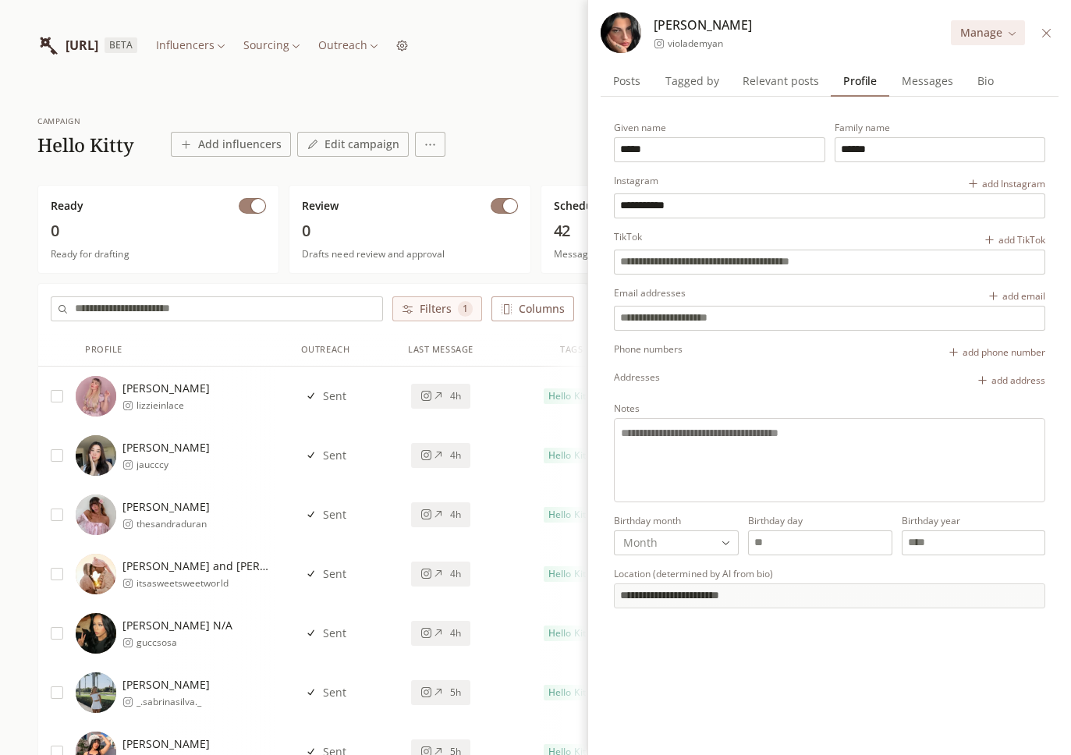
click at [787, 431] on textarea "Notes" at bounding box center [829, 458] width 417 height 66
paste textarea "**********"
type textarea "**********"
click at [1023, 679] on div "Save Changes" at bounding box center [829, 665] width 456 height 51
click at [1022, 669] on button "Save Changes" at bounding box center [999, 665] width 91 height 25
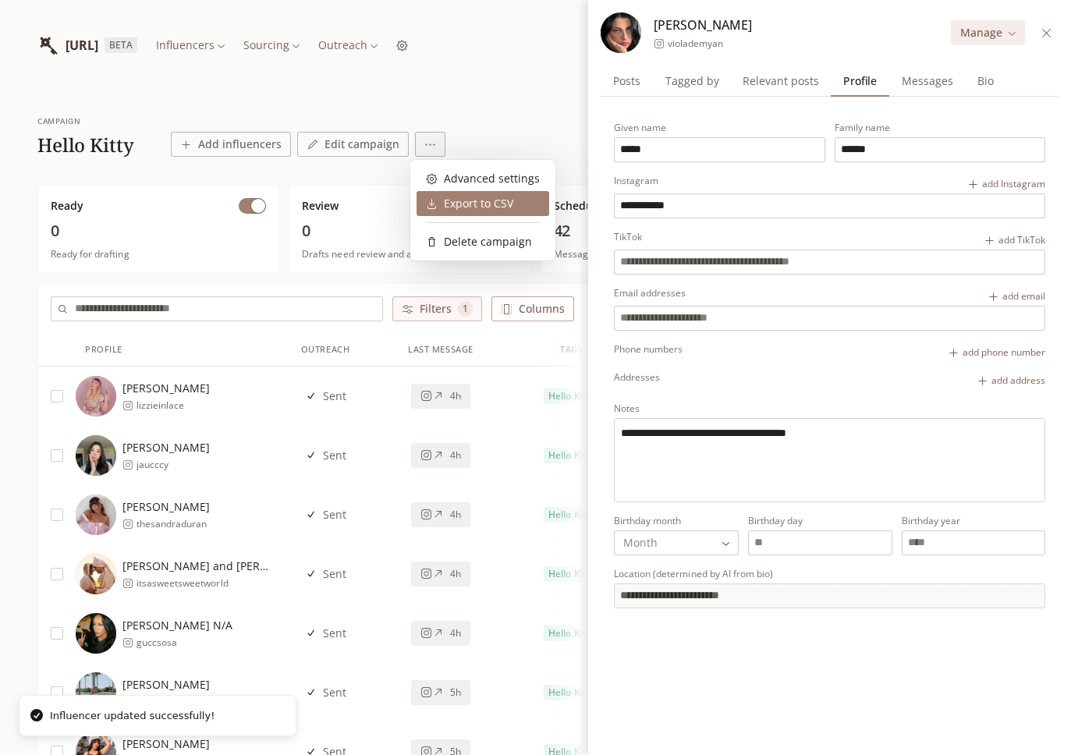
click at [446, 196] on div "Export to CSV" at bounding box center [469, 204] width 87 height 16
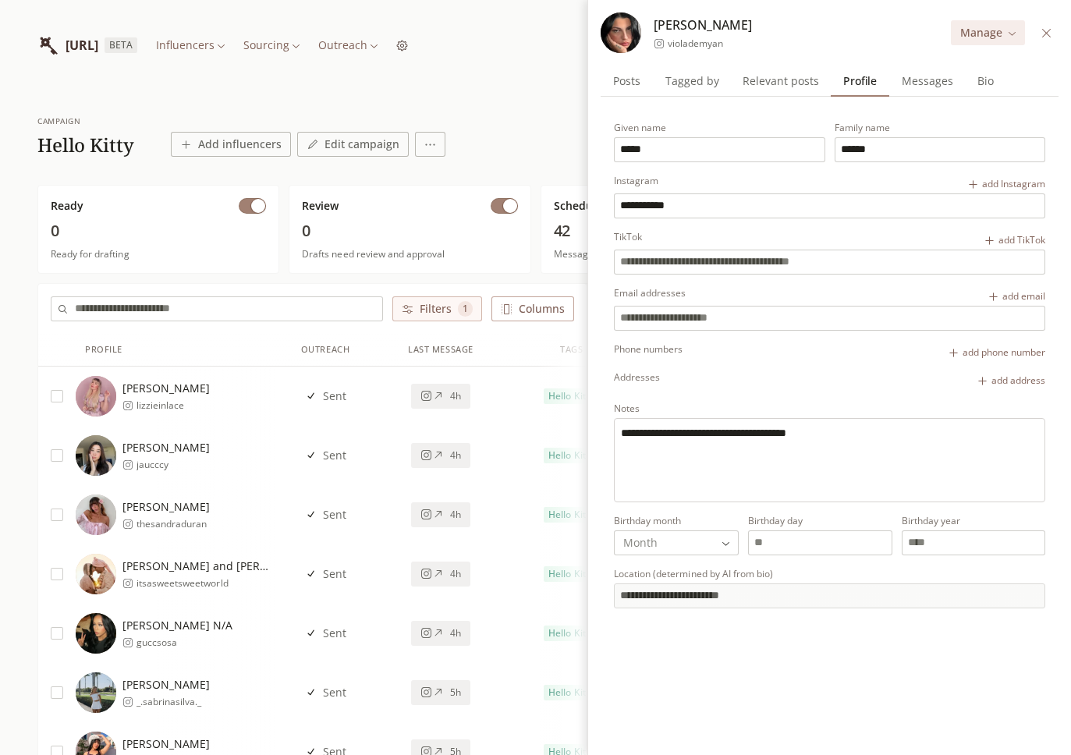
click at [896, 88] on span "Messages" at bounding box center [928, 81] width 64 height 22
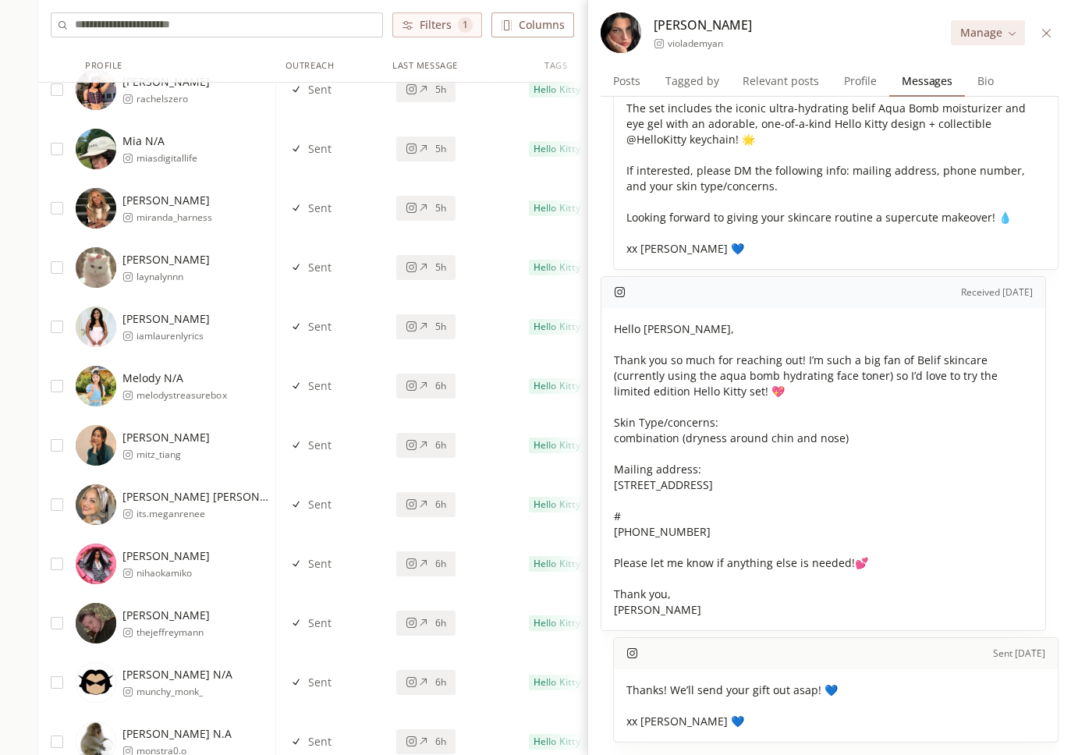
scroll to position [0, 0]
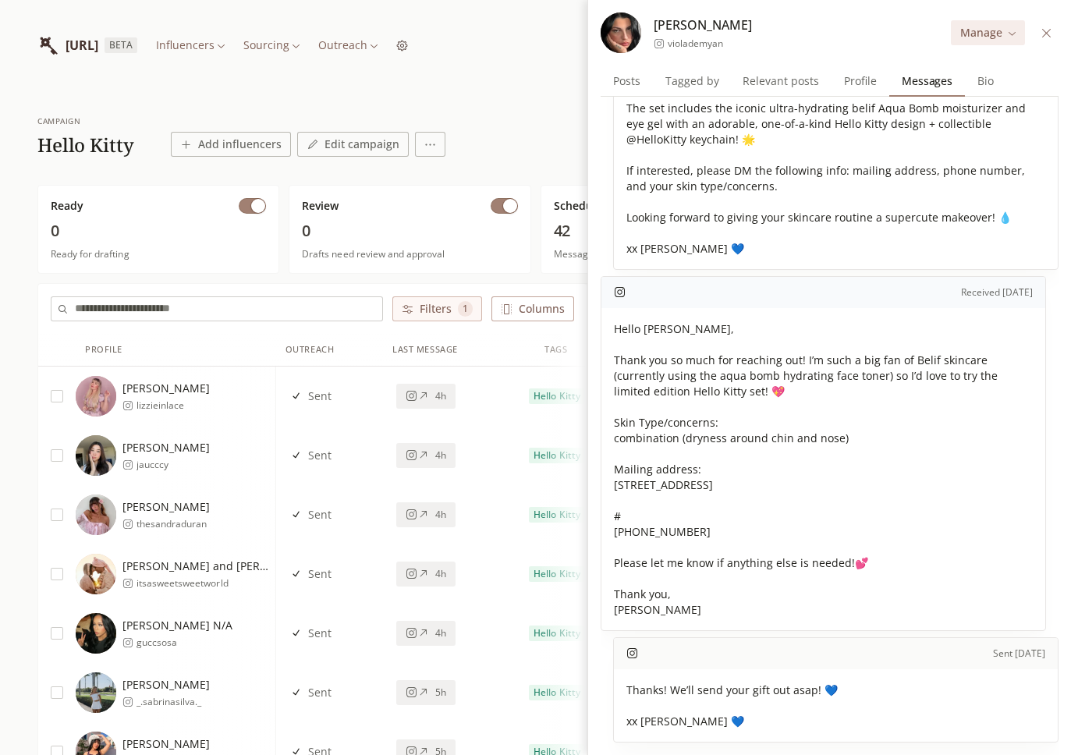
click at [1049, 30] on icon at bounding box center [1046, 32] width 9 height 9
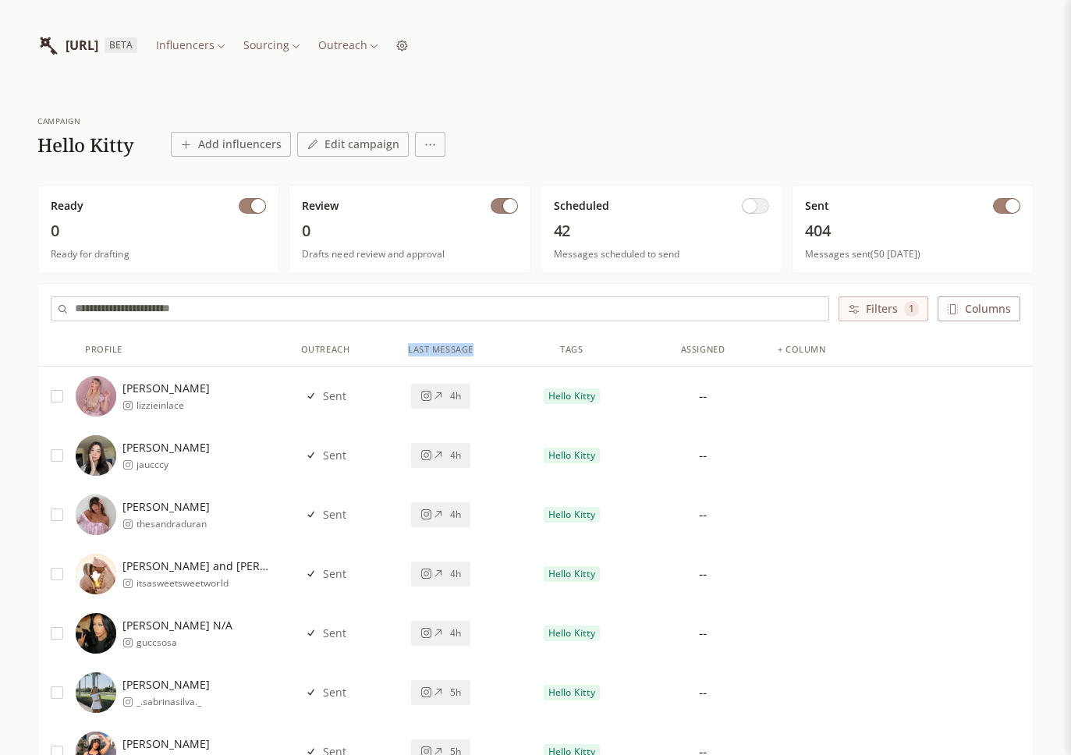
drag, startPoint x: 410, startPoint y: 349, endPoint x: 486, endPoint y: 349, distance: 76.4
click at [486, 349] on div "Last Message" at bounding box center [440, 350] width 131 height 33
copy div "Last Message"
click at [893, 308] on button "Filters 1" at bounding box center [884, 308] width 90 height 25
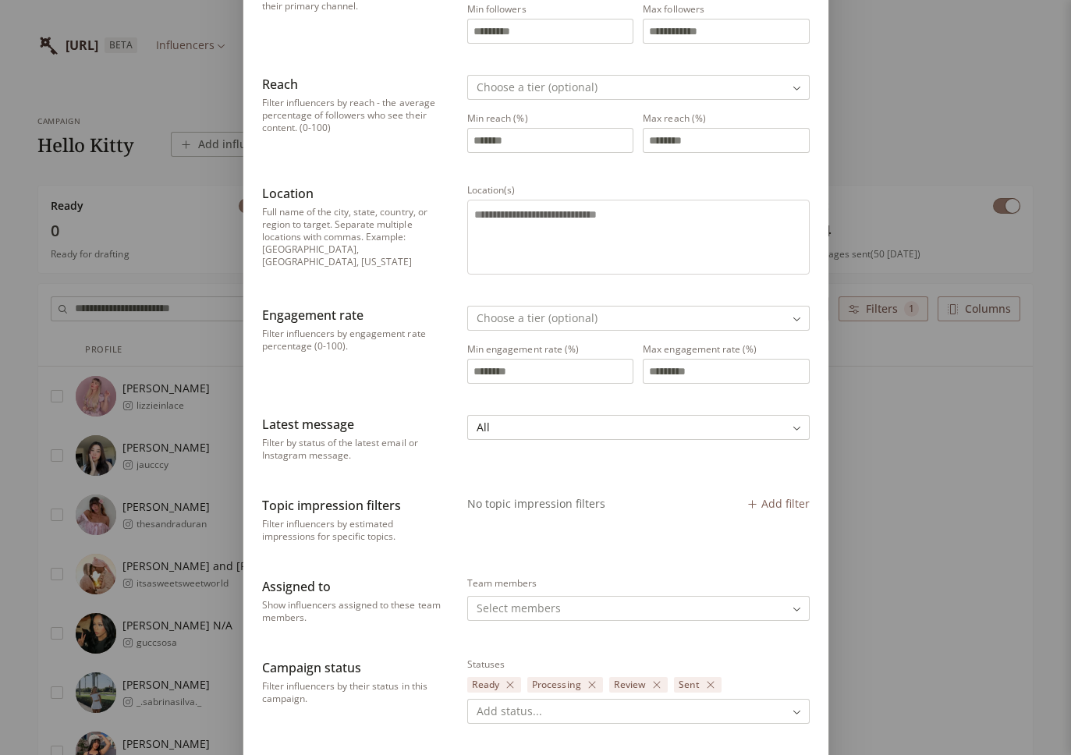
scroll to position [196, 0]
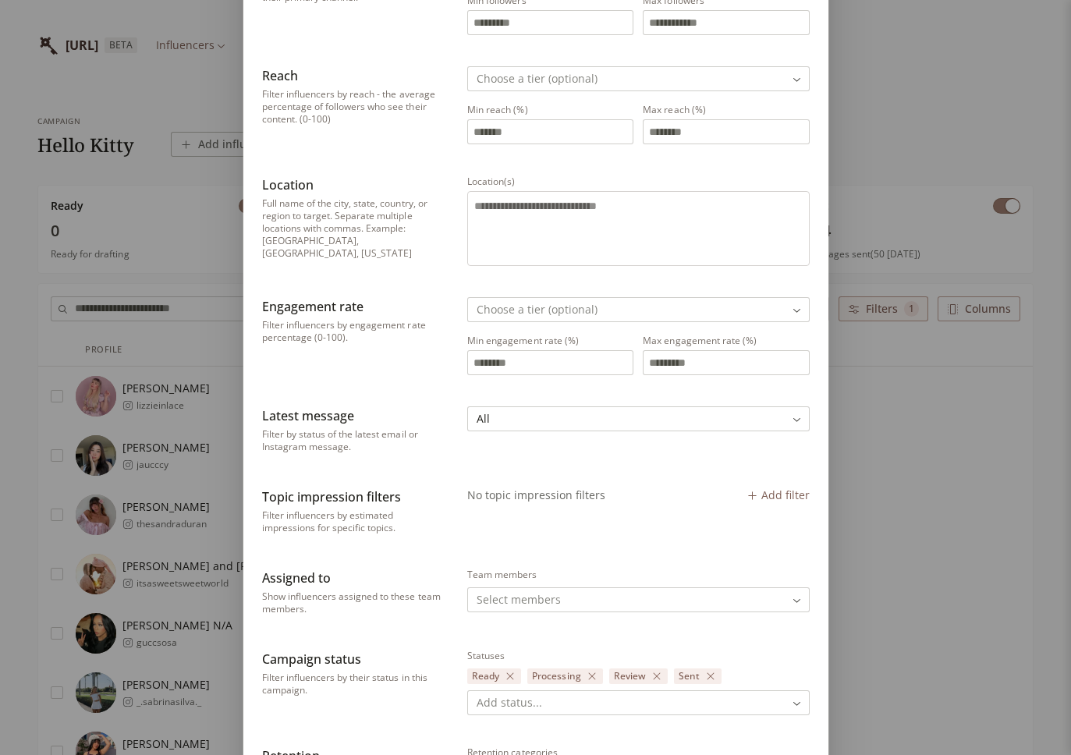
click at [930, 481] on div "Filter Filter Influencers Followers Filter influencers by follower count on the…" at bounding box center [535, 507] width 1071 height 1406
click at [931, 360] on div "Filter Filter Influencers Followers Filter influencers by follower count on the…" at bounding box center [535, 507] width 1071 height 1406
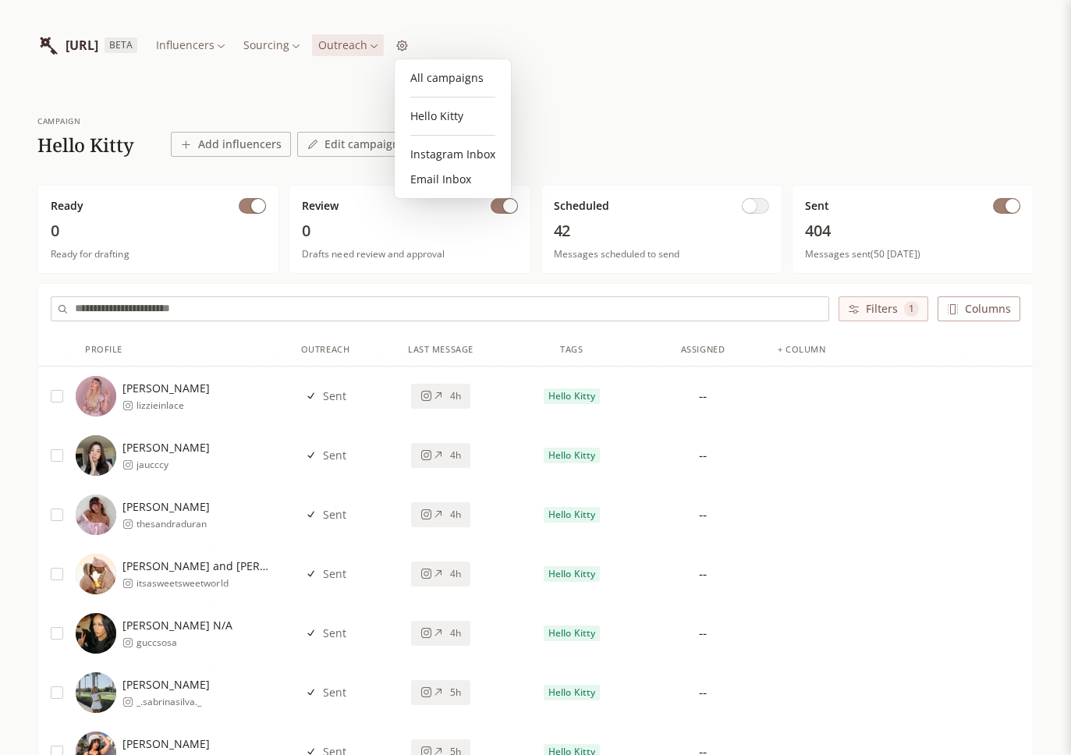
click at [435, 153] on link "Instagram Inbox" at bounding box center [453, 154] width 104 height 25
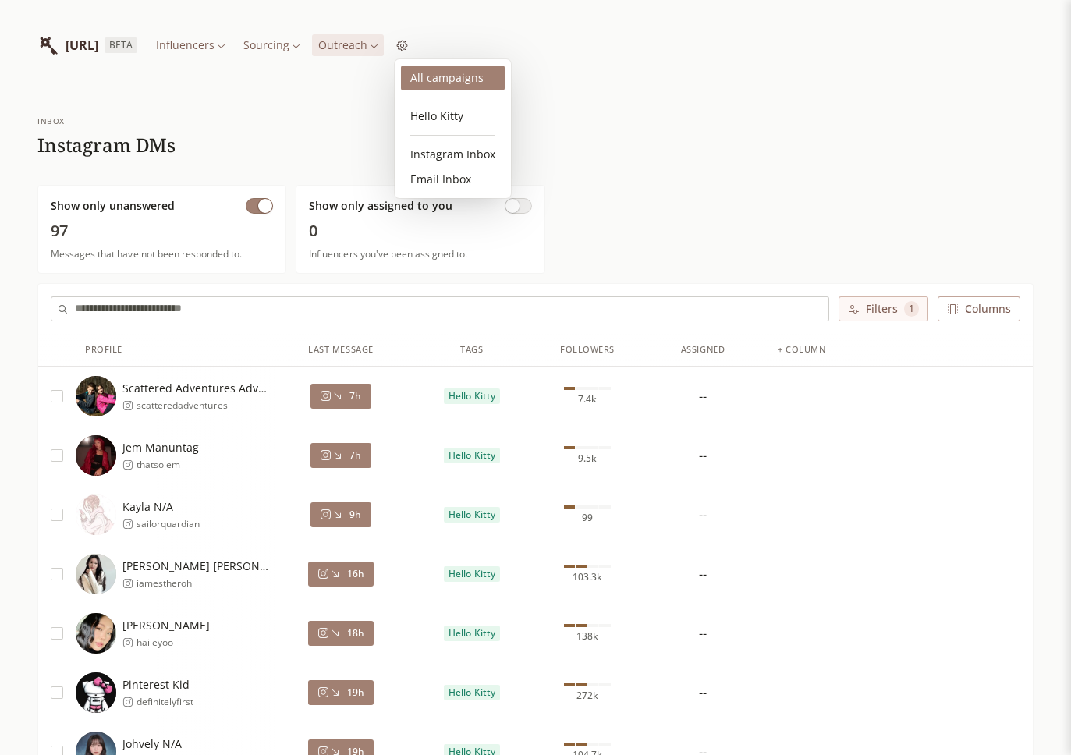
click at [451, 117] on link "Hello Kitty" at bounding box center [453, 116] width 104 height 25
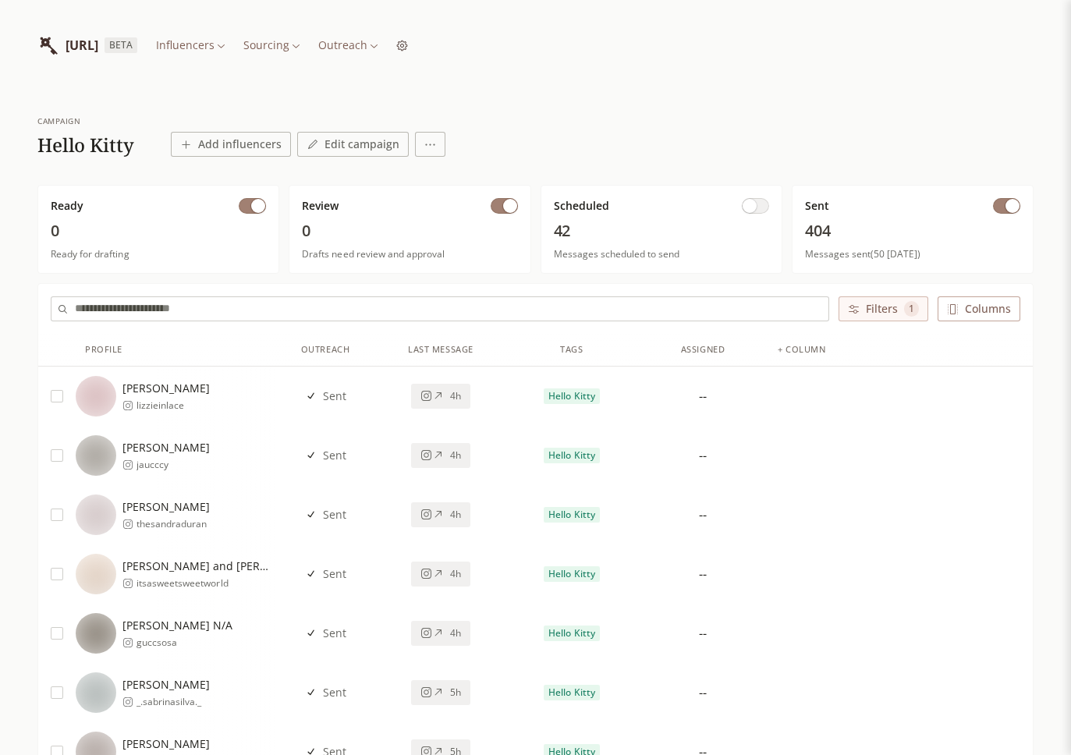
click at [424, 117] on div "campaign Hello Kitty Add influencers Edit campaign" at bounding box center [535, 135] width 996 height 41
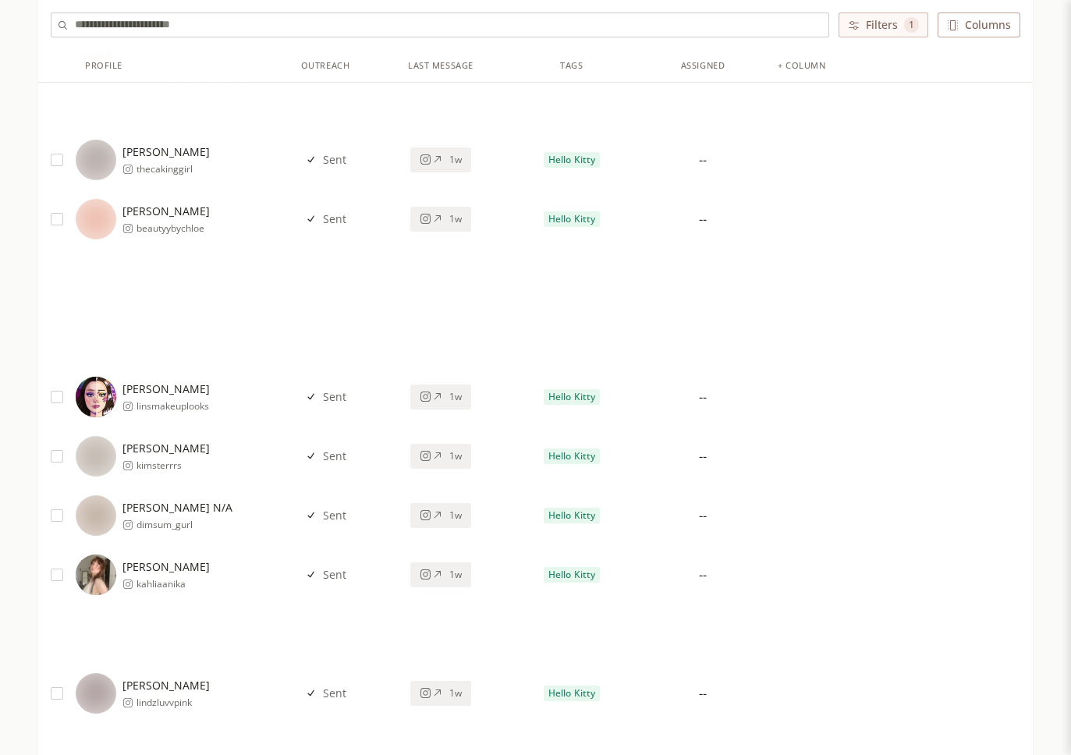
scroll to position [21028, 0]
